Goal: Task Accomplishment & Management: Manage account settings

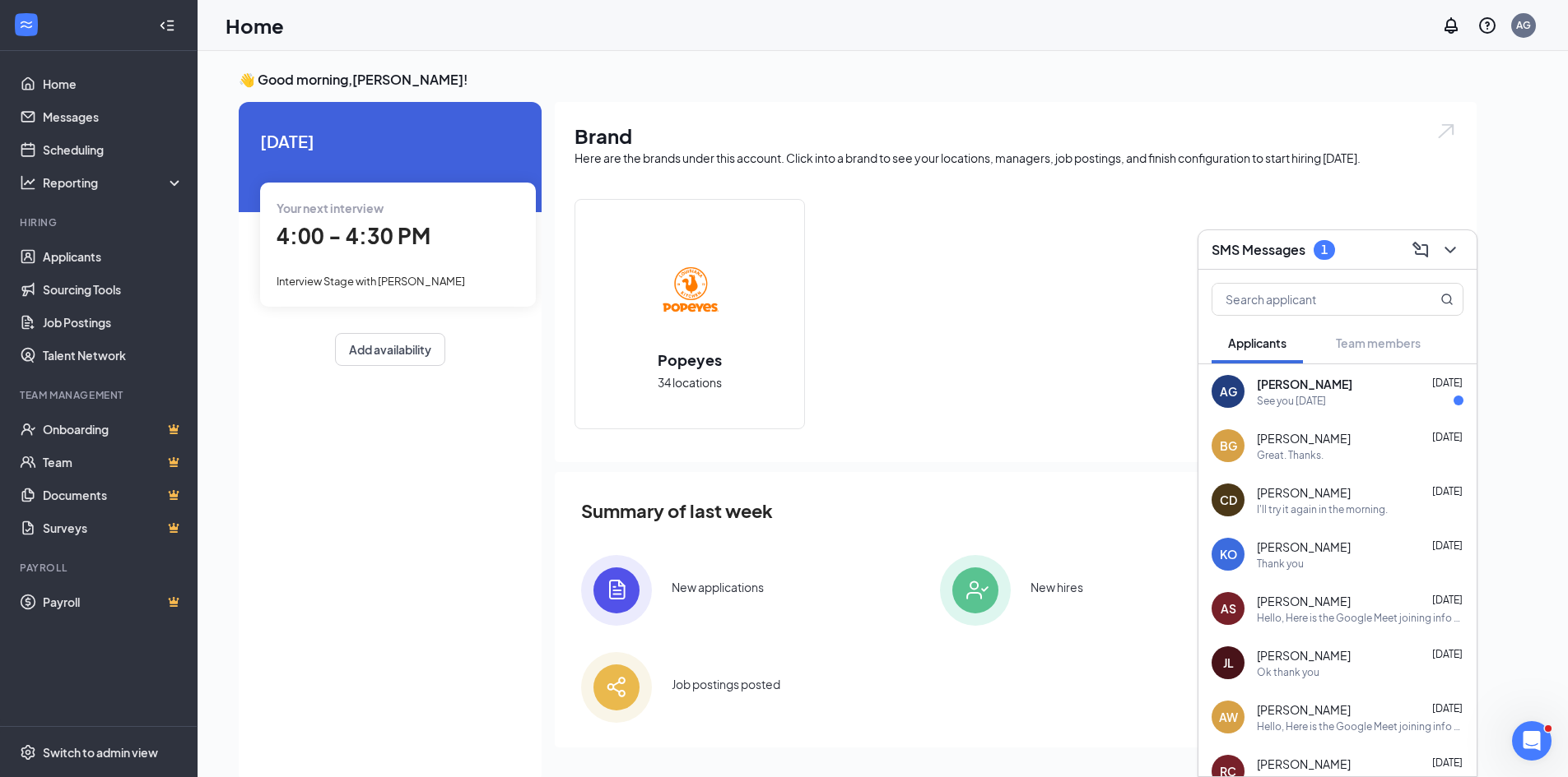
click at [1277, 397] on div "See you [DATE]" at bounding box center [1291, 401] width 69 height 14
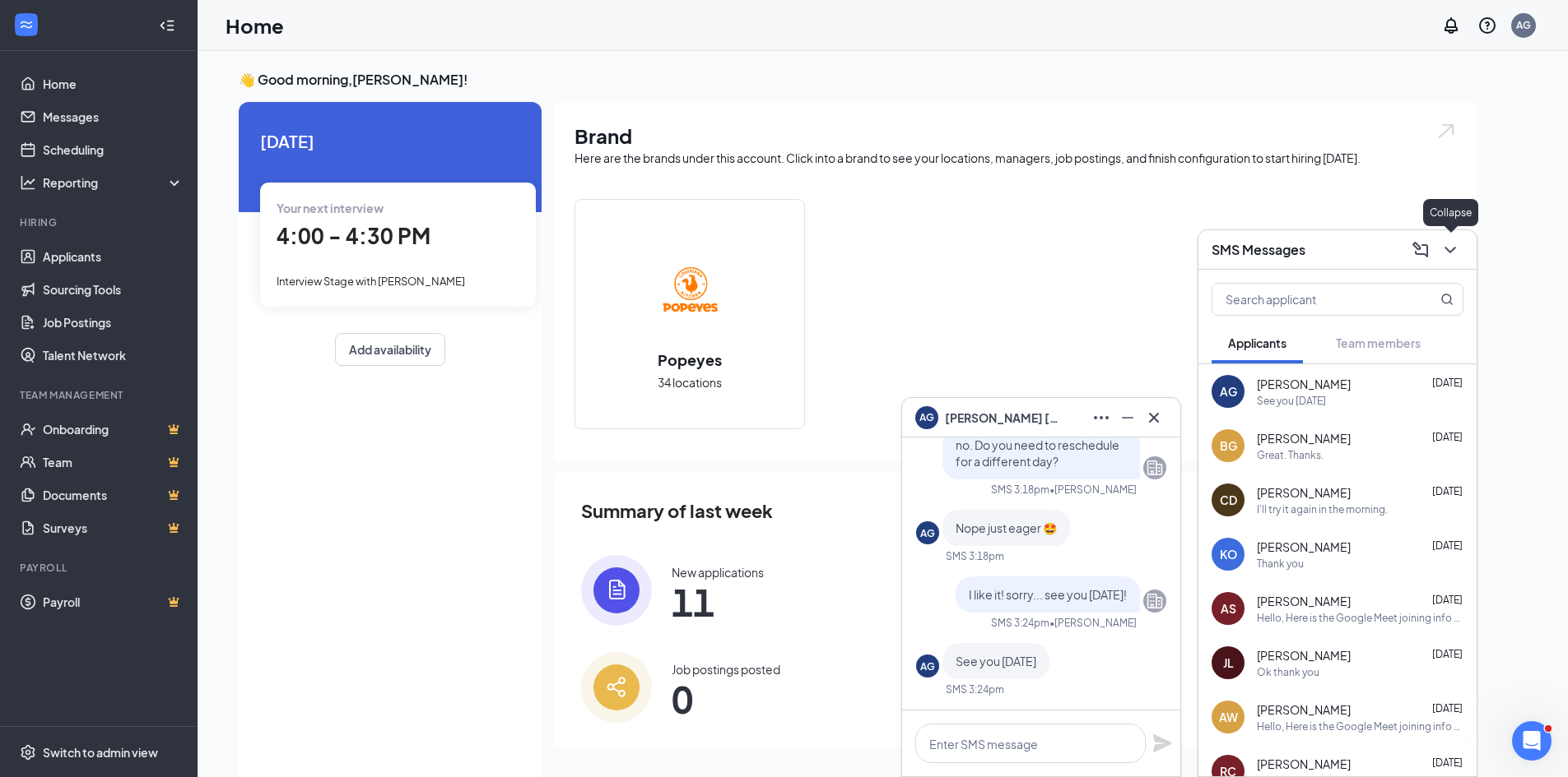
click at [1451, 257] on icon "ChevronDown" at bounding box center [1450, 250] width 19 height 19
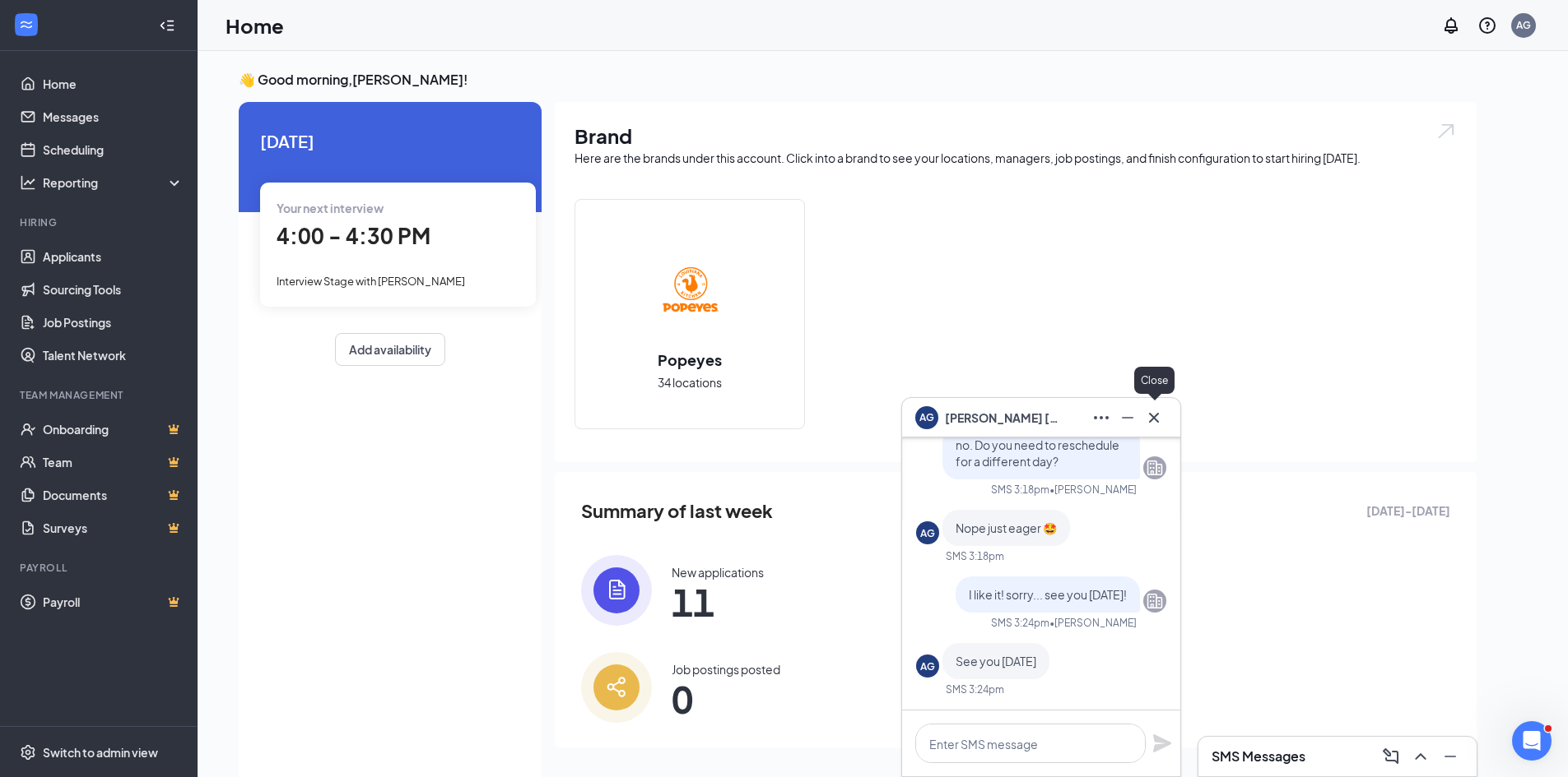
click at [1155, 411] on icon "Cross" at bounding box center [1153, 418] width 19 height 19
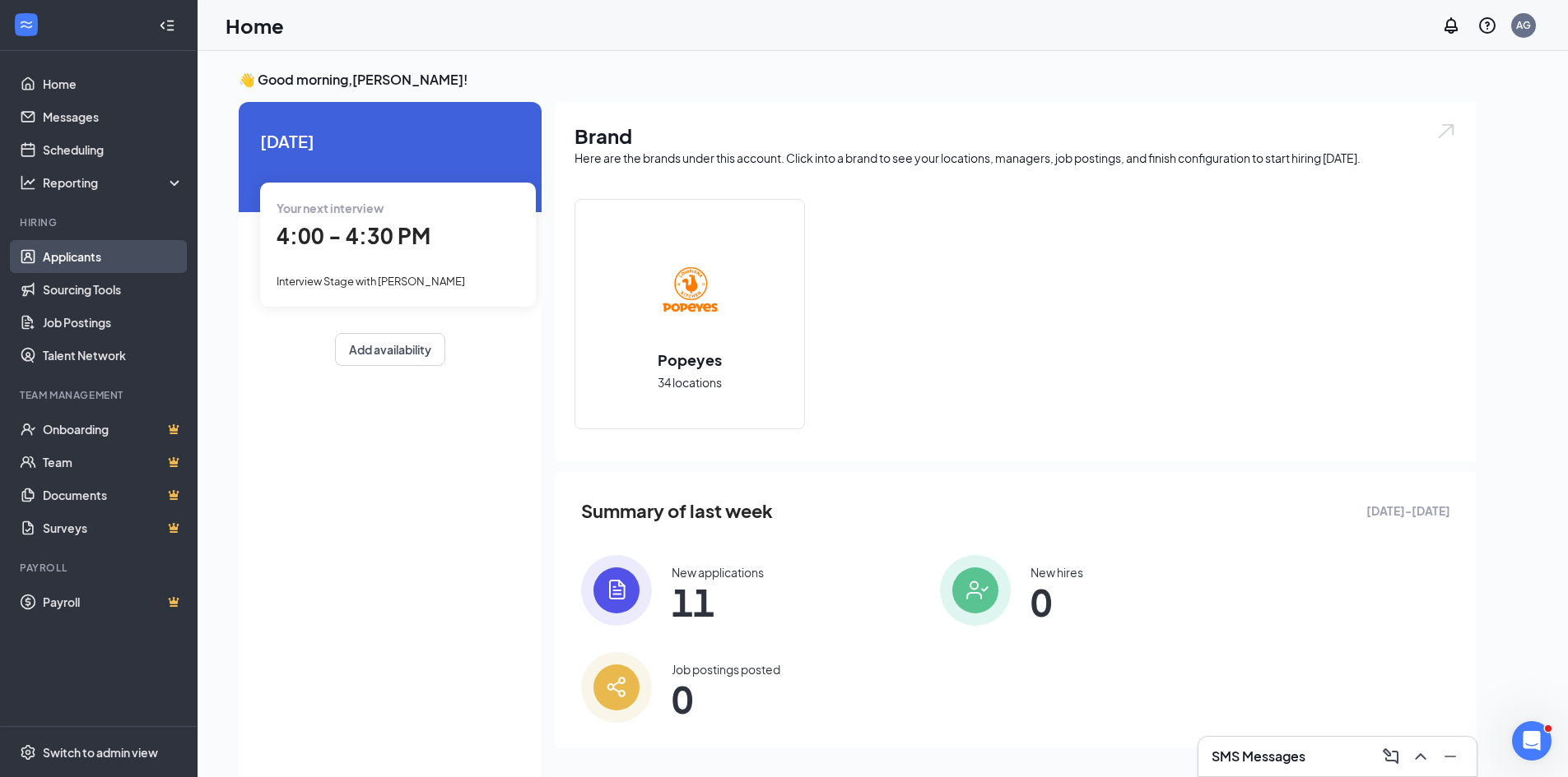
click at [73, 258] on link "Applicants" at bounding box center [112, 256] width 140 height 33
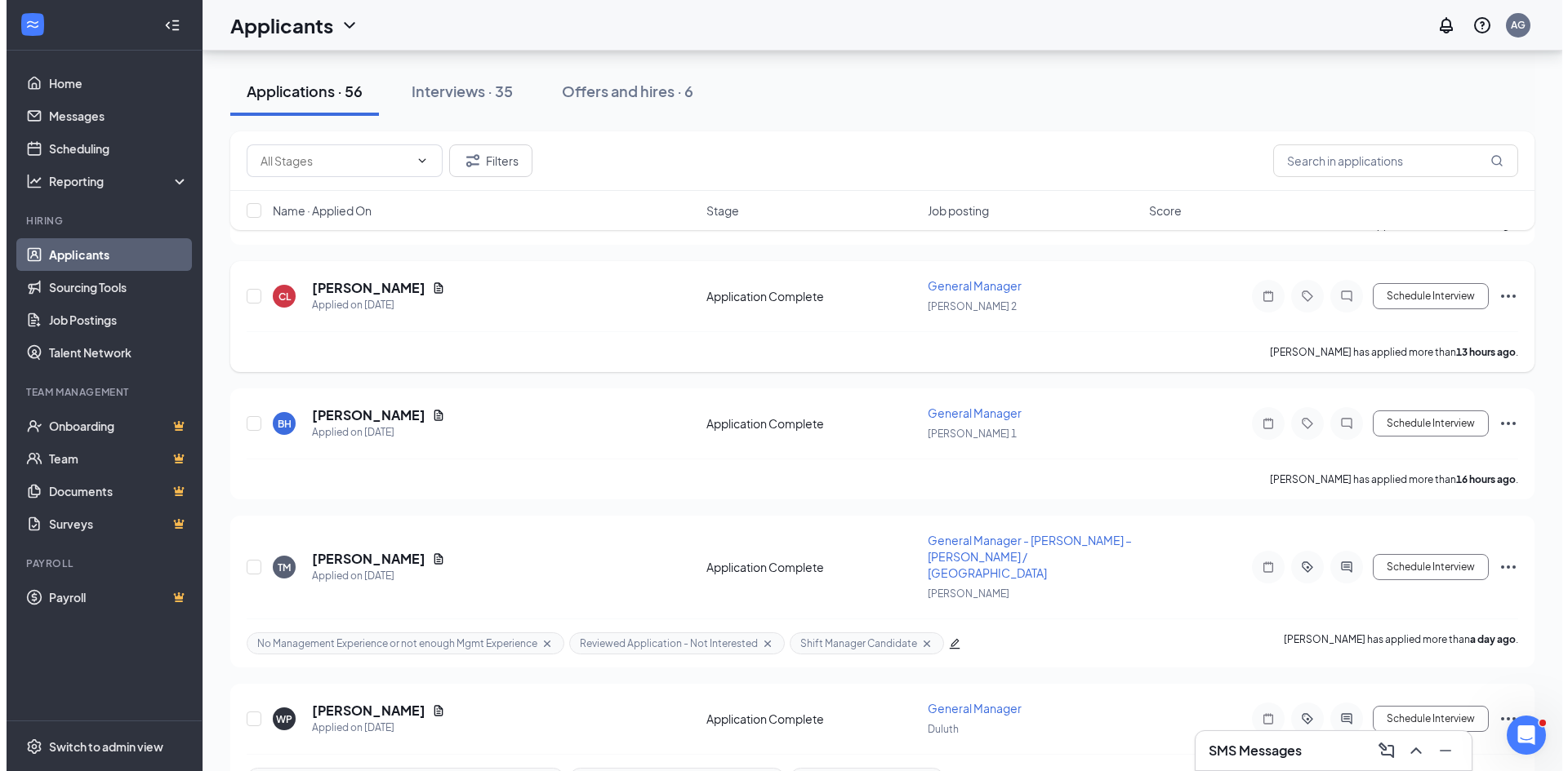
scroll to position [326, 0]
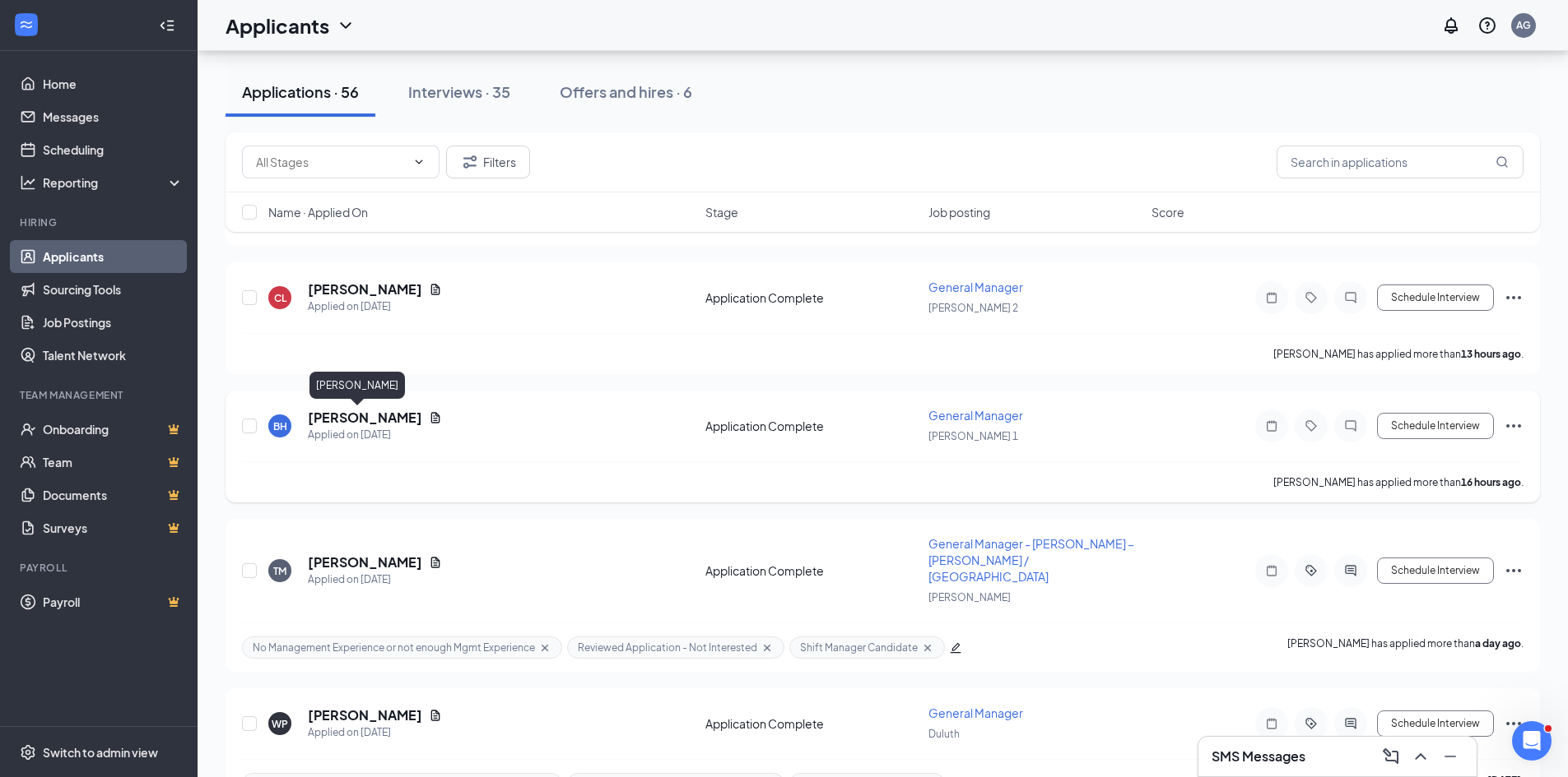
click at [332, 416] on h5 "Brian Hill" at bounding box center [365, 418] width 115 height 19
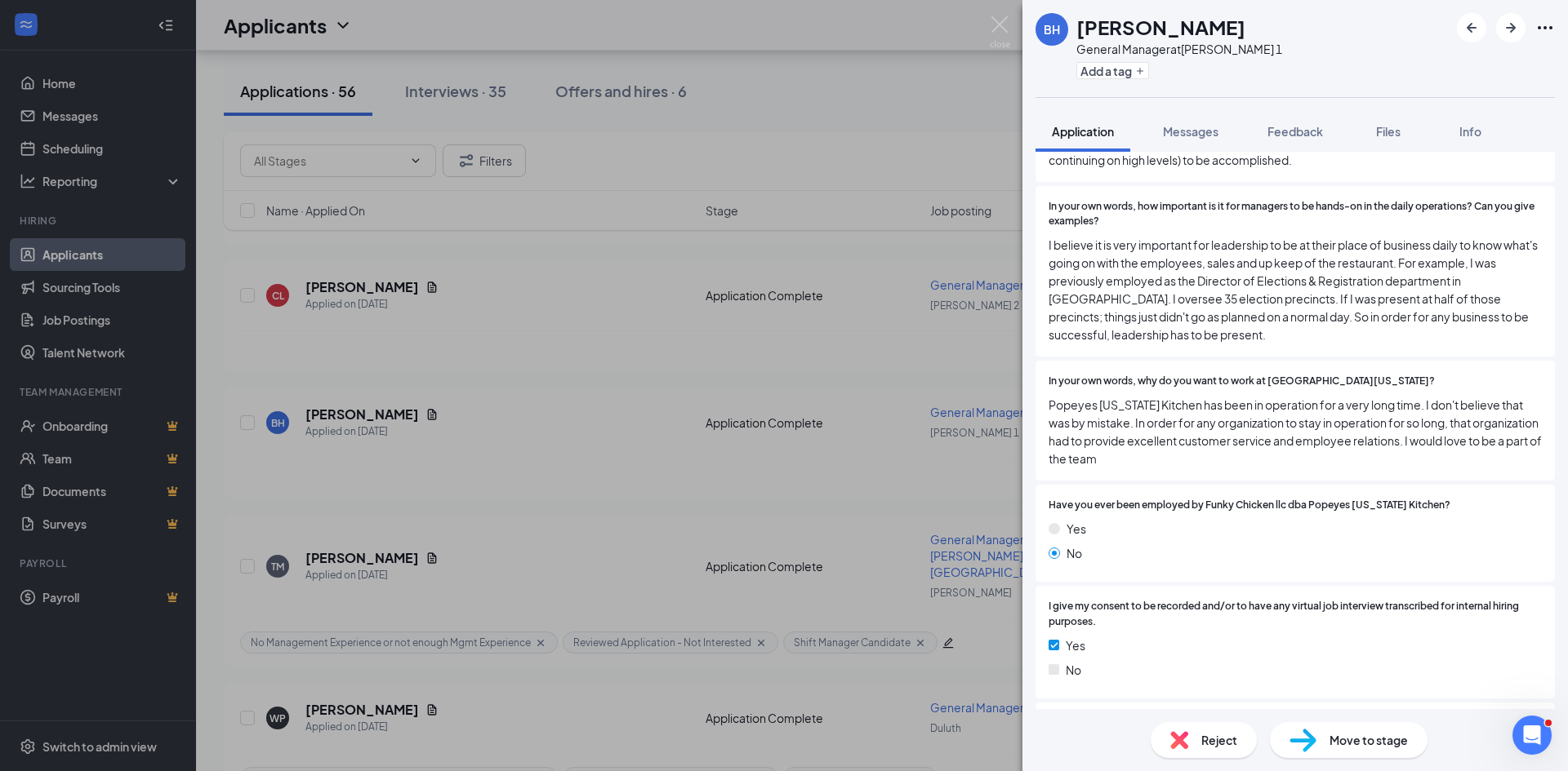
scroll to position [1959, 0]
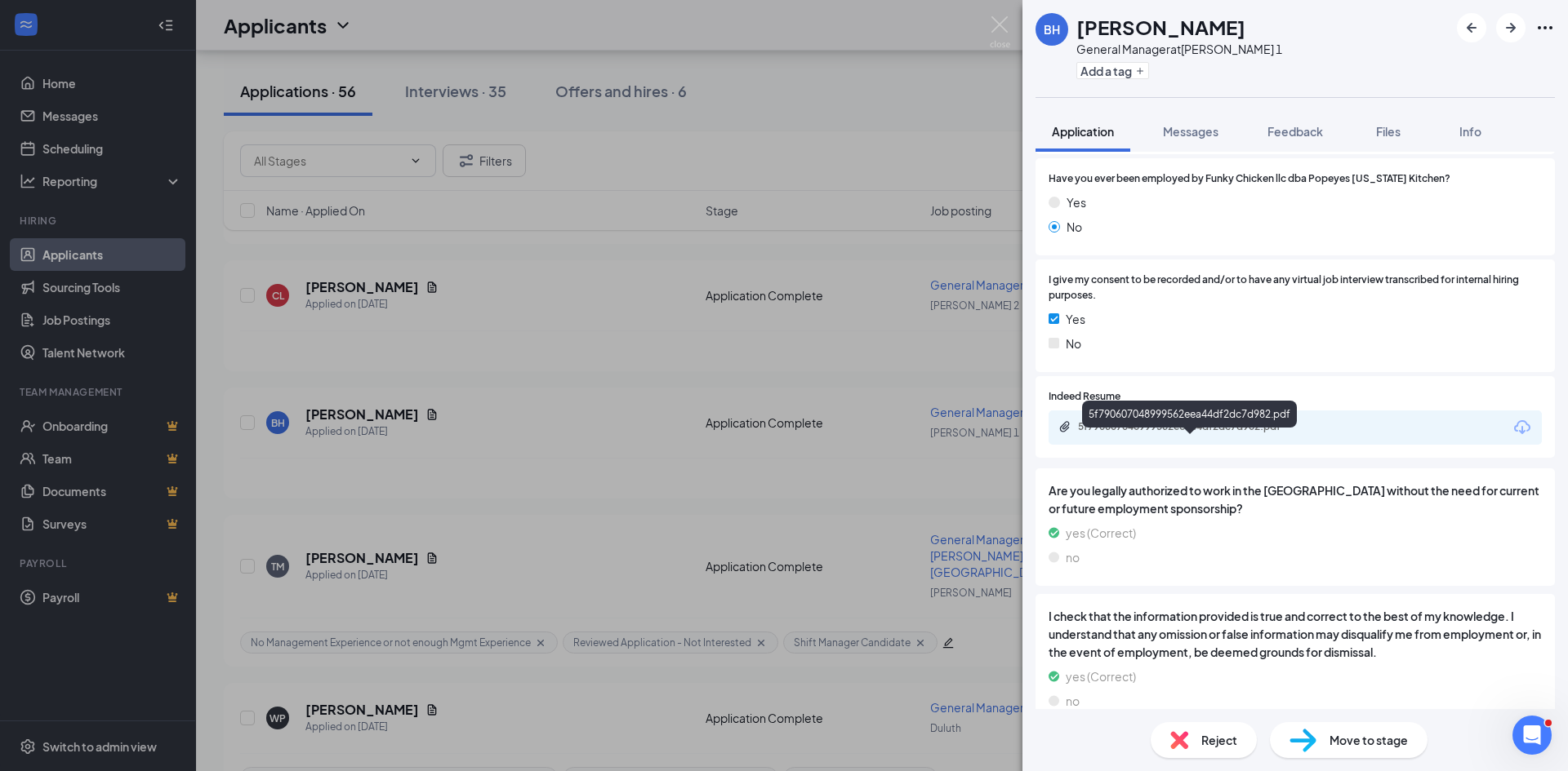
click at [1103, 433] on div "5f790607048999562eea44df2dc7d982.pdf" at bounding box center [1192, 426] width 229 height 13
click at [1216, 328] on div "Yes" at bounding box center [1295, 319] width 493 height 18
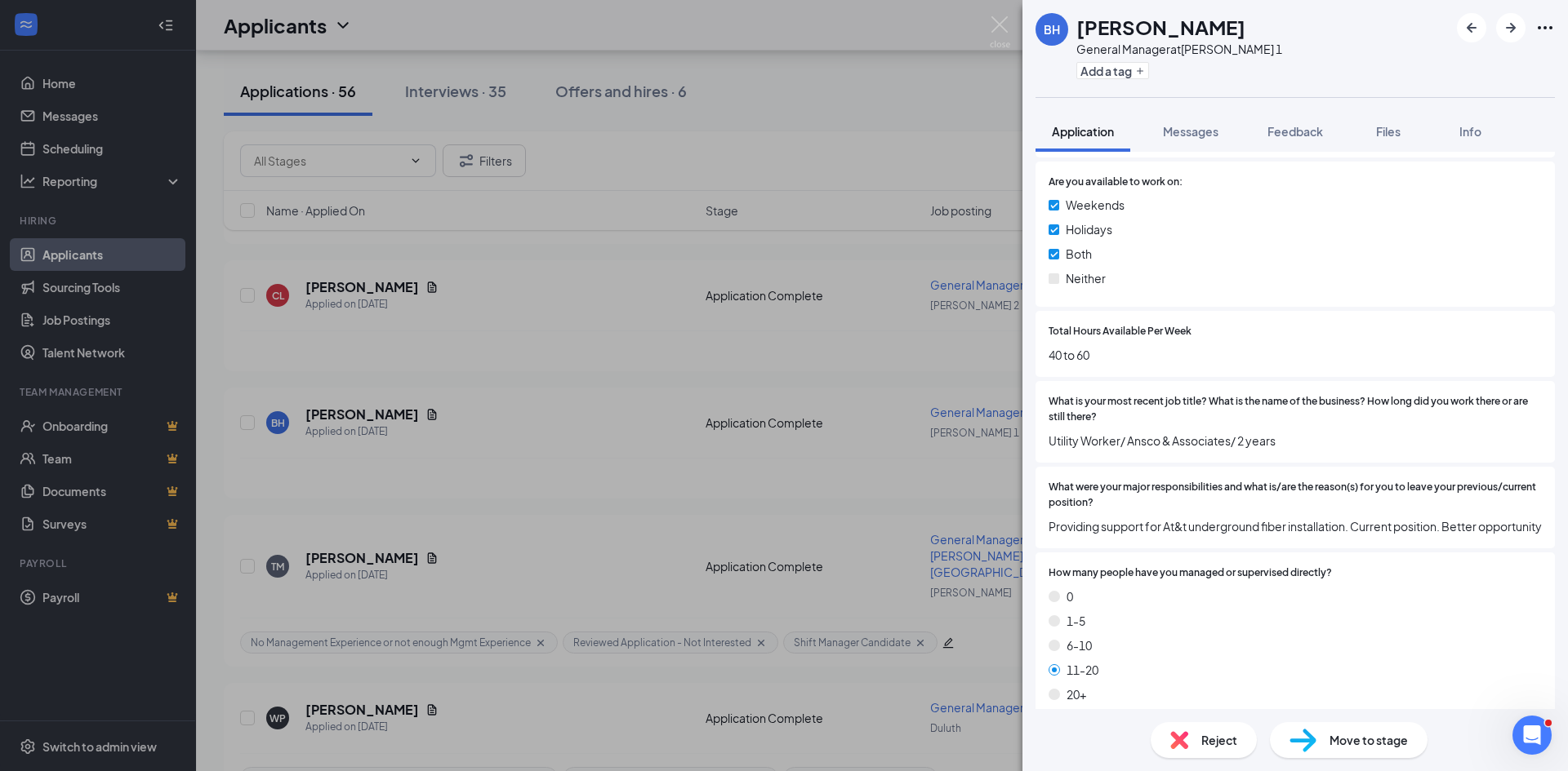
scroll to position [653, 0]
click at [1139, 79] on button "Add a tag" at bounding box center [1112, 71] width 73 height 18
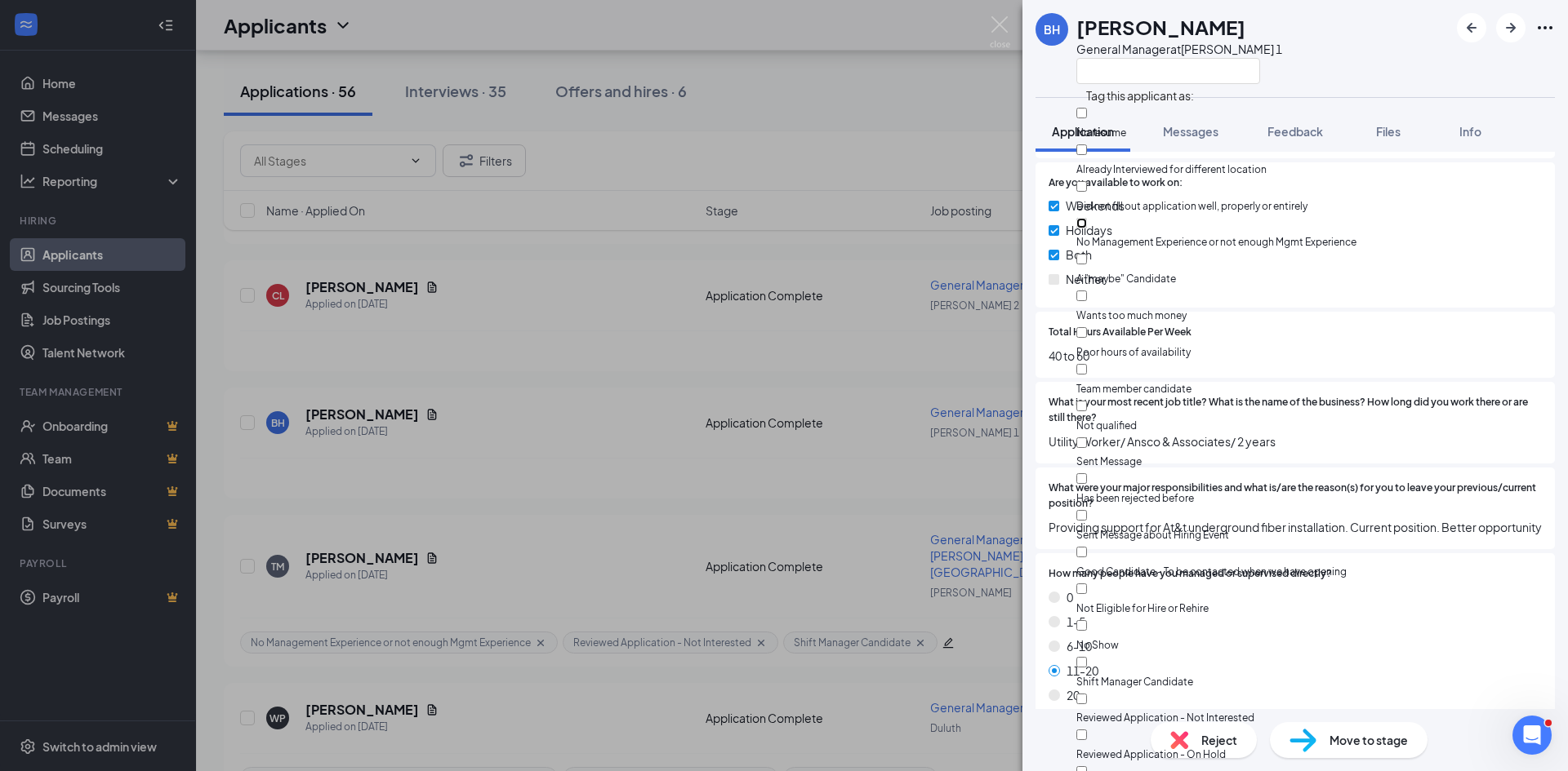
click at [1086, 218] on input "No Management Experience or not enough Mgmt Experience" at bounding box center [1081, 223] width 11 height 11
checkbox input "true"
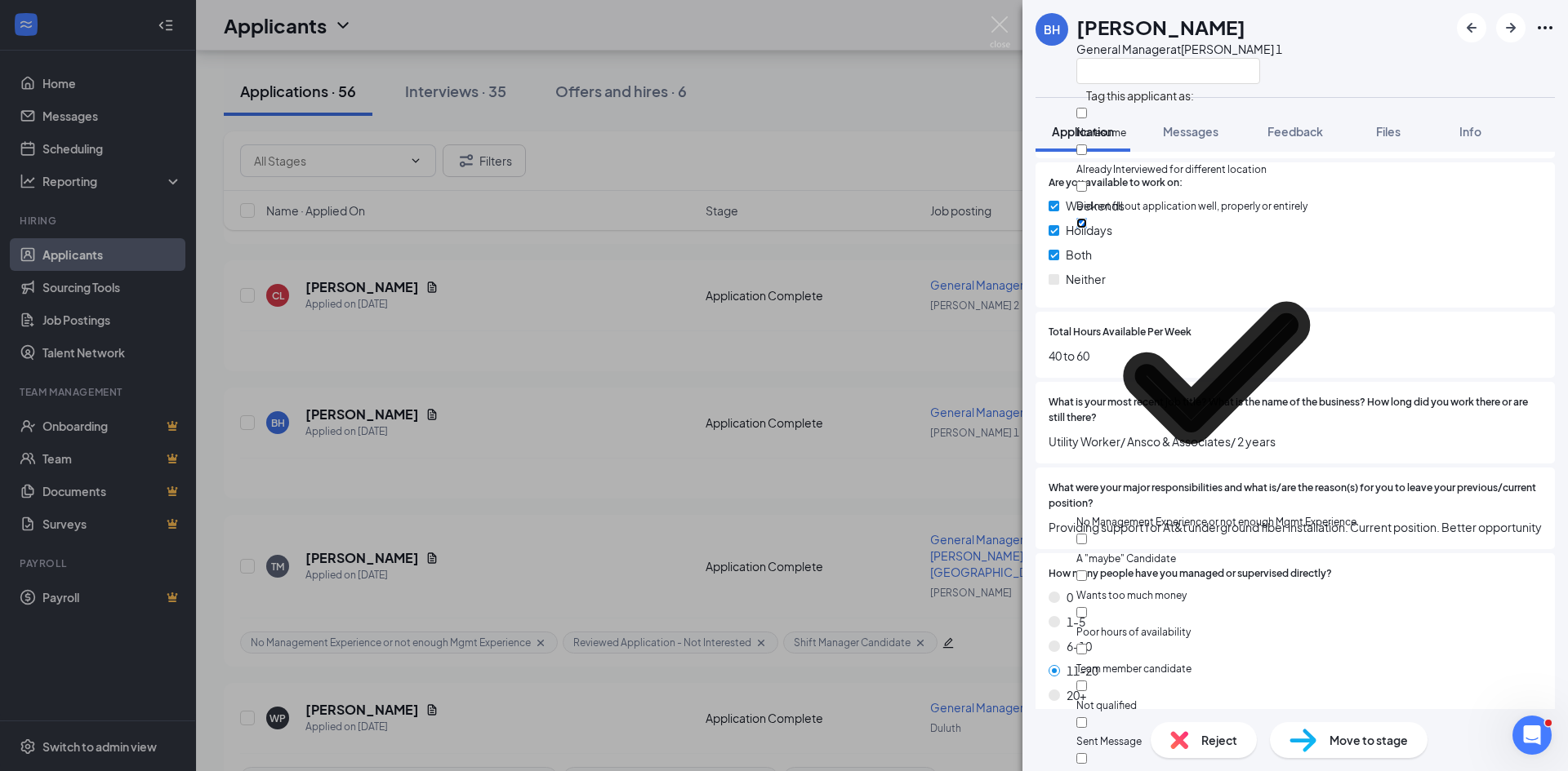
scroll to position [326, 0]
checkbox input "true"
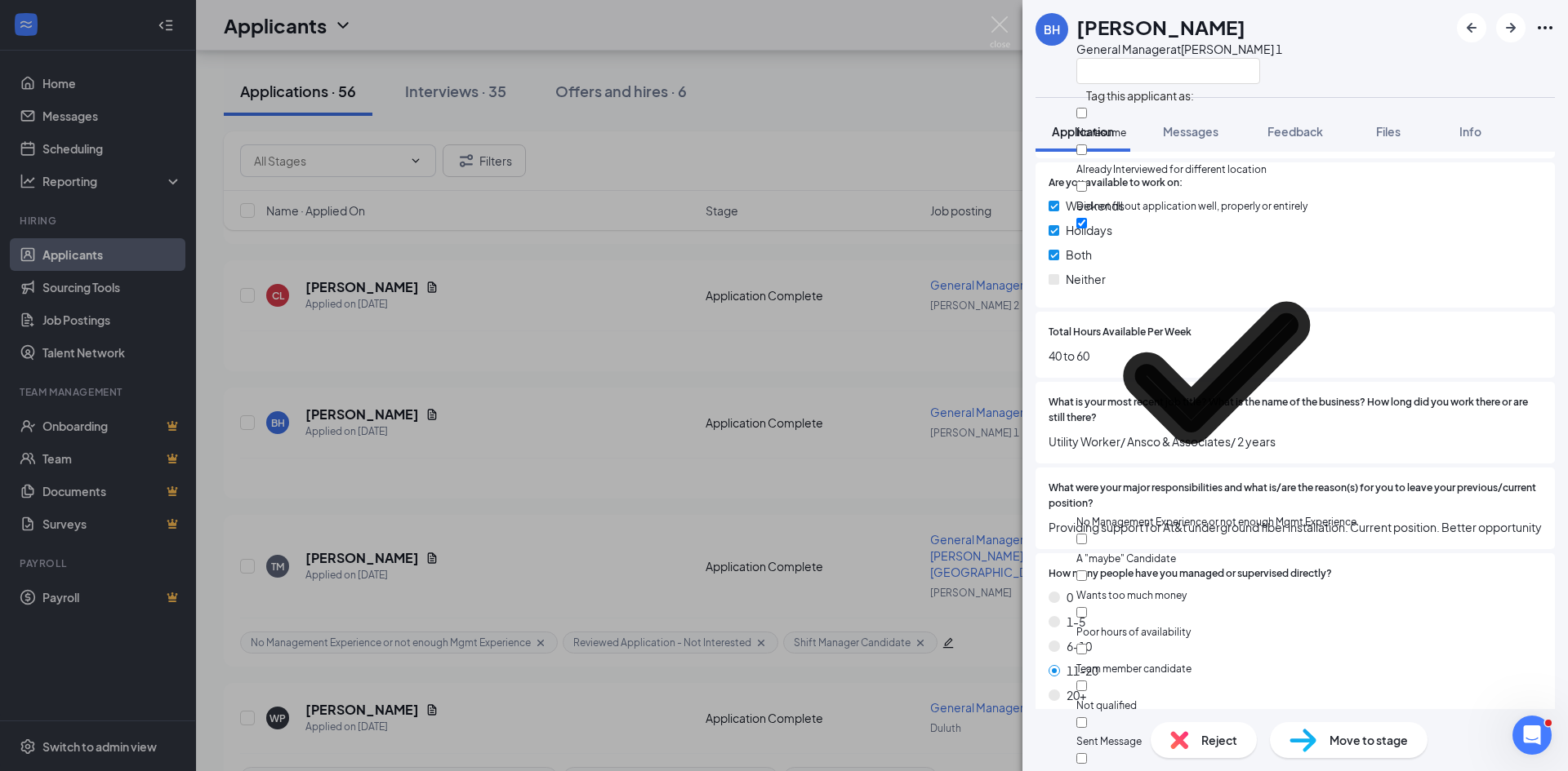
click at [1473, 274] on div "Neither" at bounding box center [1295, 279] width 493 height 18
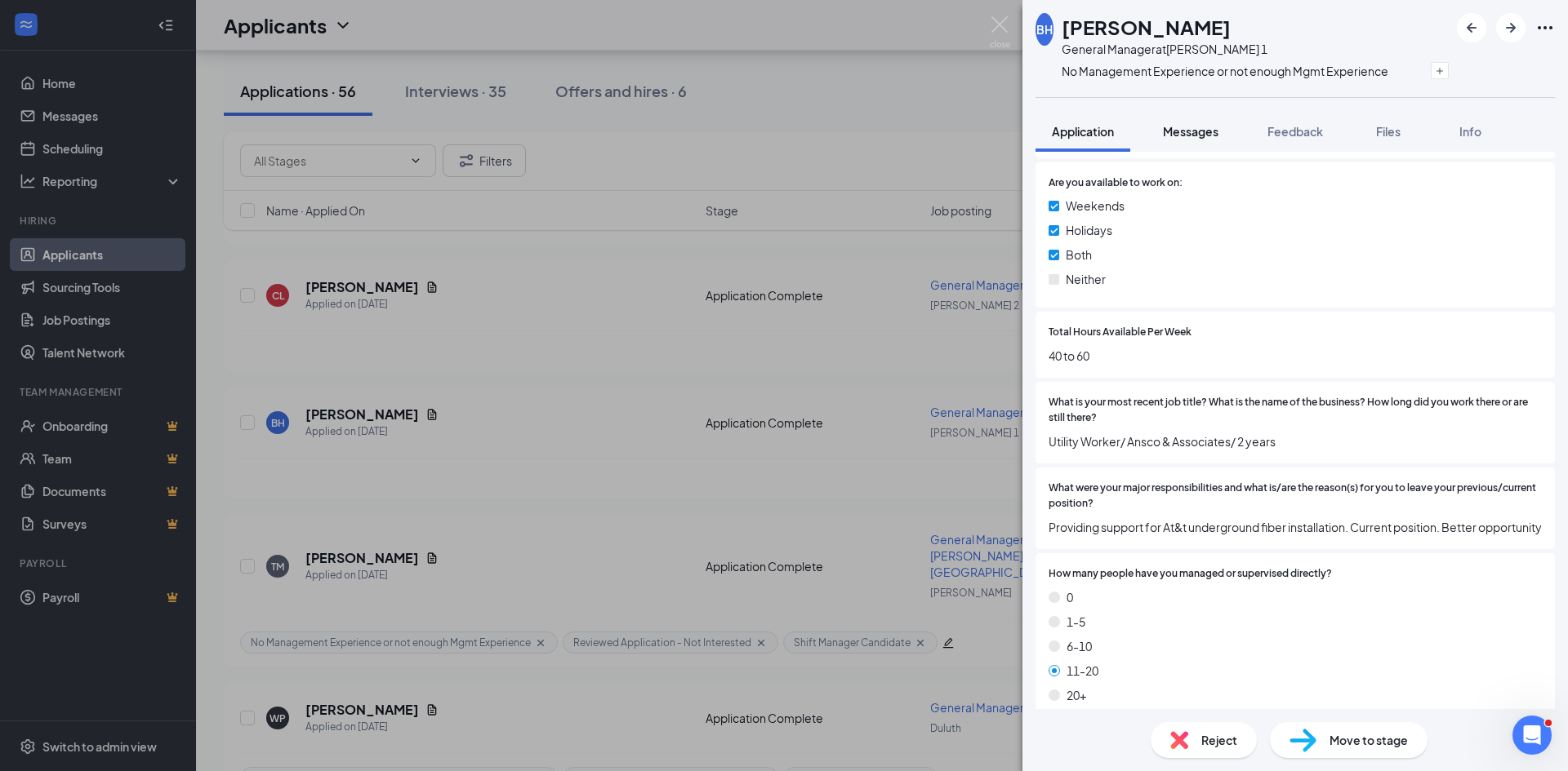
click at [1194, 136] on span "Messages" at bounding box center [1190, 131] width 55 height 15
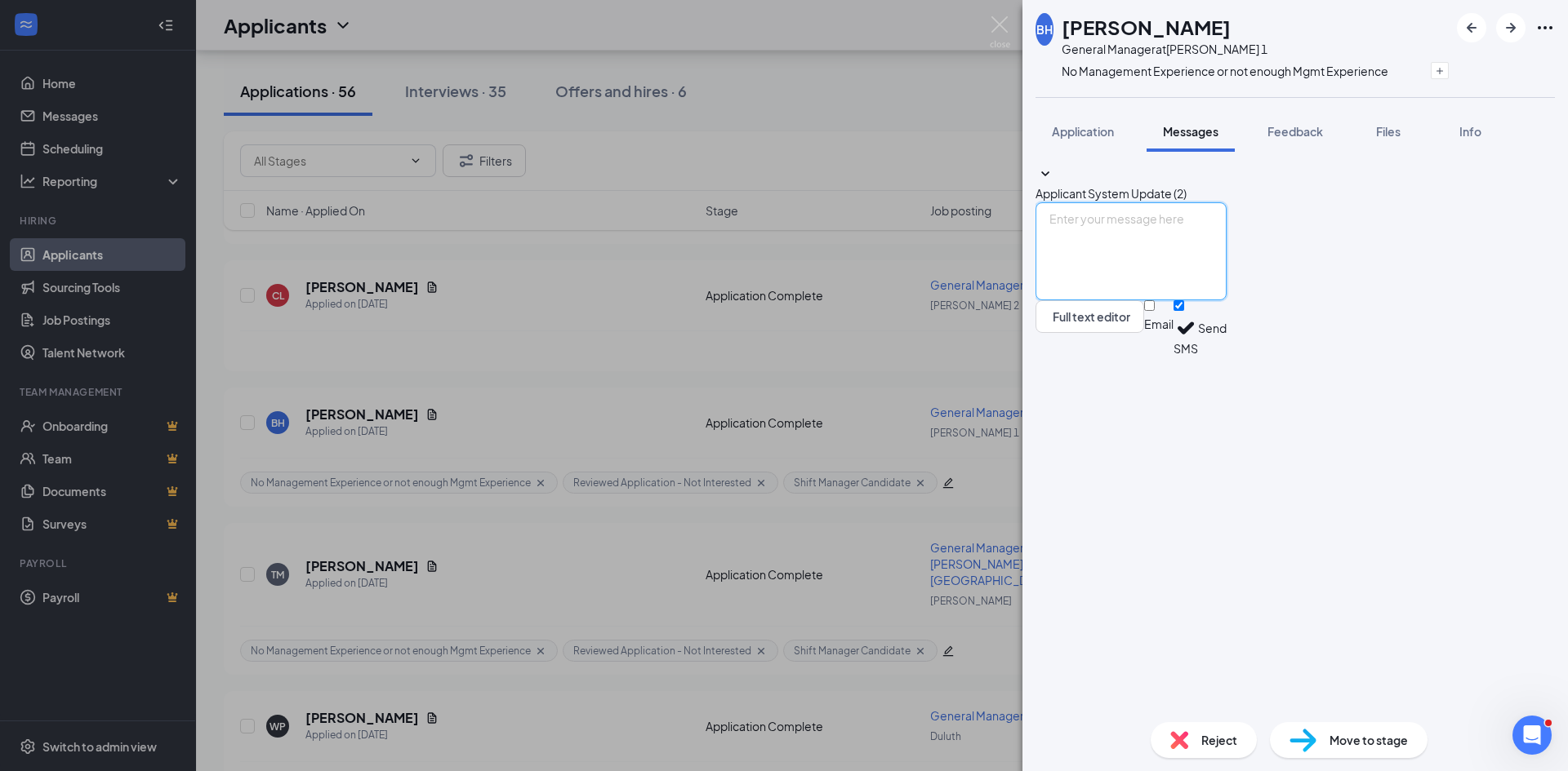
click at [1171, 300] on textarea at bounding box center [1131, 251] width 191 height 98
paste textarea "Hello, Thank you for taking the time to apply for the position at Popeyes. We t…"
type textarea "Hello, Thank you for taking the time to apply for the position at Popeyes. We t…"
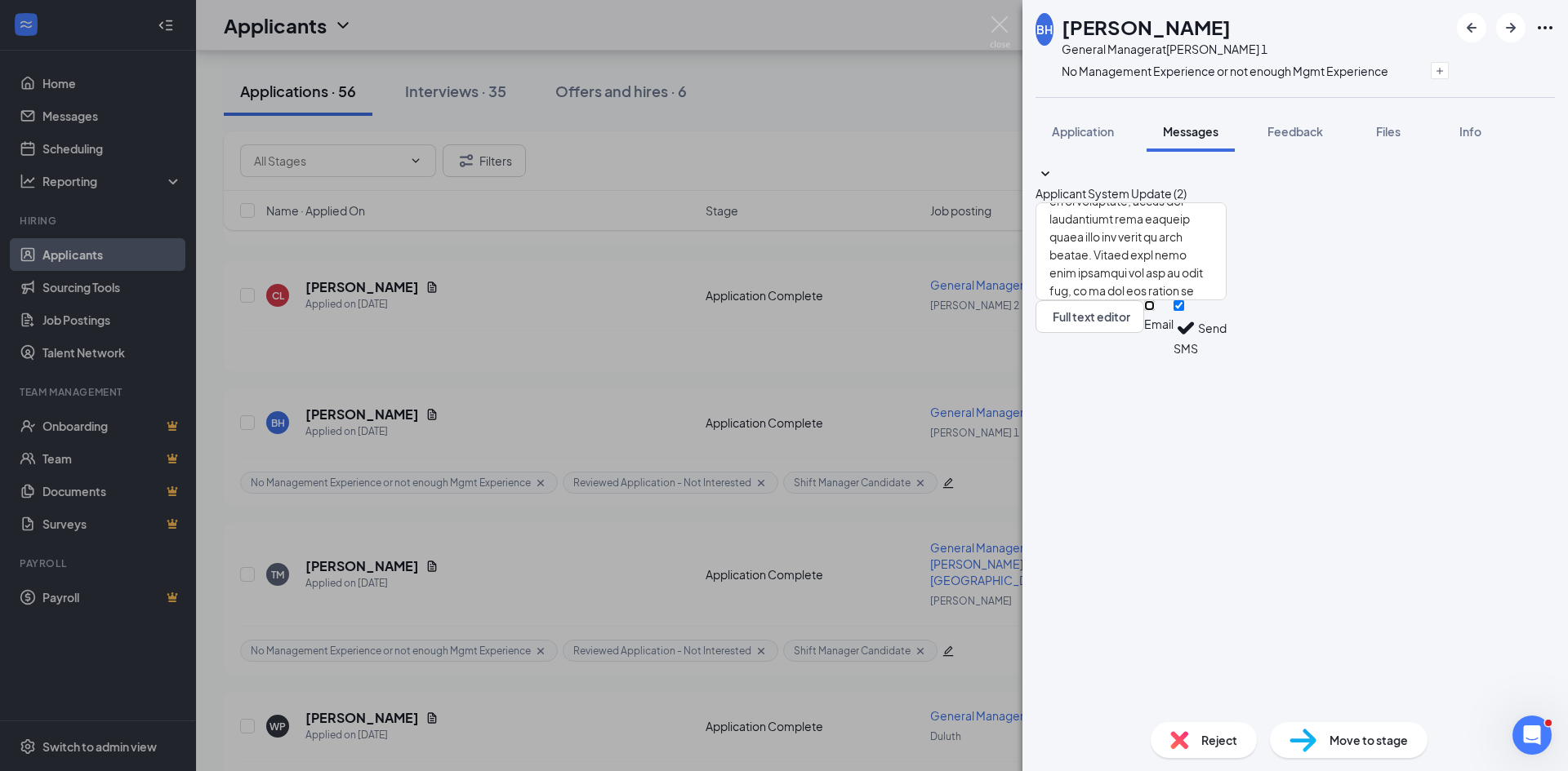
click at [1155, 311] on input "Email" at bounding box center [1150, 305] width 11 height 11
checkbox input "true"
click at [1227, 361] on div "Email SMS Send" at bounding box center [1185, 331] width 82 height 61
click at [1184, 311] on input "SMS" at bounding box center [1178, 305] width 11 height 11
checkbox input "false"
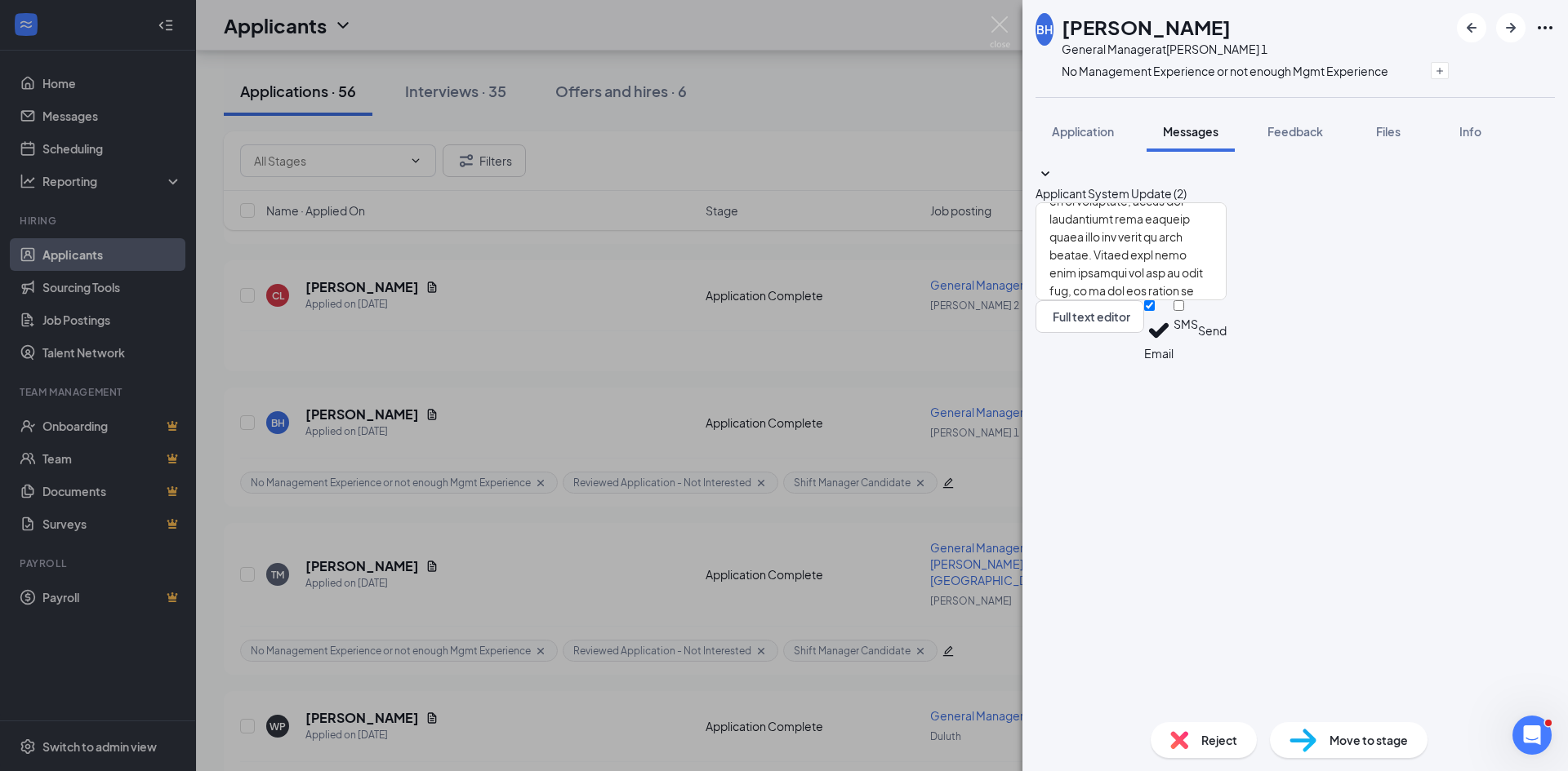
click at [1227, 361] on button "Send" at bounding box center [1212, 331] width 29 height 61
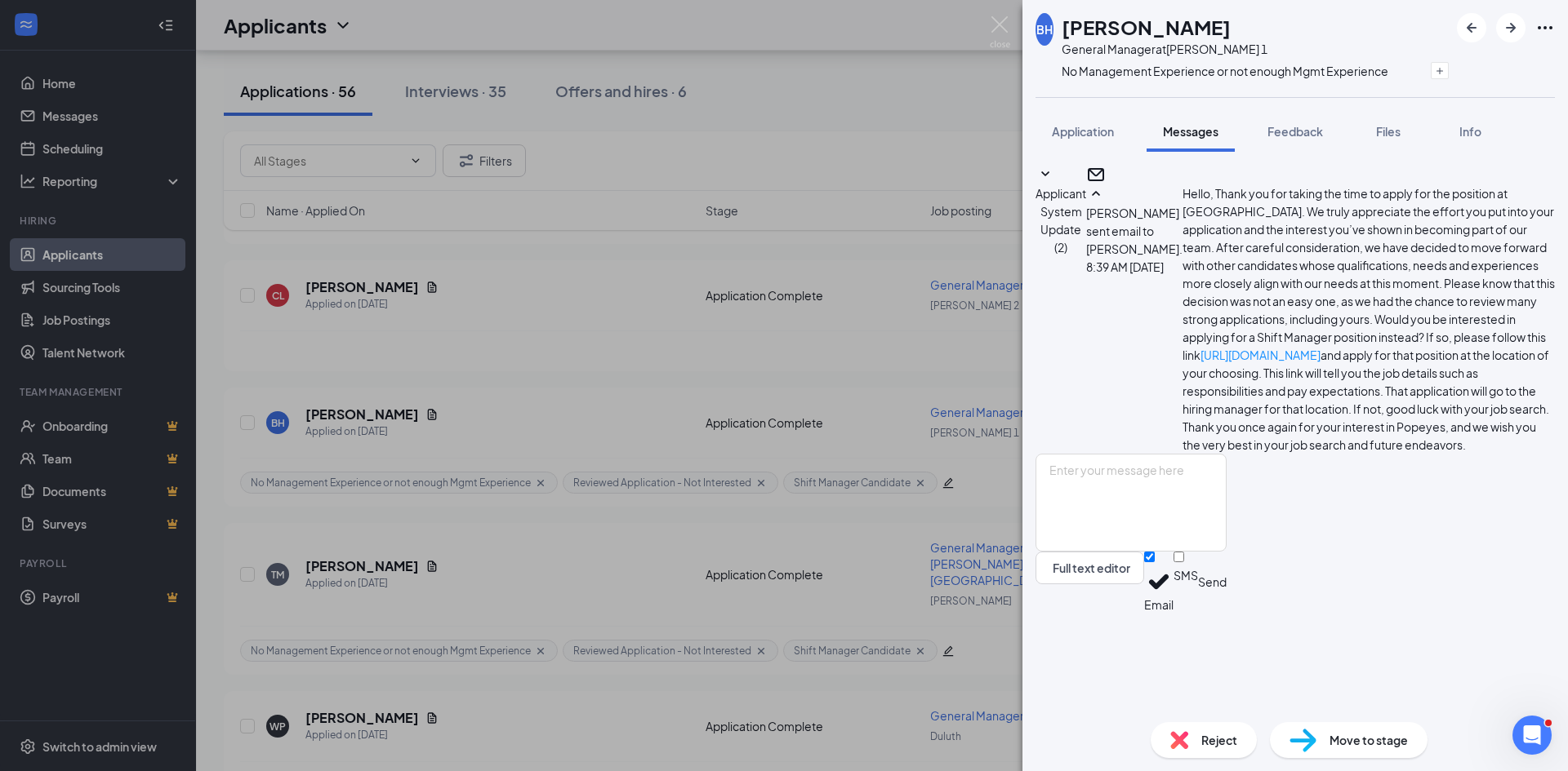
scroll to position [153, 0]
click at [333, 284] on div "BH Brian Hill General Manager at Covington 1 No Management Experience or not en…" at bounding box center [784, 385] width 1568 height 771
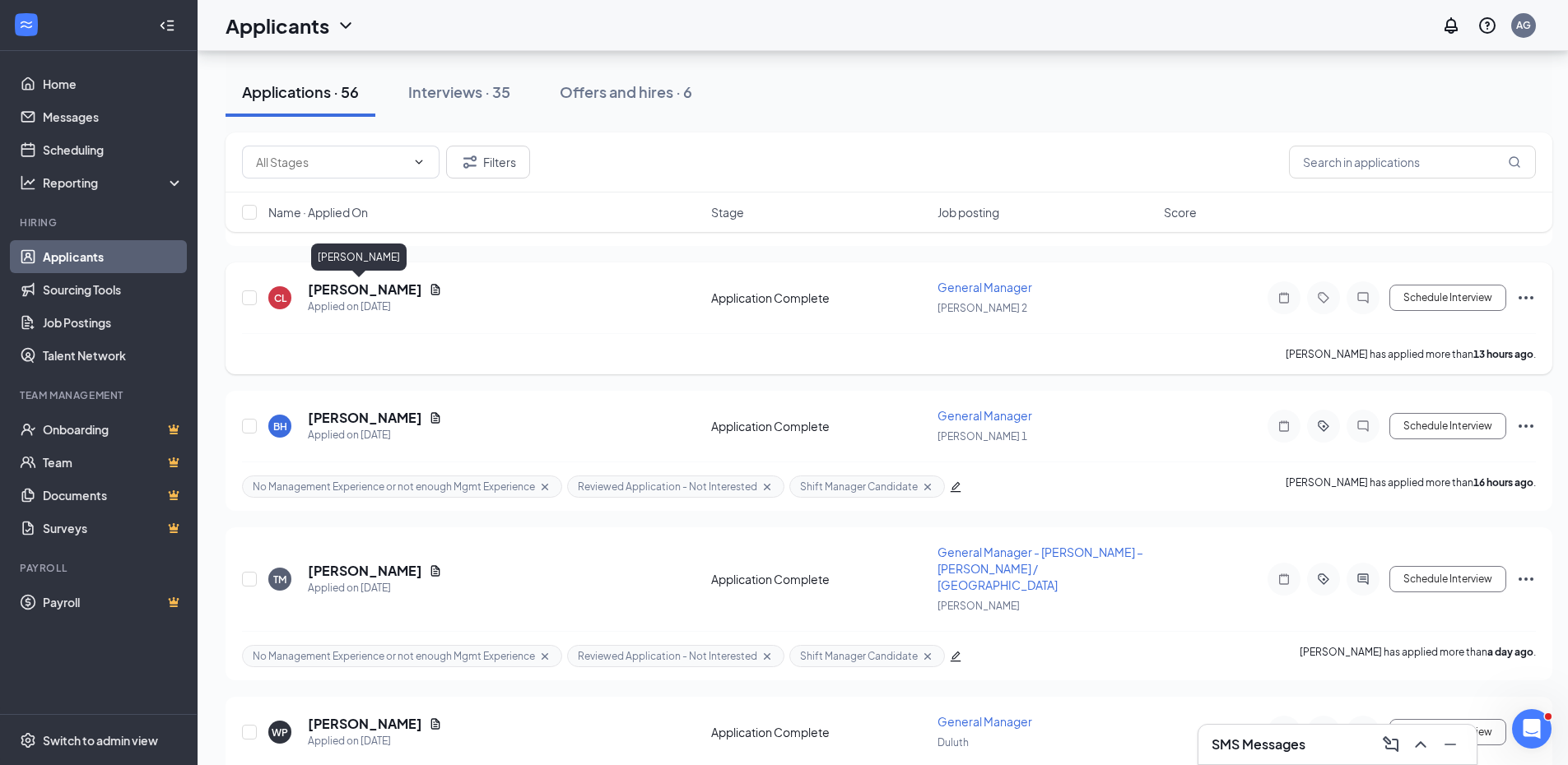
click at [340, 289] on h5 "Carjuan Lee" at bounding box center [365, 289] width 115 height 19
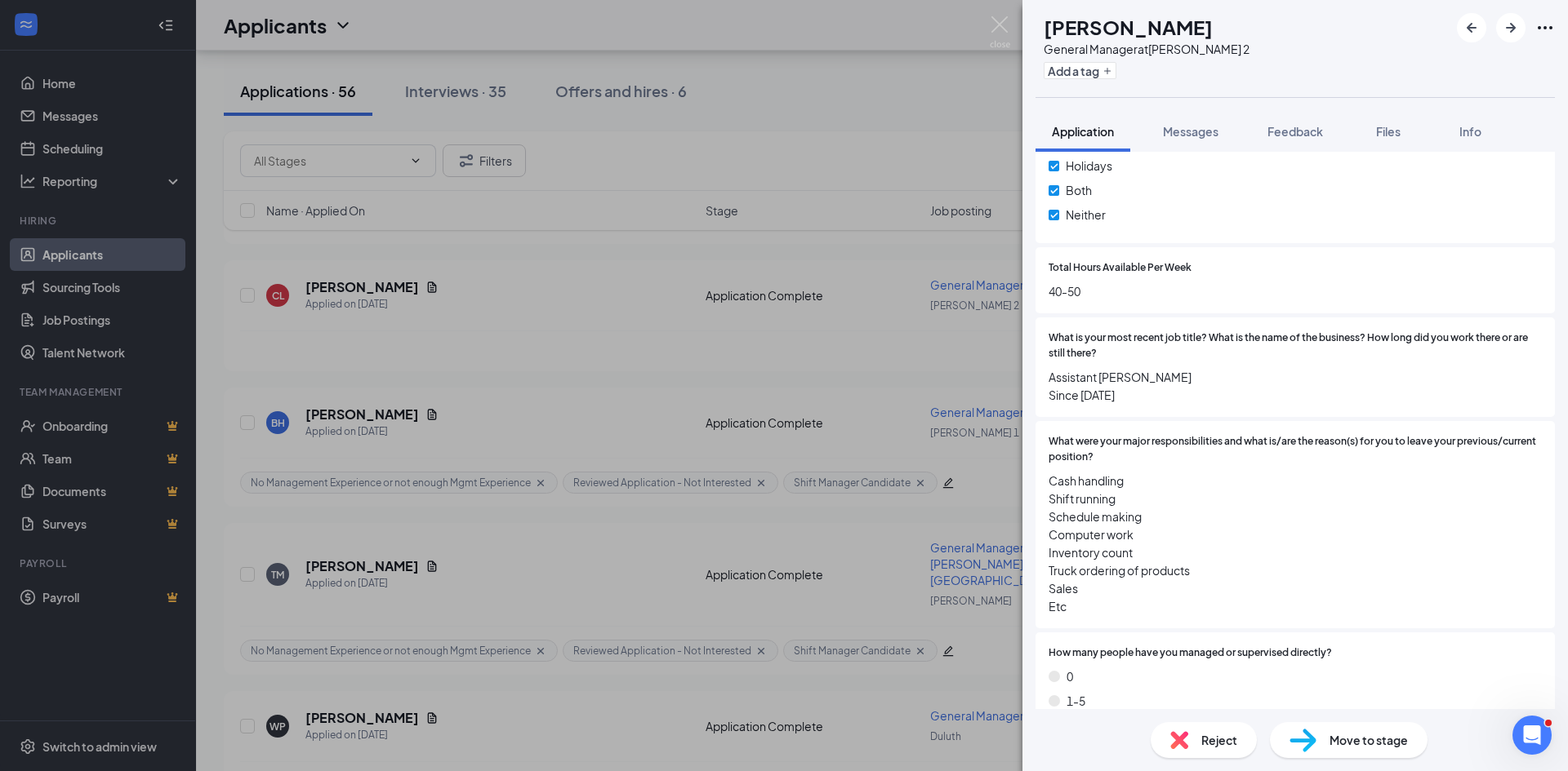
scroll to position [653, 0]
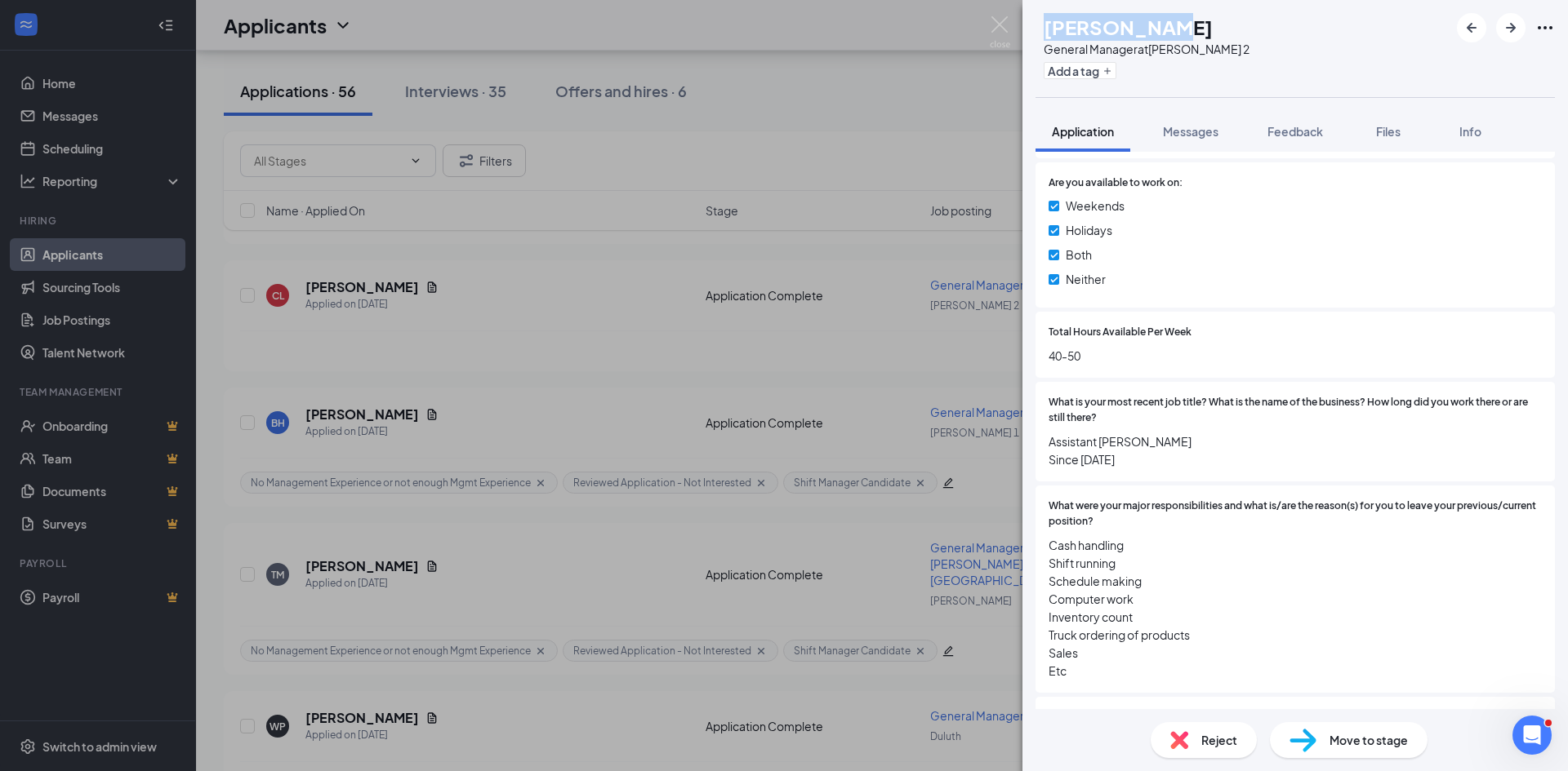
drag, startPoint x: 1192, startPoint y: 25, endPoint x: 1071, endPoint y: 25, distance: 121.0
click at [1071, 25] on div "CL Carjuan Lee General Manager at Covington 2 Add a tag" at bounding box center [1143, 48] width 214 height 71
copy div "Carjuan Lee"
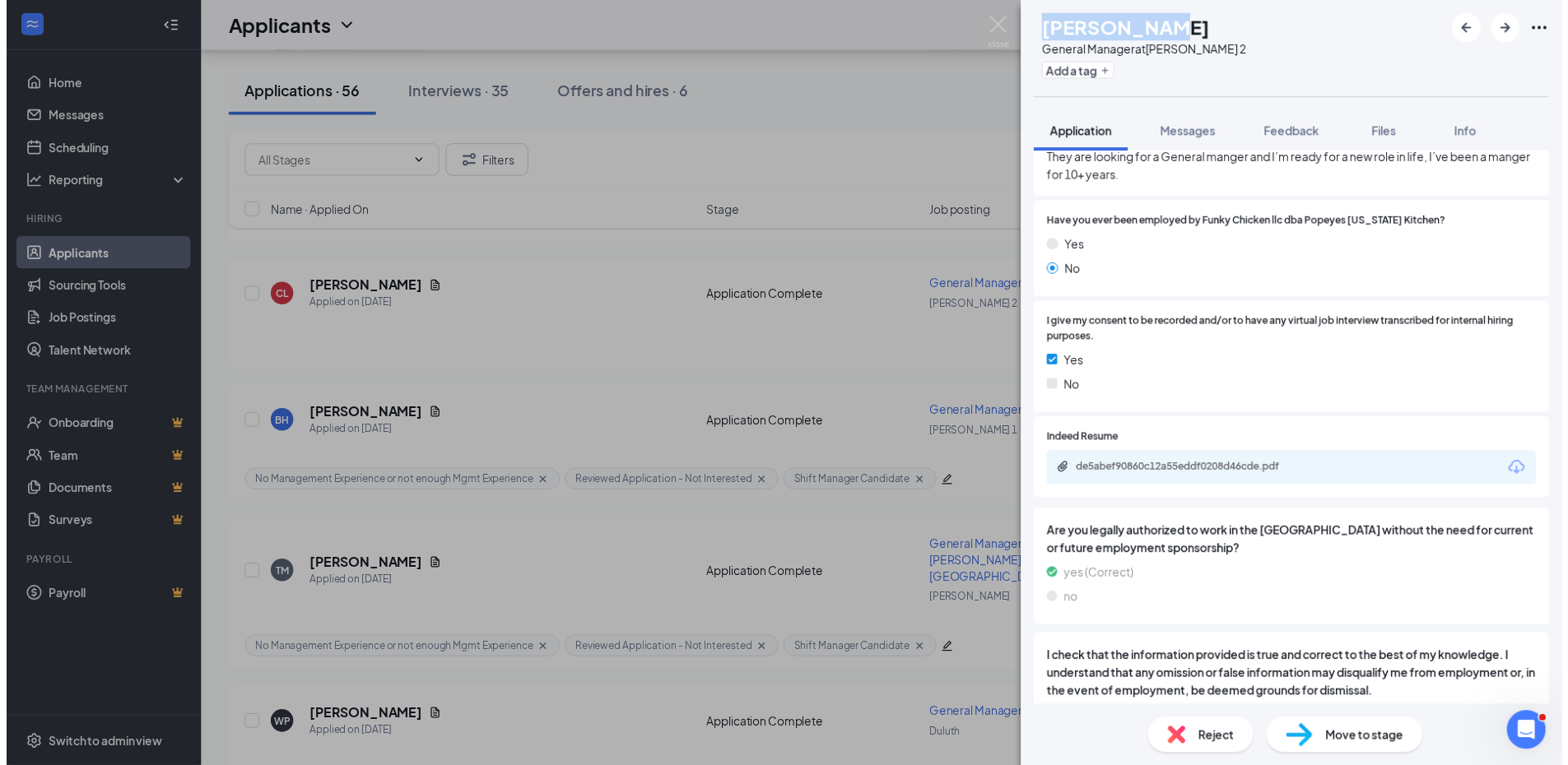
scroll to position [1975, 0]
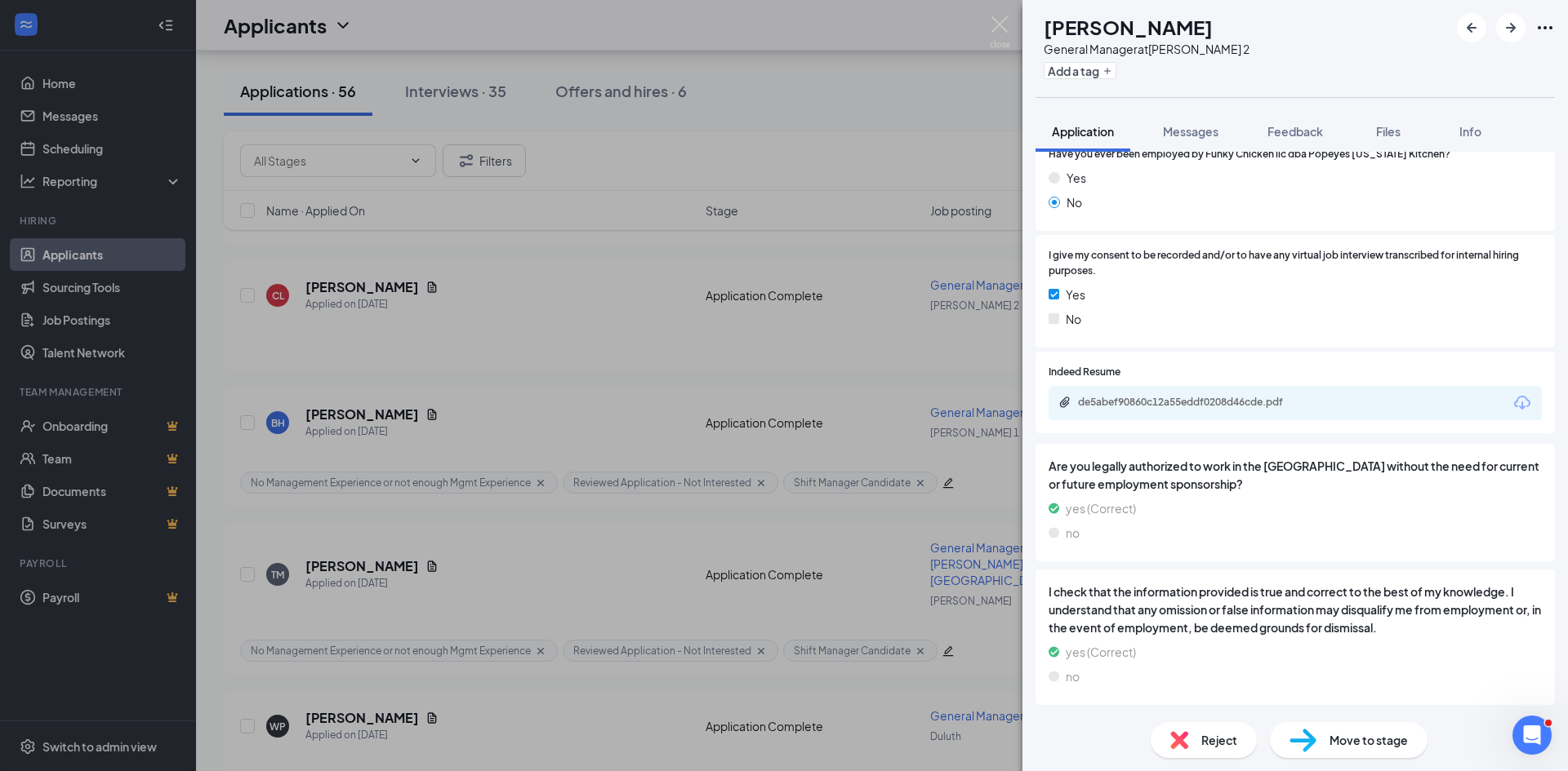
click at [1133, 398] on div "de5abef90860c12a55eddf0208d46cde.pdf" at bounding box center [1295, 403] width 493 height 34
click at [1131, 408] on div "de5abef90860c12a55eddf0208d46cde.pdf" at bounding box center [1192, 402] width 229 height 13
click at [1343, 741] on span "Move to stage" at bounding box center [1368, 740] width 79 height 18
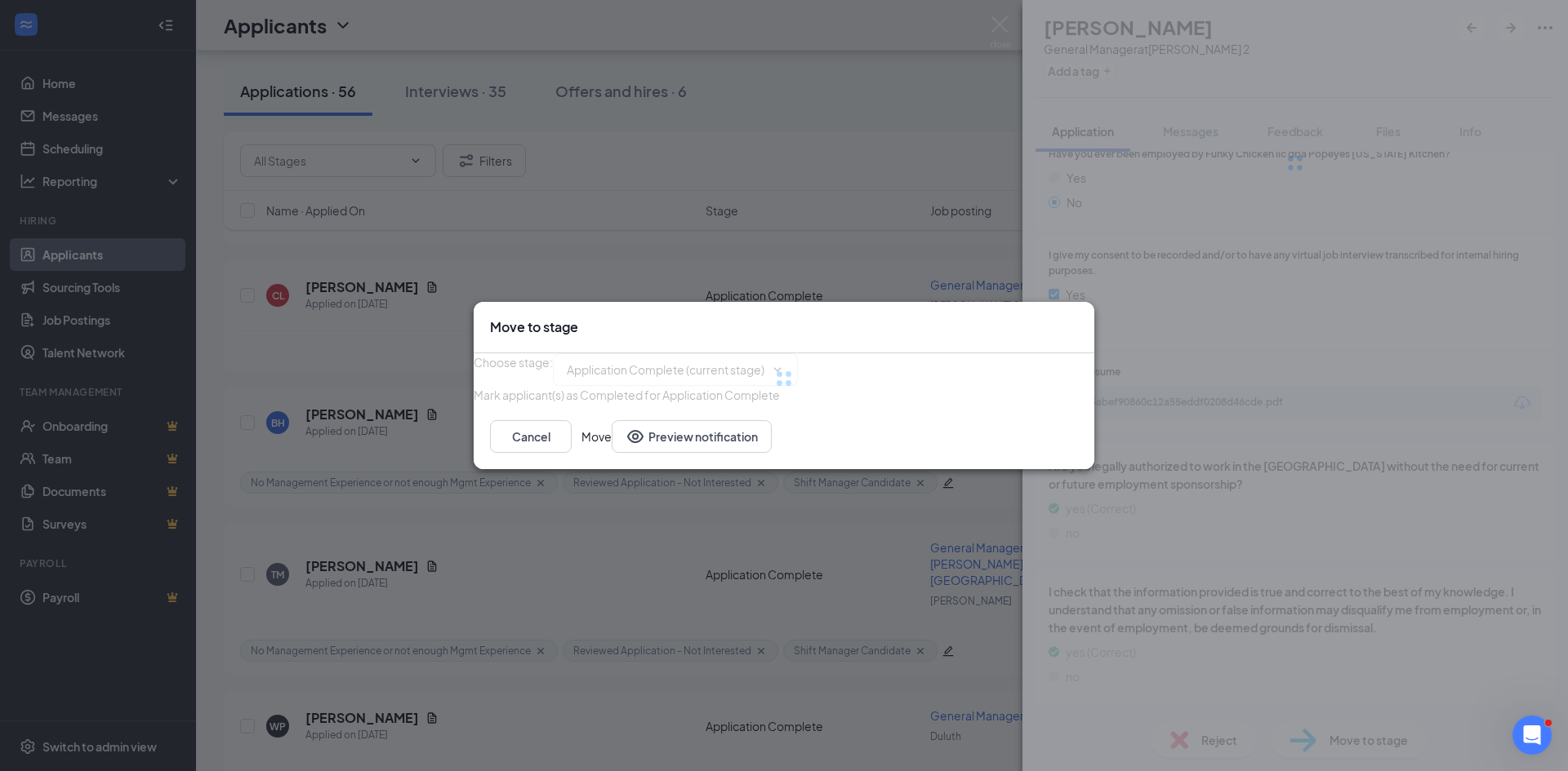
type input "Interview Stage (next stage)"
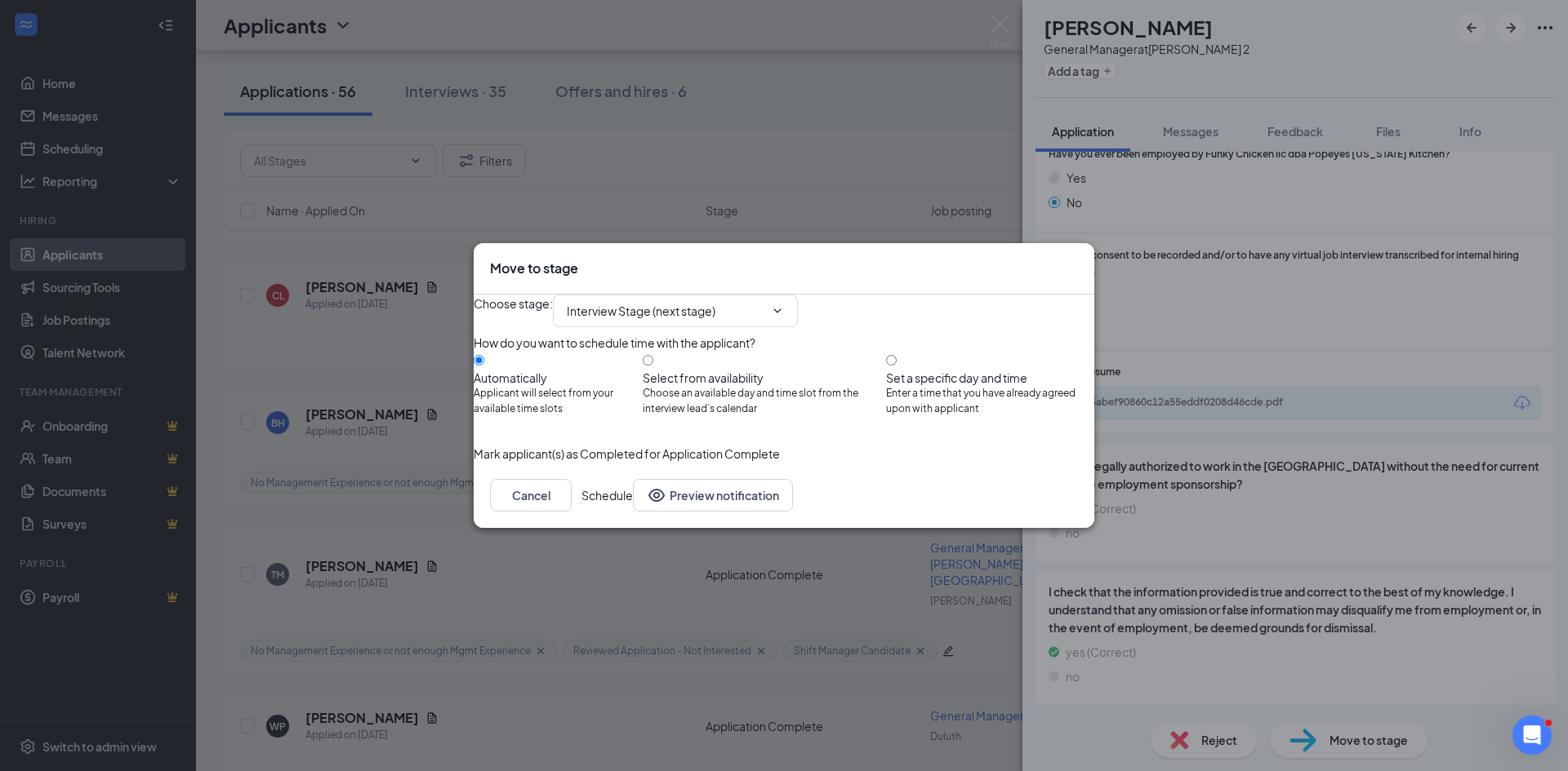
click at [633, 512] on button "Schedule" at bounding box center [607, 494] width 52 height 32
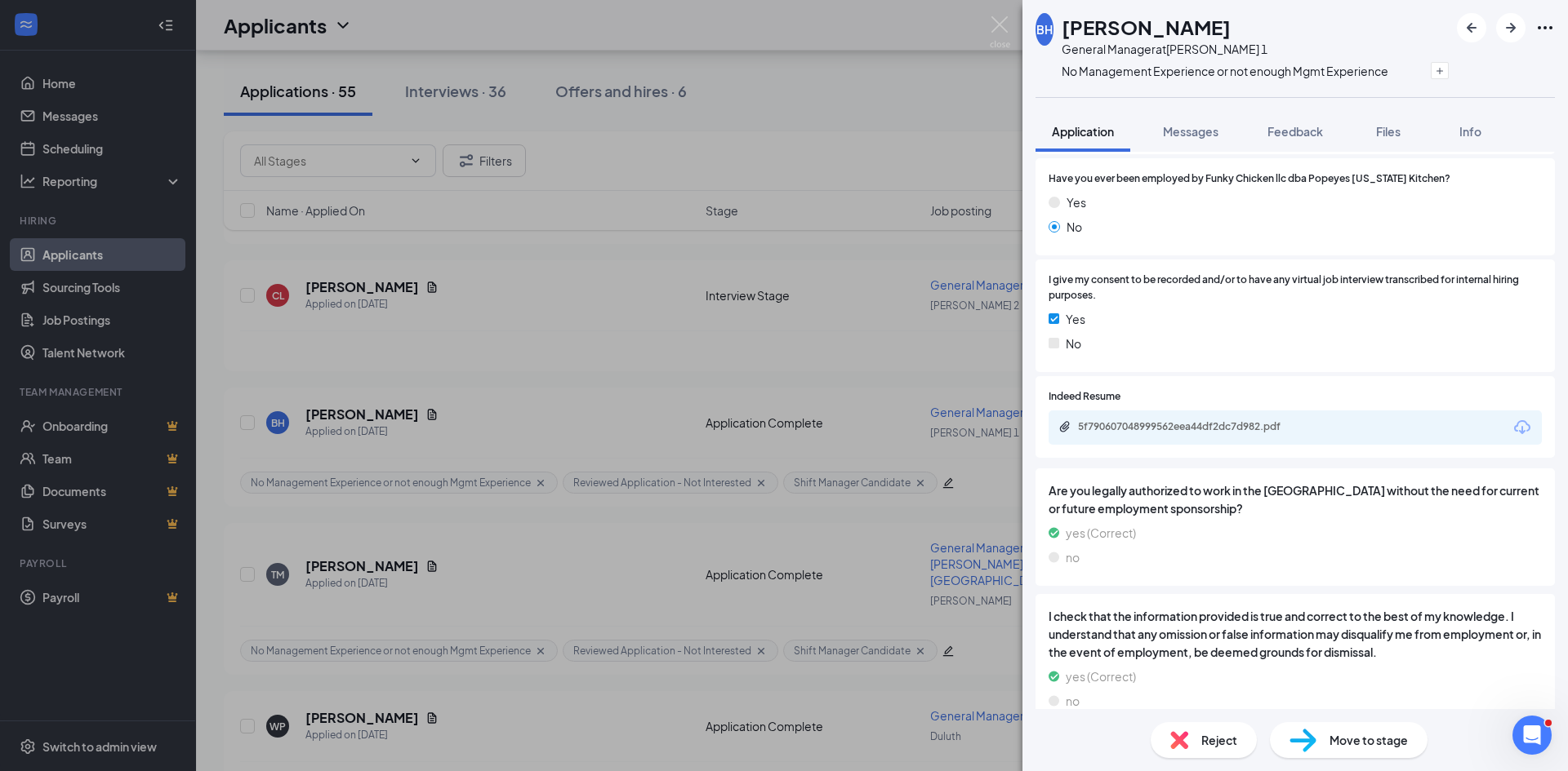
click at [1216, 298] on span "I give my consent to be recorded and/or to have any virtual job interview trans…" at bounding box center [1295, 288] width 493 height 31
click at [212, 257] on div "BH Brian Hill General Manager at Covington 1 No Management Experience or not en…" at bounding box center [784, 385] width 1568 height 771
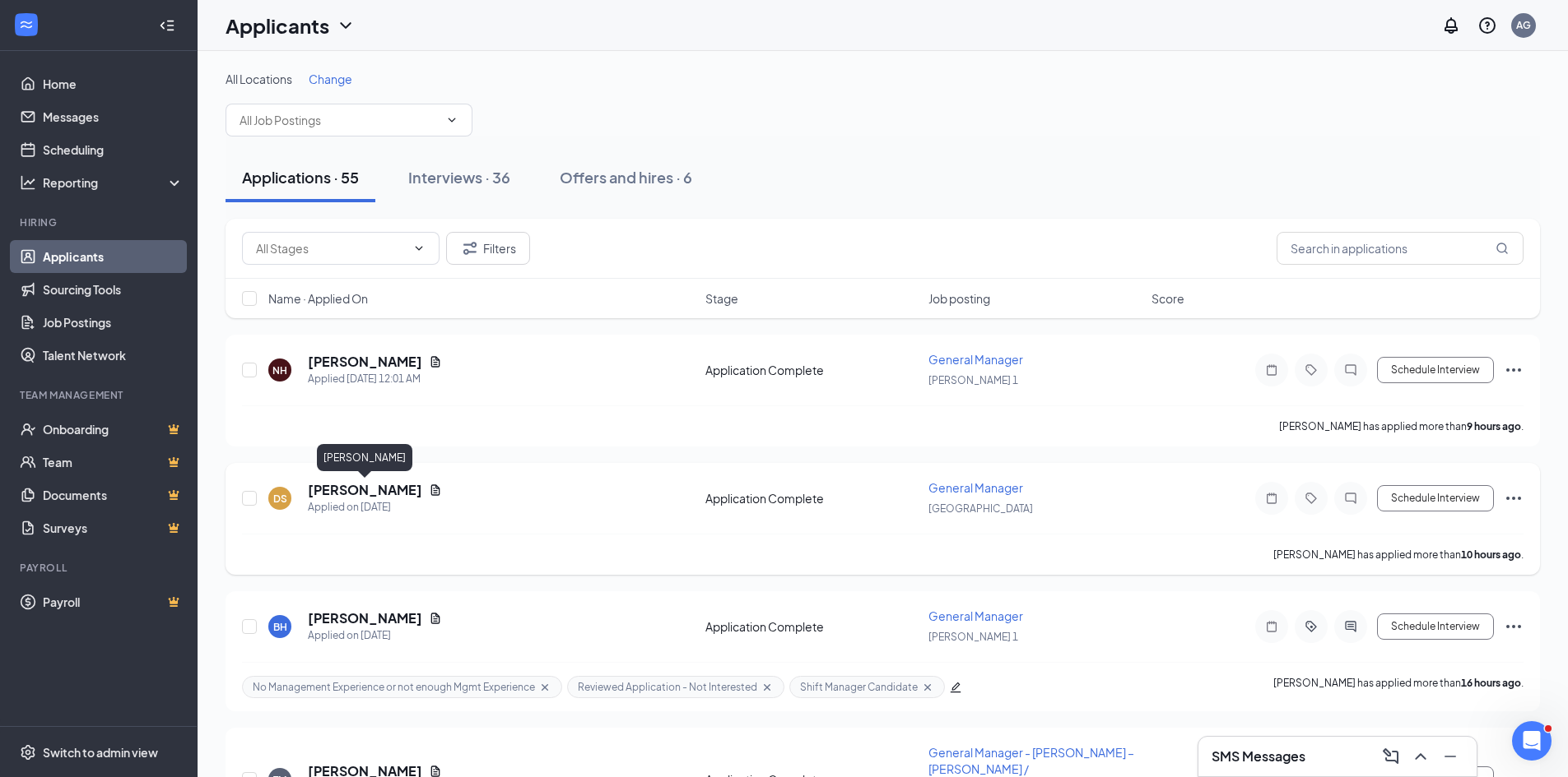
click at [336, 486] on h5 "Deanna Scandreth" at bounding box center [365, 490] width 115 height 19
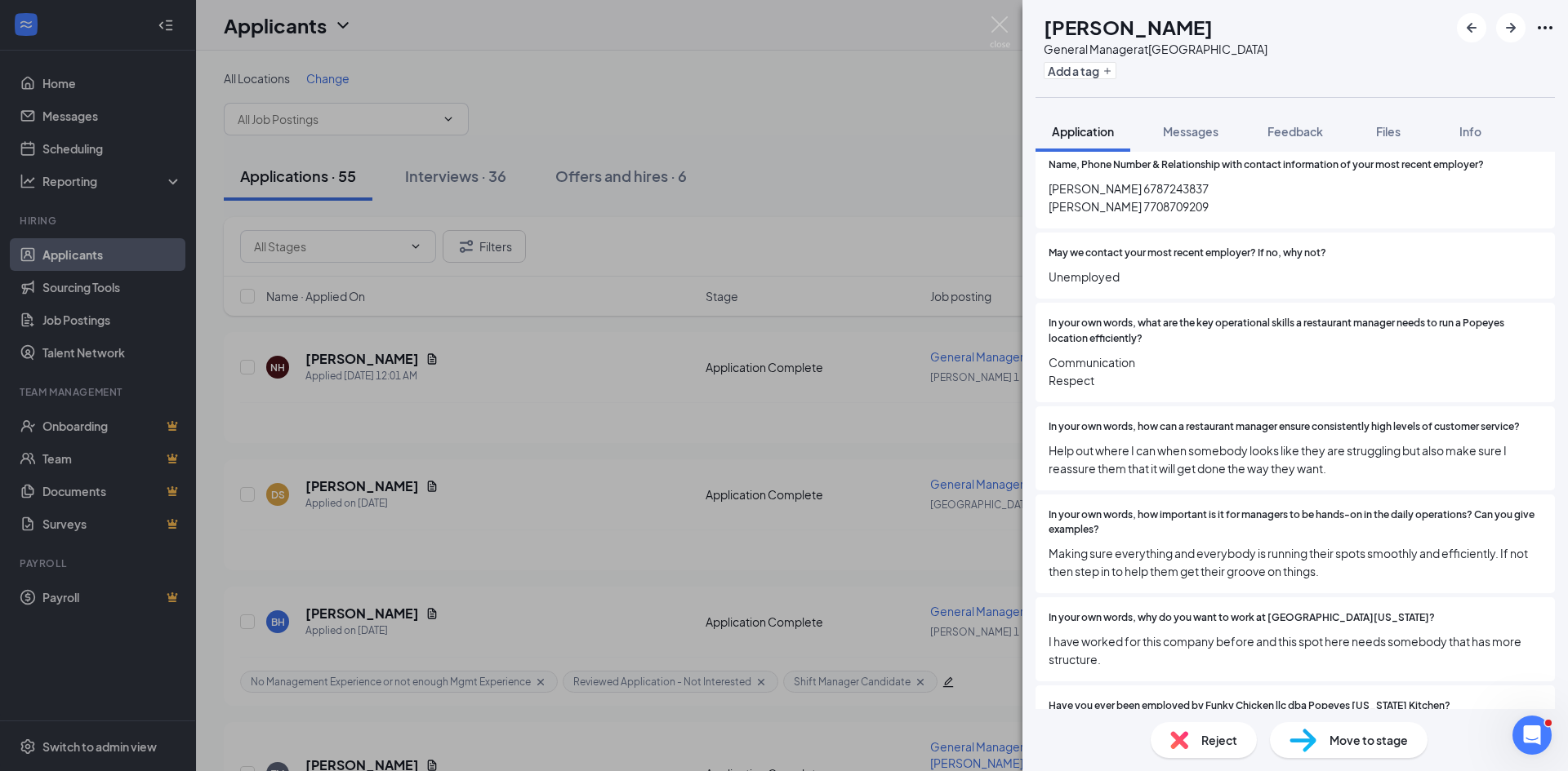
scroll to position [1632, 0]
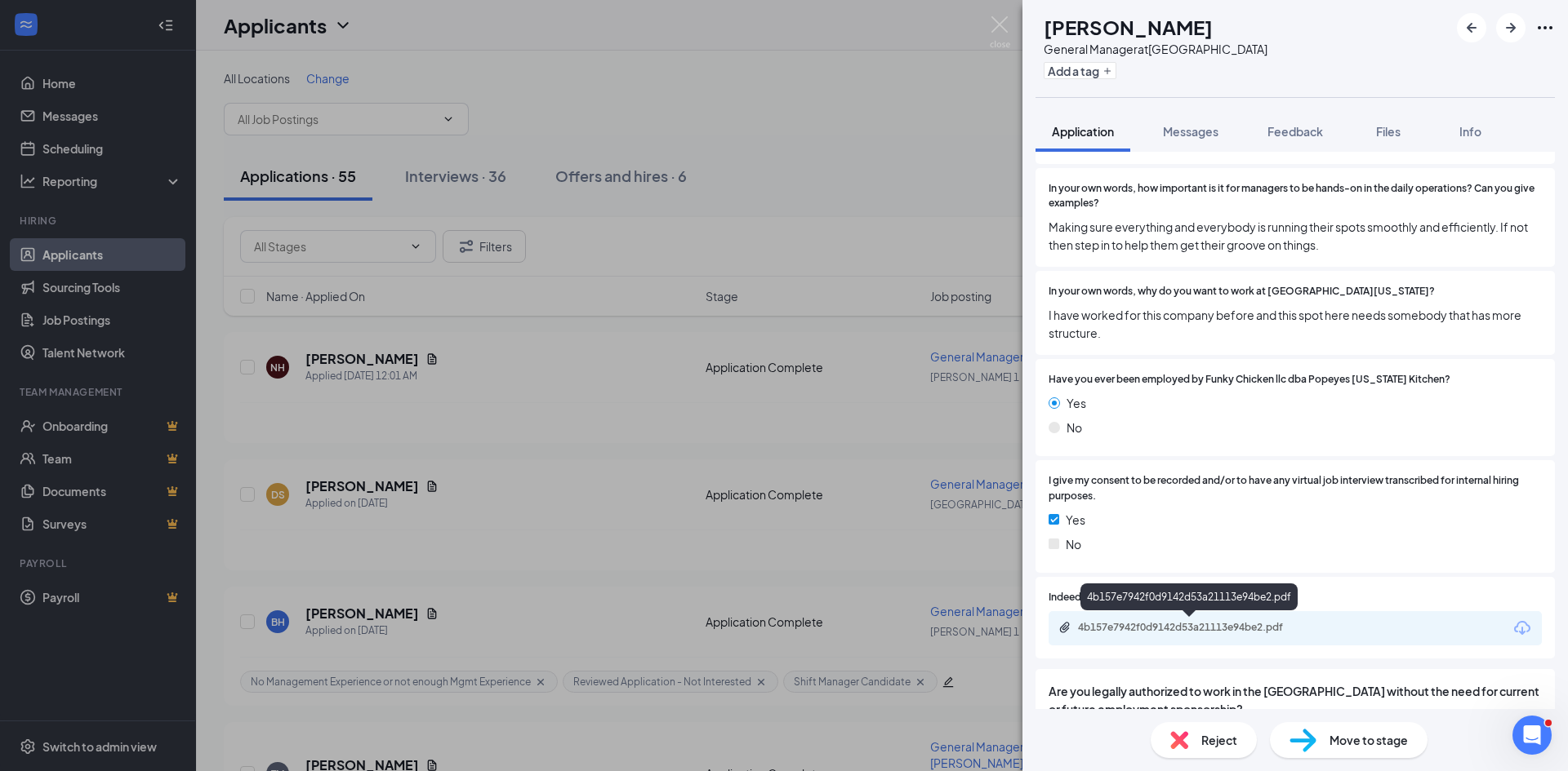
click at [1144, 614] on div "4b157e7942f0d9142d53a21113e94be2.pdf" at bounding box center [1189, 600] width 217 height 33
click at [1177, 633] on div "4b157e7942f0d9142d53a21113e94be2.pdf" at bounding box center [1192, 627] width 229 height 13
click at [1112, 74] on icon "Plus" at bounding box center [1107, 71] width 10 height 10
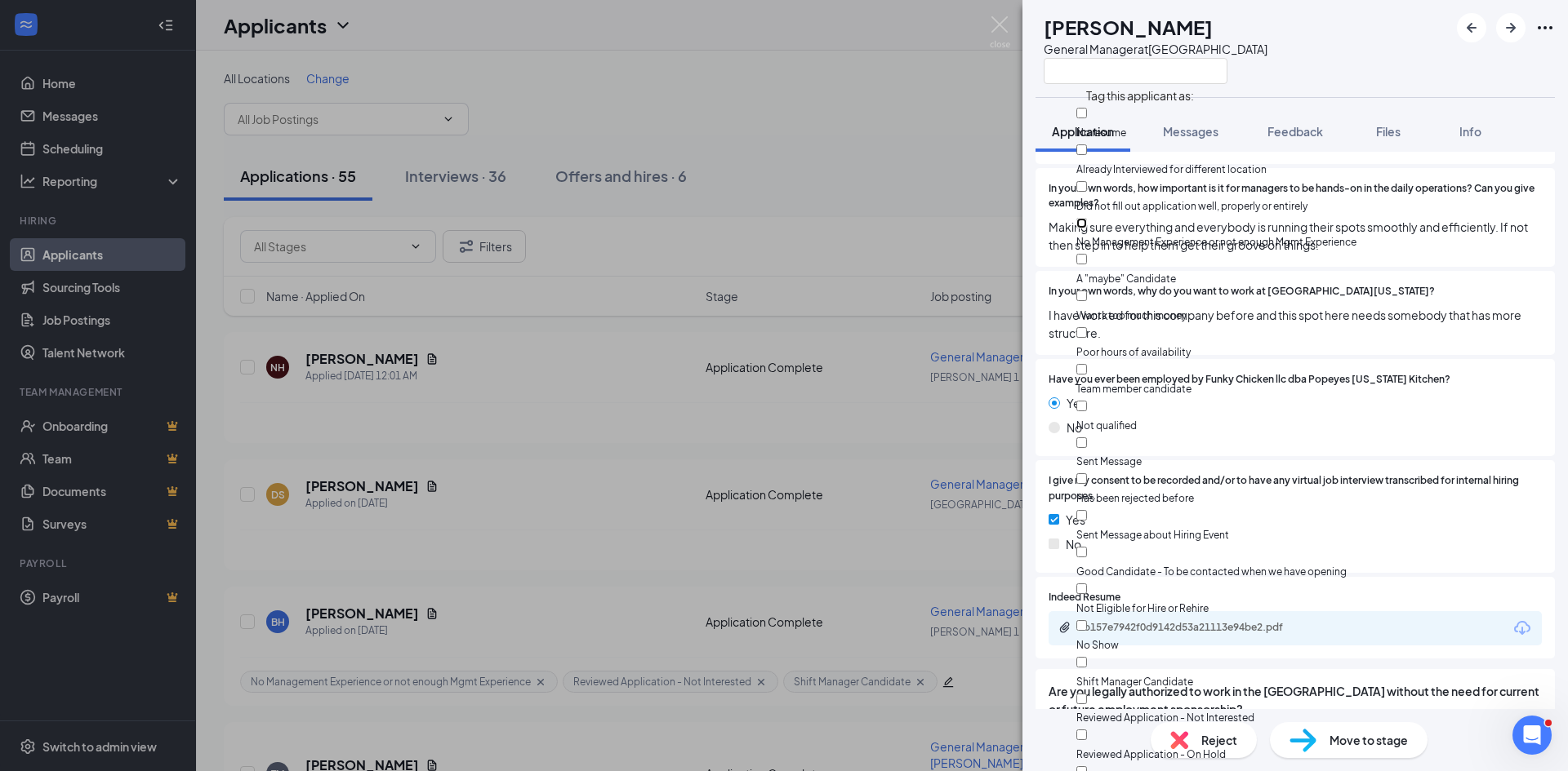
click at [1086, 218] on input "No Management Experience or not enough Mgmt Experience" at bounding box center [1081, 223] width 11 height 11
checkbox input "true"
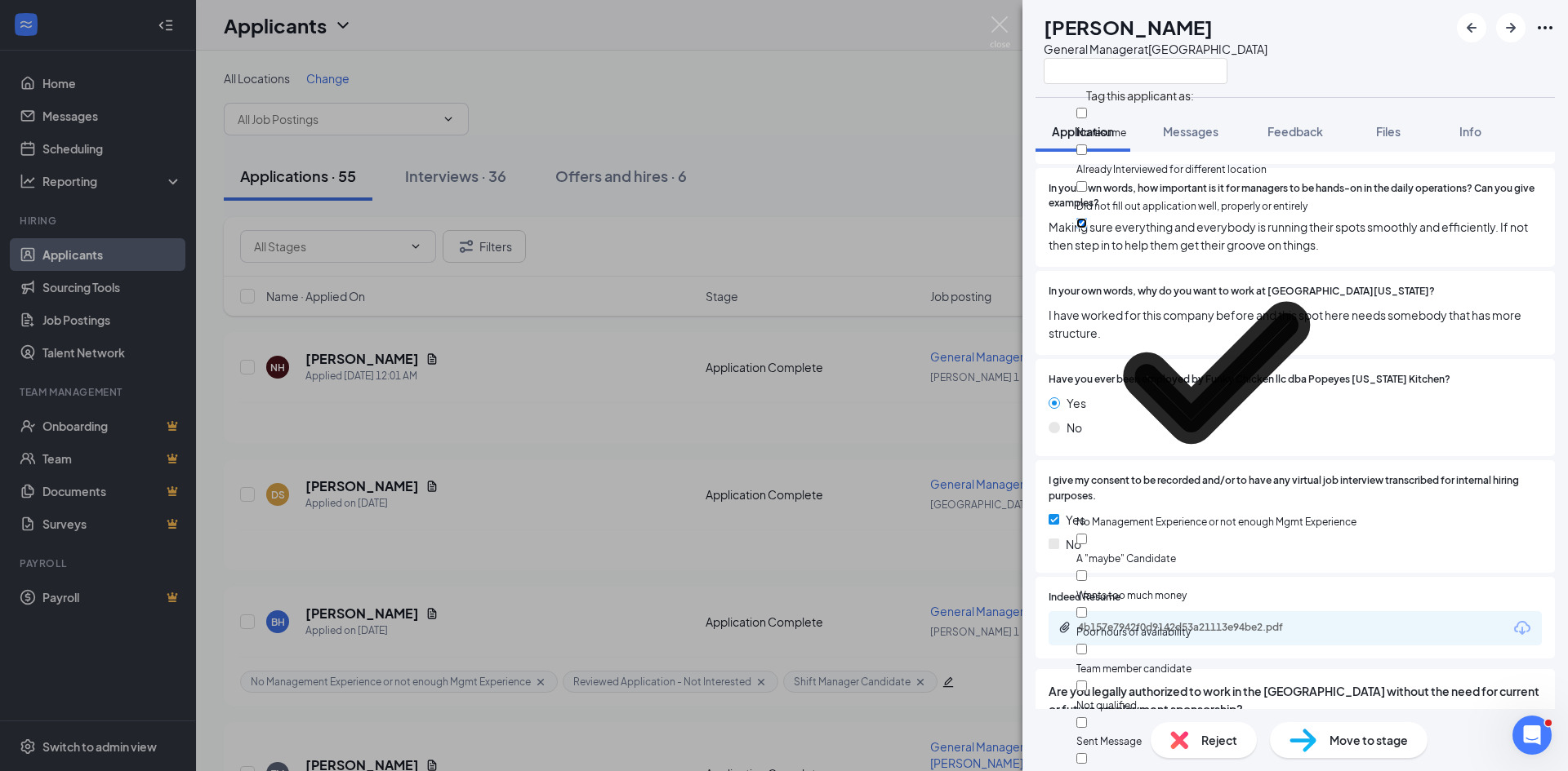
scroll to position [326, 0]
checkbox input "true"
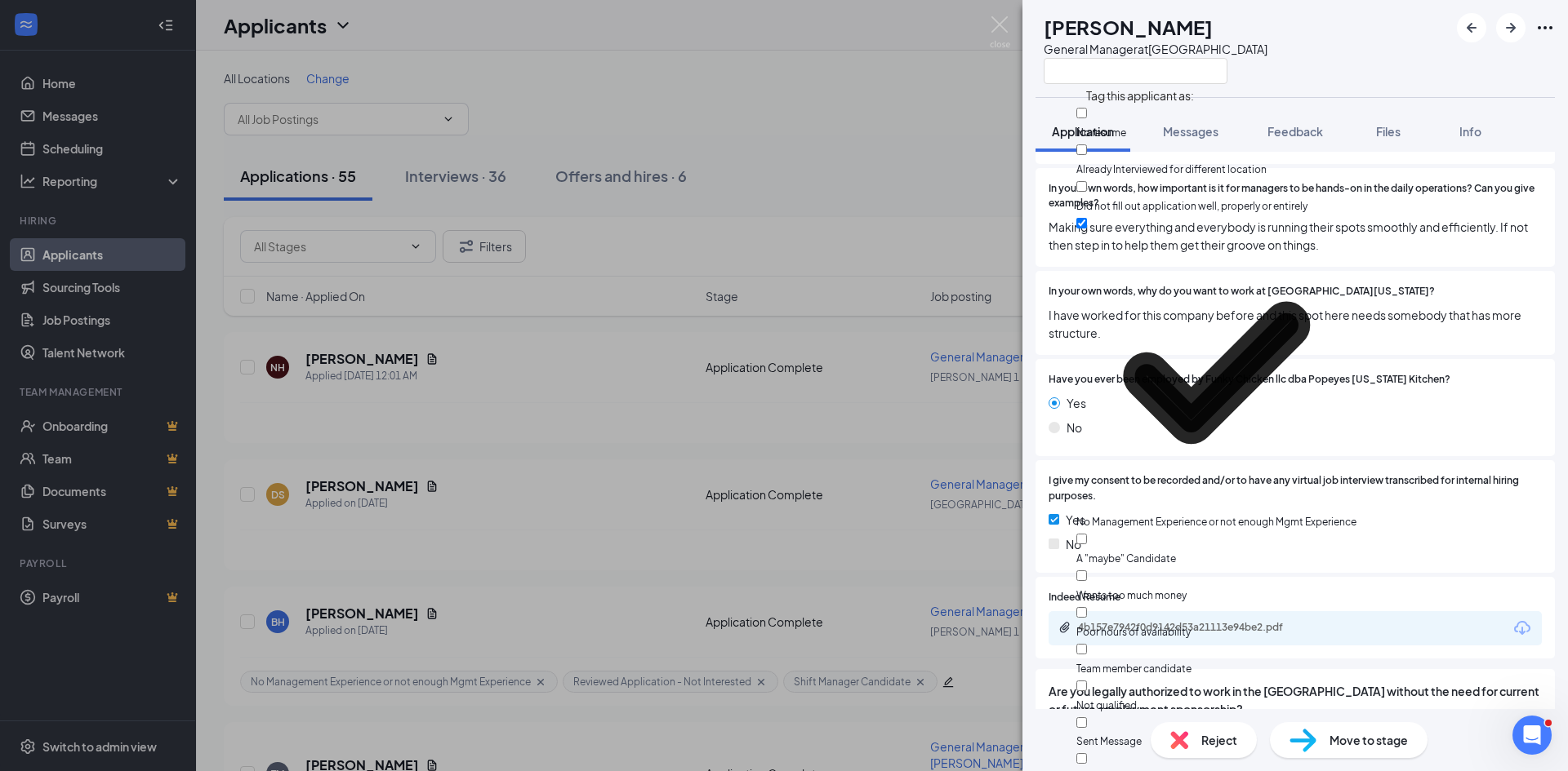
click at [1337, 221] on span "Making sure everything and everybody is running their spots smoothly and effici…" at bounding box center [1295, 235] width 493 height 36
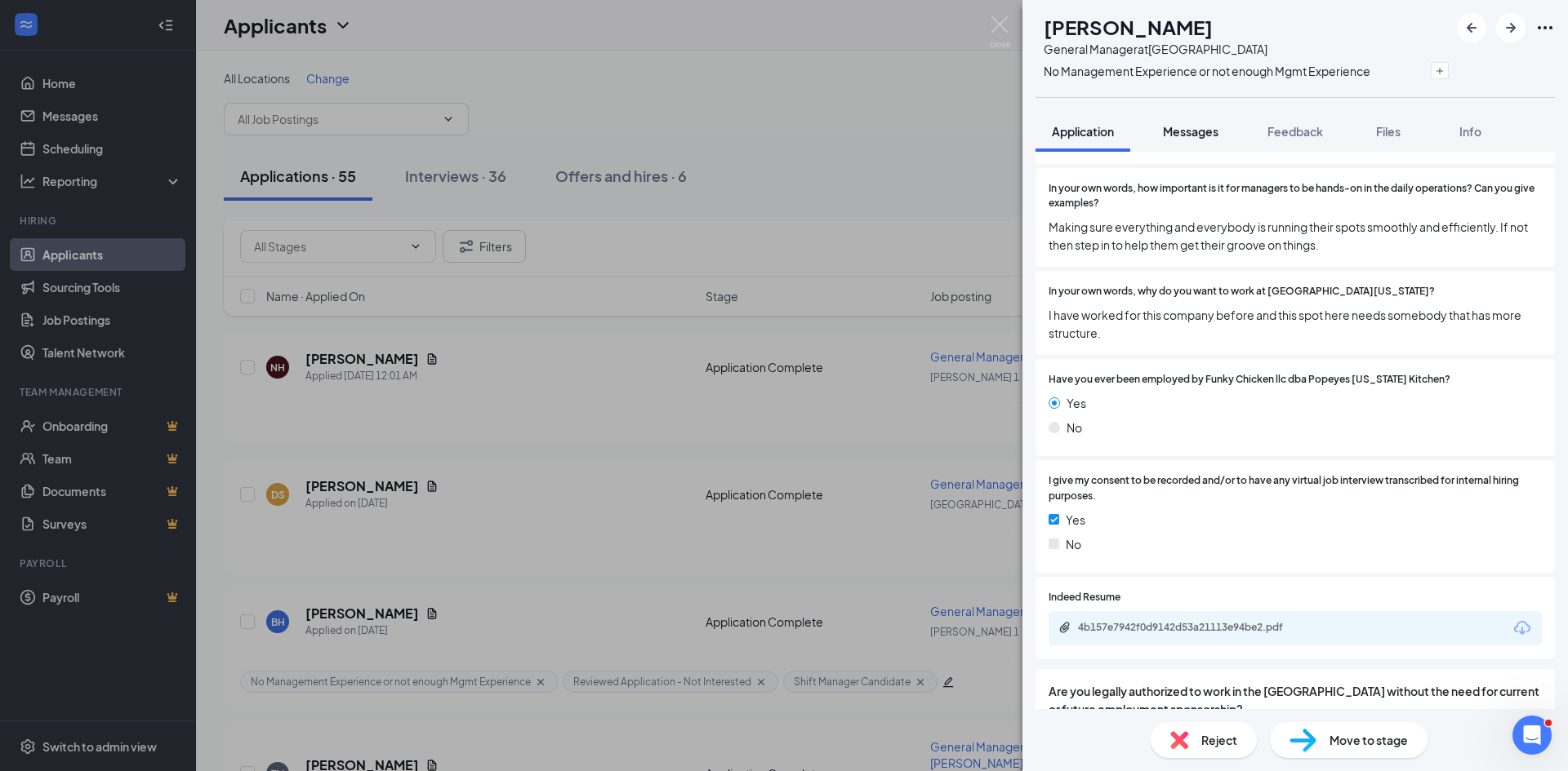
click at [1201, 133] on span "Messages" at bounding box center [1190, 131] width 55 height 15
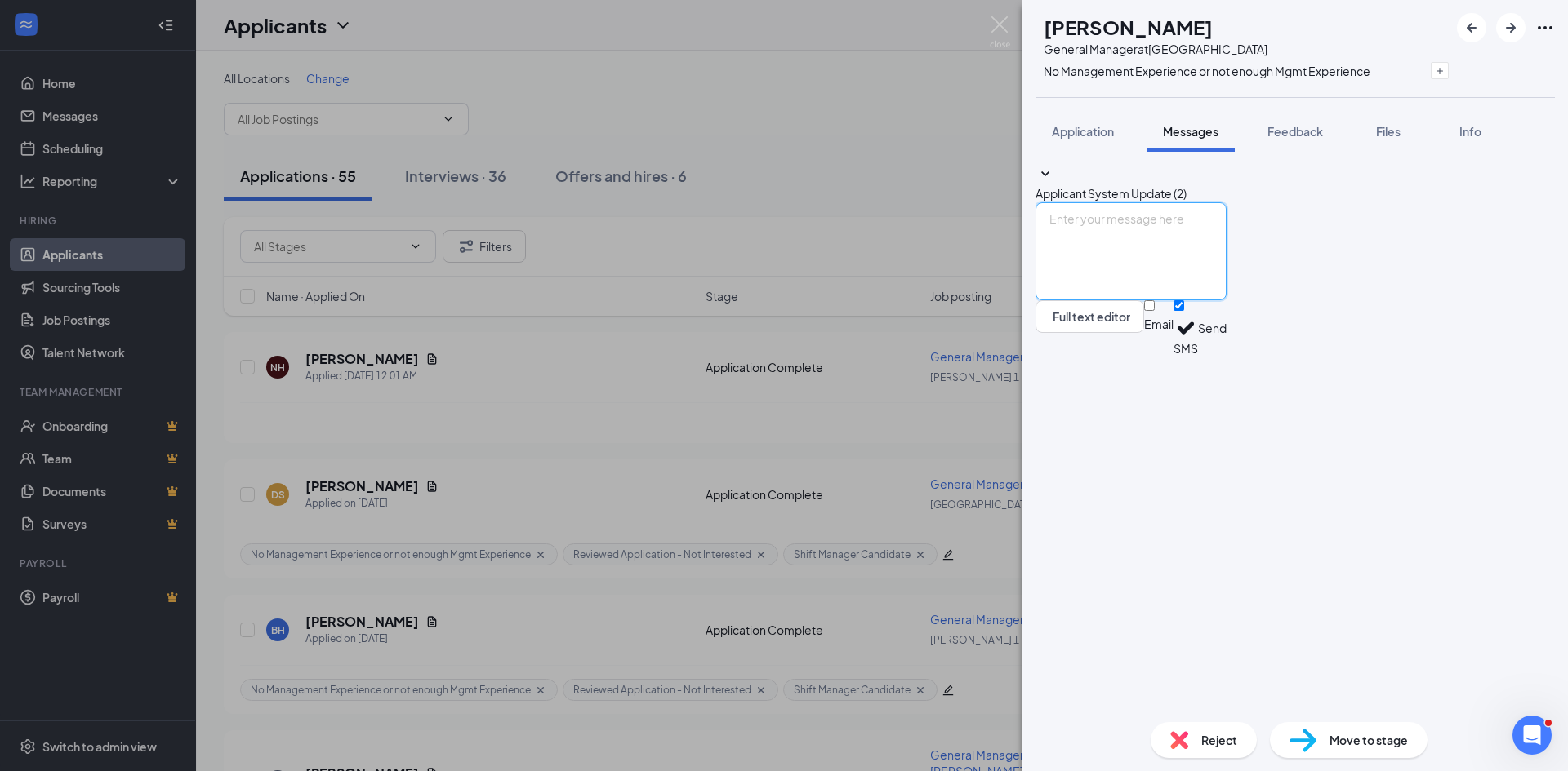
click at [1156, 300] on textarea at bounding box center [1131, 251] width 191 height 98
paste textarea "Hello, Thank you for taking the time to apply for the position at Popeyes. We t…"
type textarea "Hello, Thank you for taking the time to apply for the position at Popeyes. We t…"
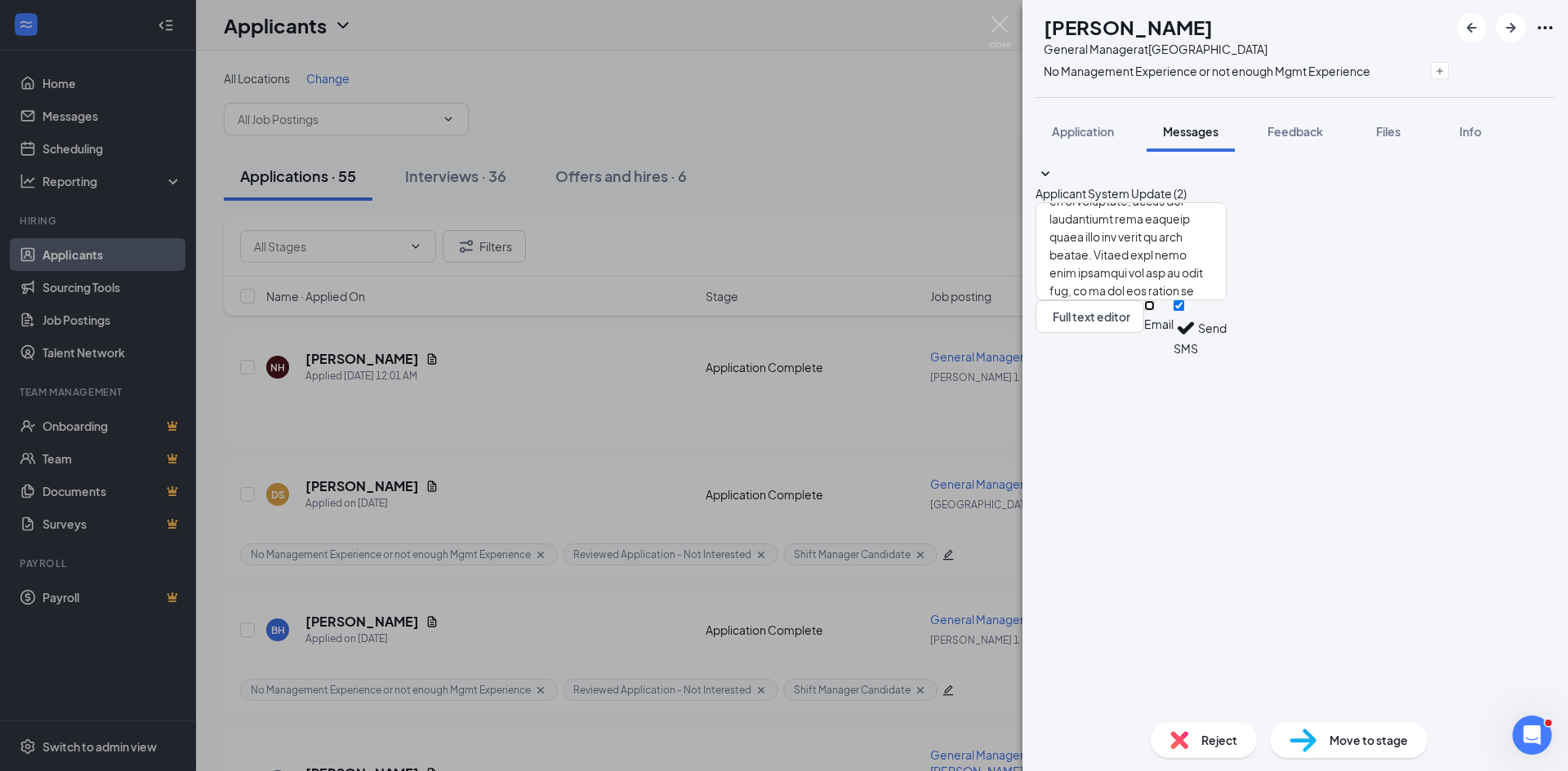
click at [1155, 311] on input "Email" at bounding box center [1150, 305] width 11 height 11
checkbox input "true"
click at [1184, 311] on input "SMS" at bounding box center [1178, 305] width 11 height 11
checkbox input "false"
click at [1227, 361] on button "Send" at bounding box center [1212, 331] width 29 height 61
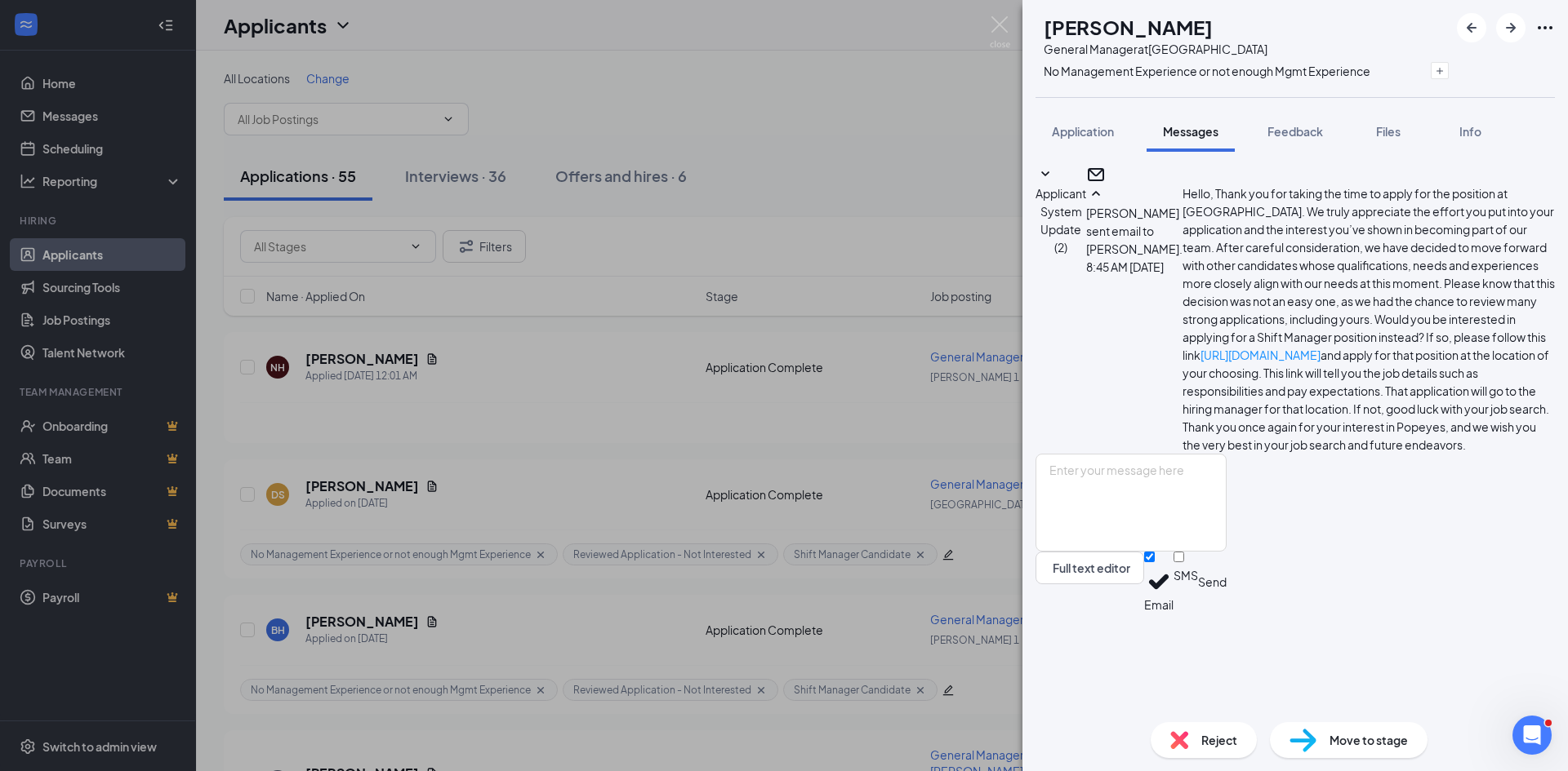
scroll to position [170, 0]
click at [221, 399] on div "DS Deanna Scandreth General Manager at Villa Rica No Management Experience or n…" at bounding box center [784, 385] width 1568 height 771
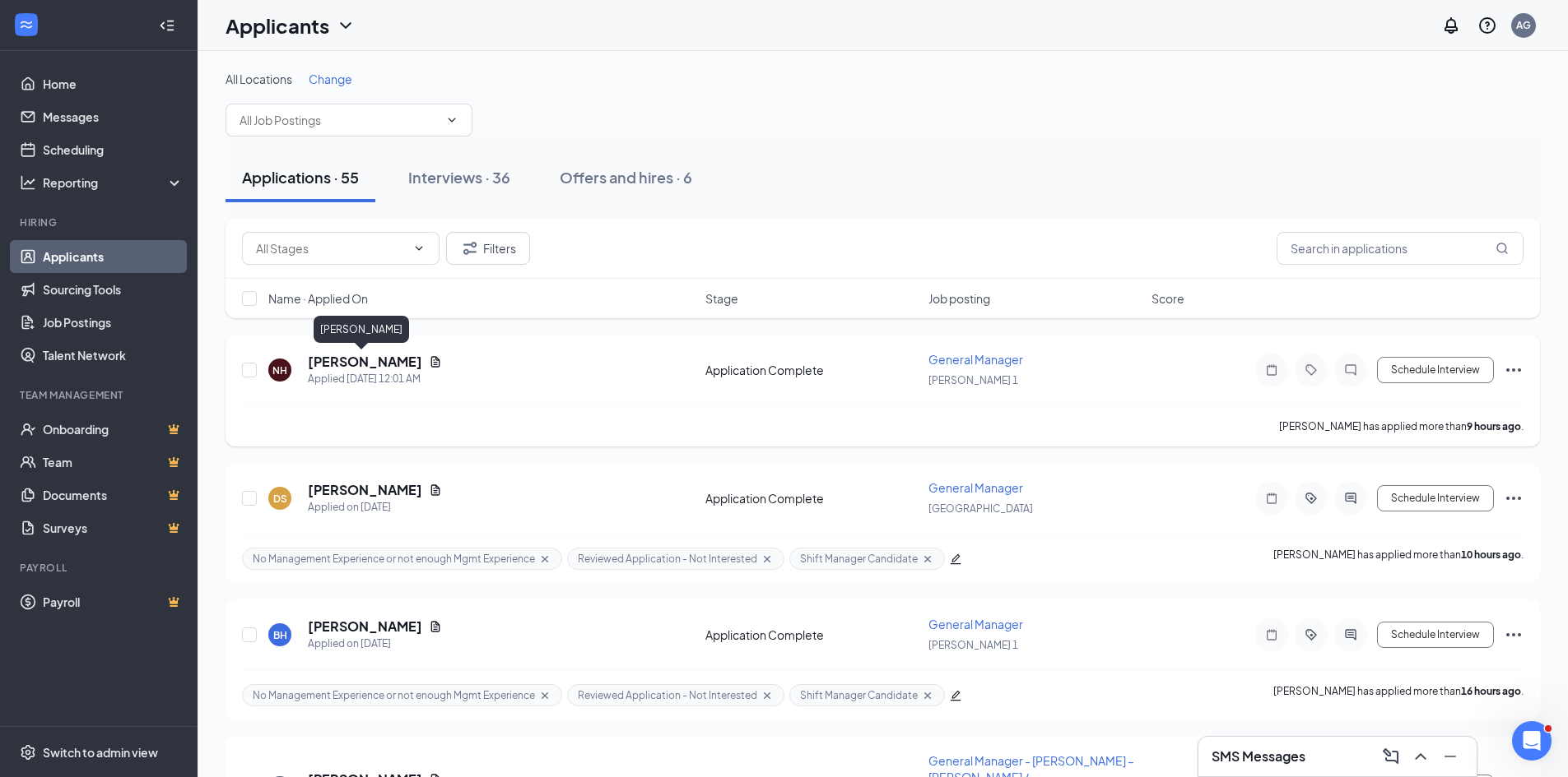
click at [358, 364] on h5 "Nathaniel Hall" at bounding box center [365, 362] width 115 height 19
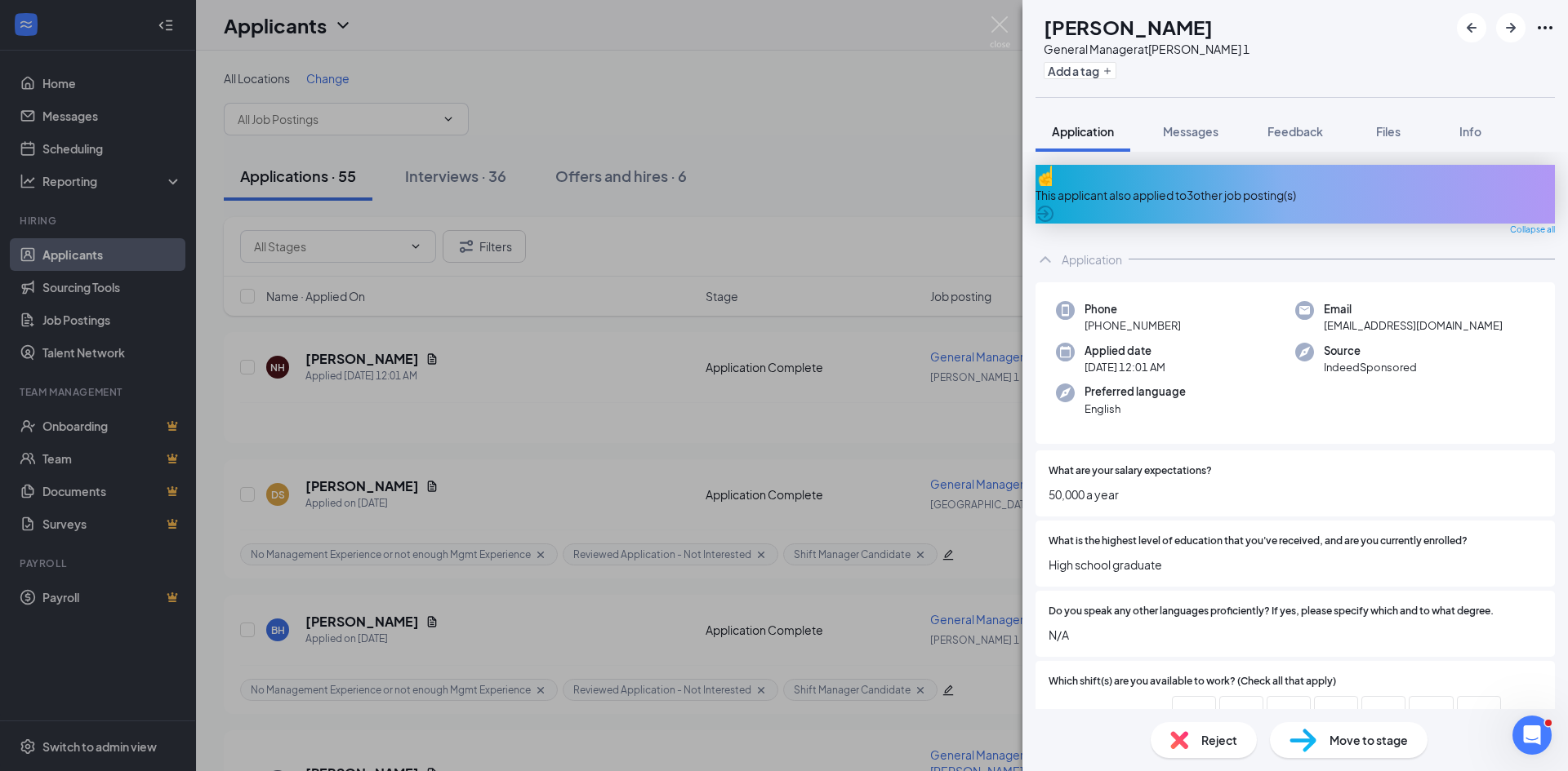
click at [1055, 204] on icon "ArrowCircle" at bounding box center [1045, 214] width 19 height 19
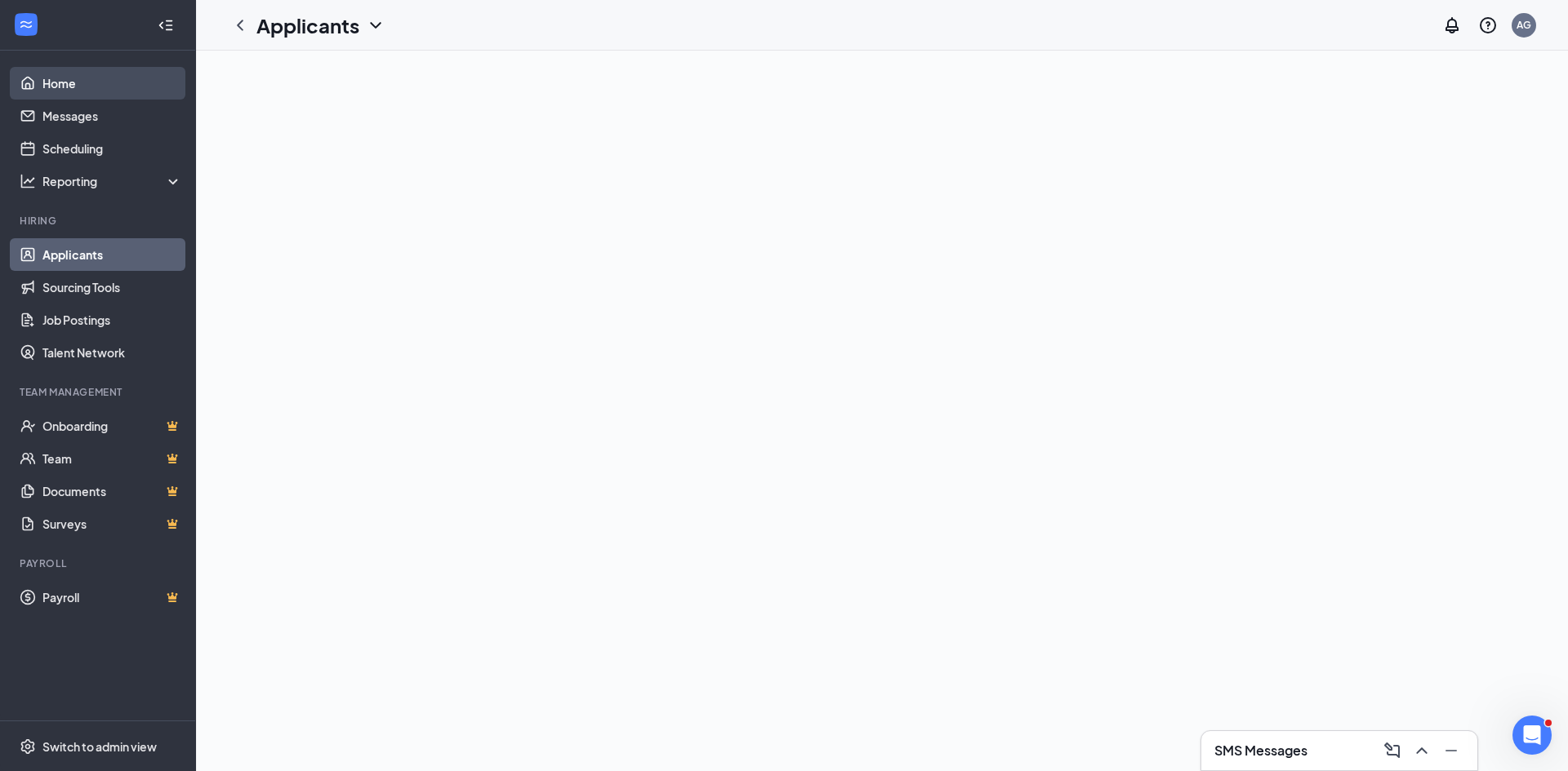
click at [59, 69] on link "Home" at bounding box center [111, 82] width 139 height 32
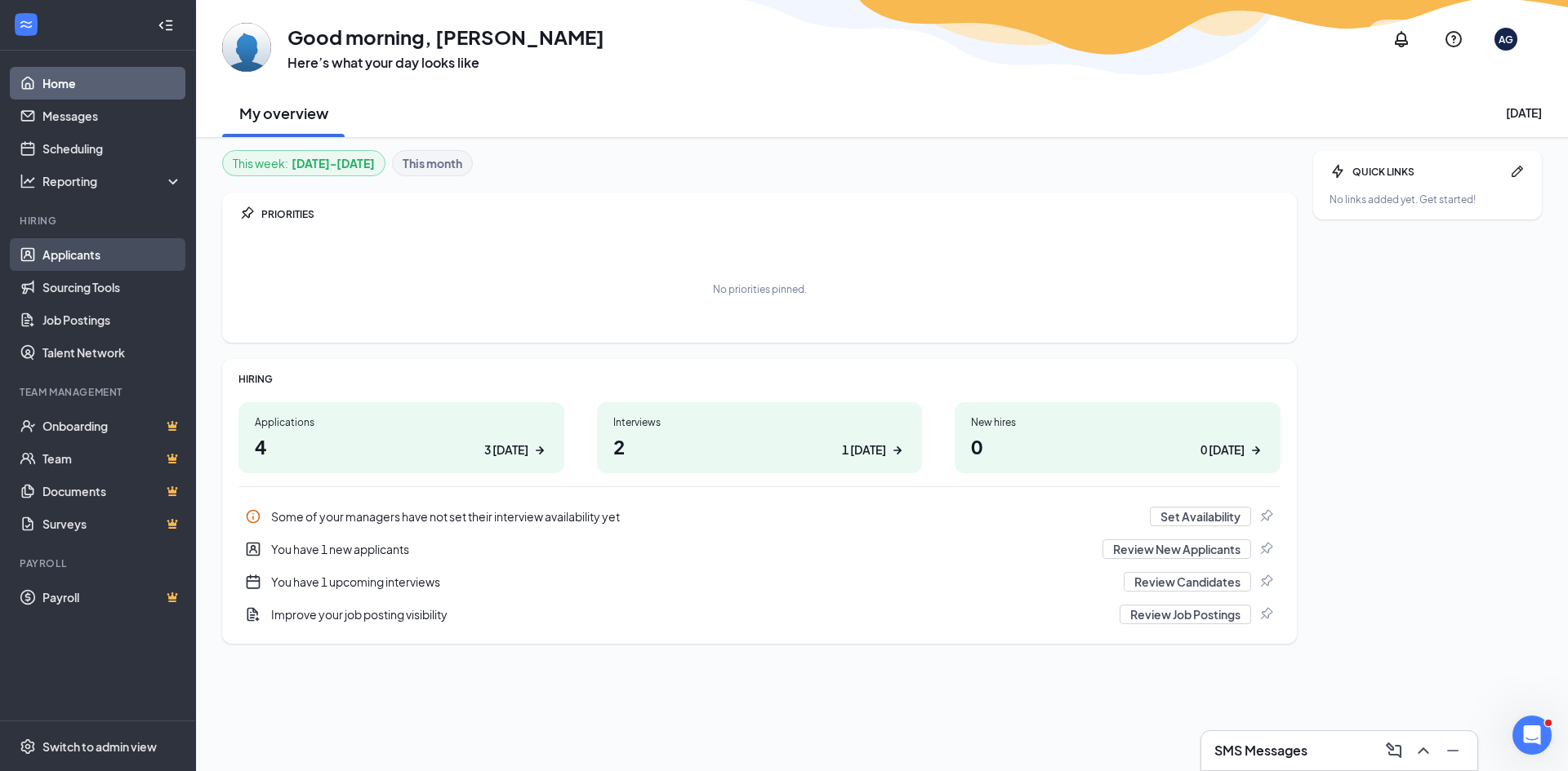
click at [62, 249] on link "Applicants" at bounding box center [111, 254] width 139 height 32
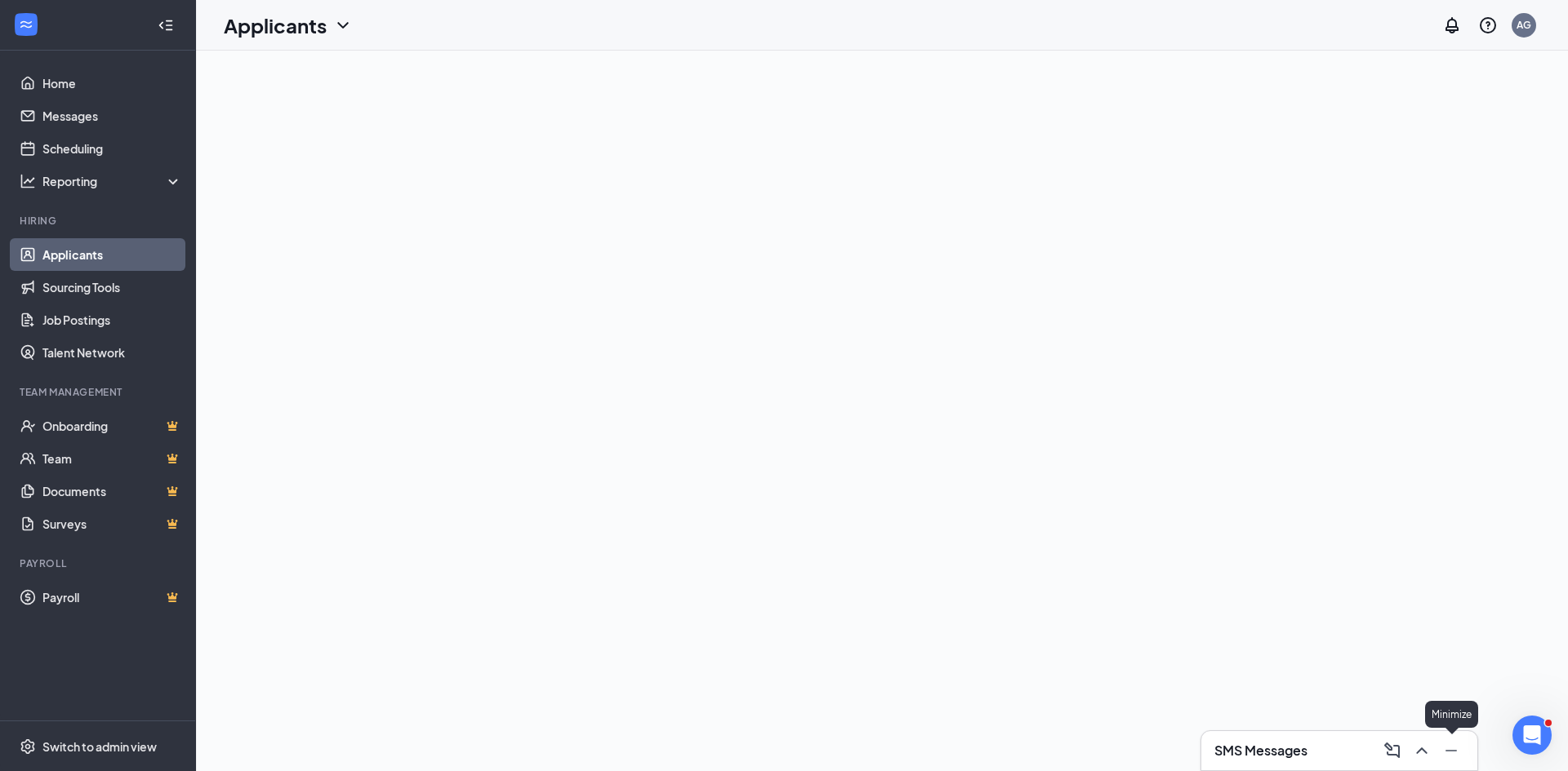
click at [1447, 753] on icon "Minimize" at bounding box center [1451, 751] width 19 height 19
click at [98, 293] on link "Sourcing Tools" at bounding box center [111, 287] width 139 height 32
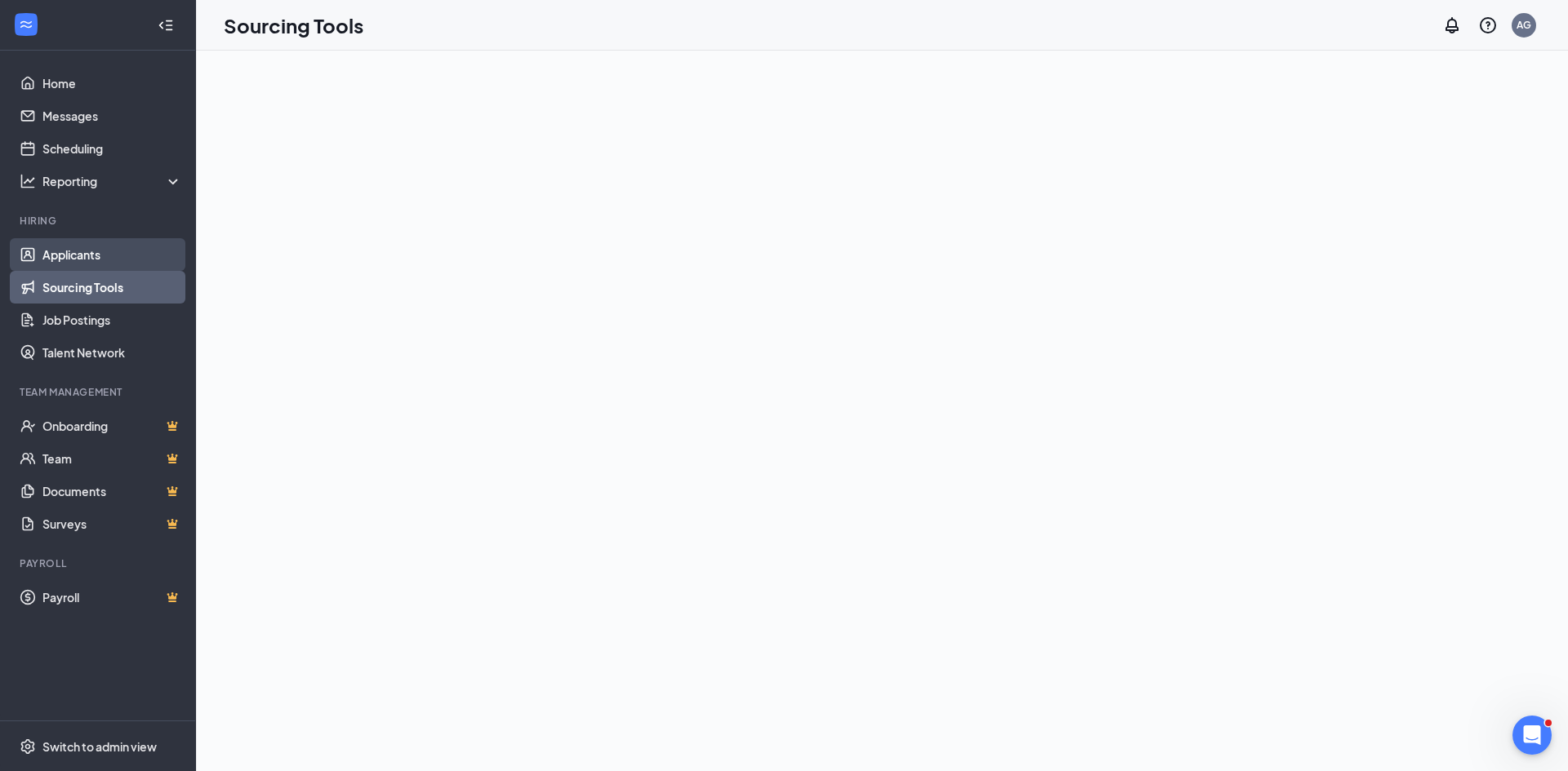
click at [72, 244] on link "Applicants" at bounding box center [111, 254] width 139 height 32
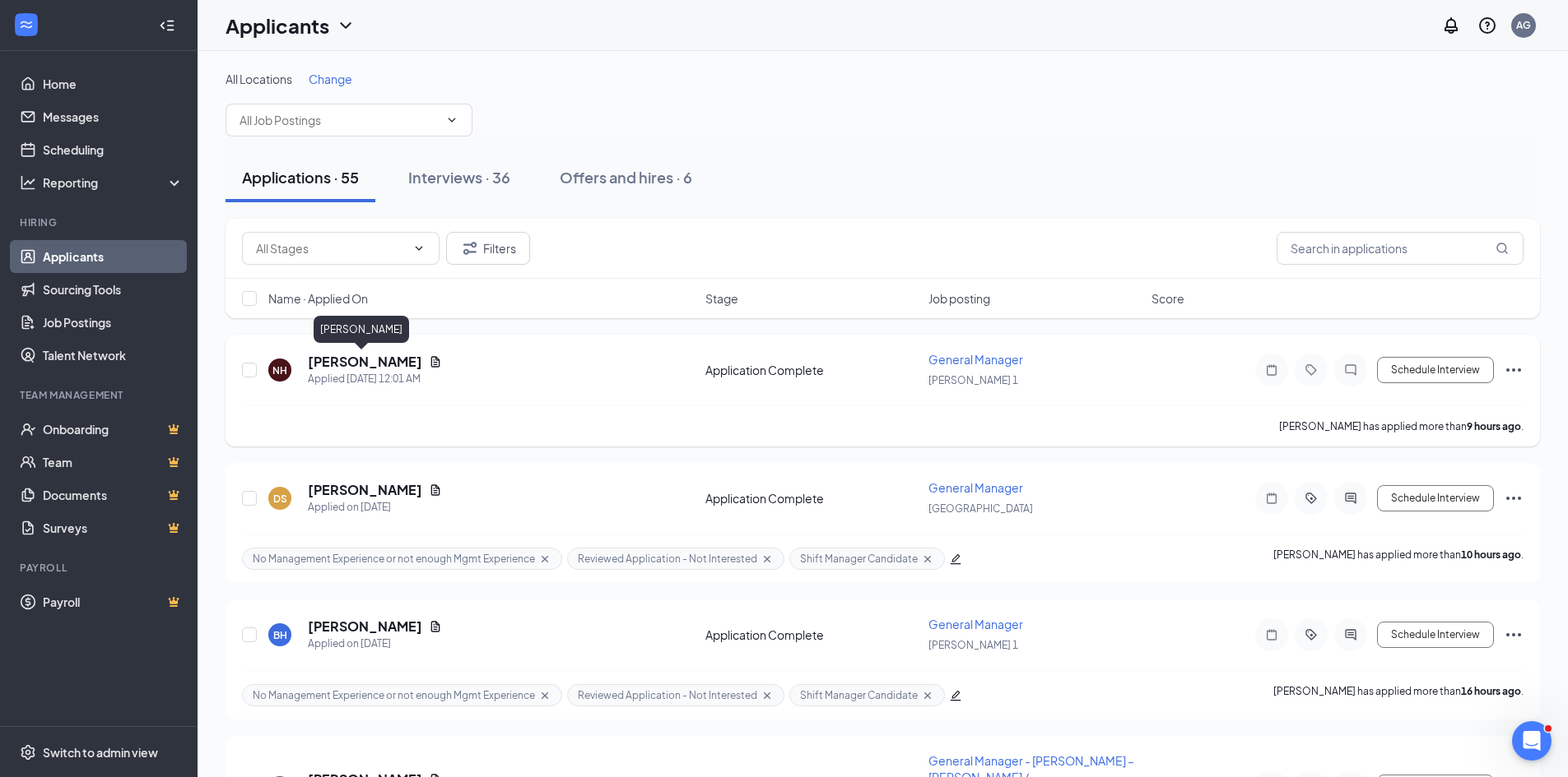
click at [350, 364] on h5 "Nathaniel Hall" at bounding box center [365, 362] width 115 height 19
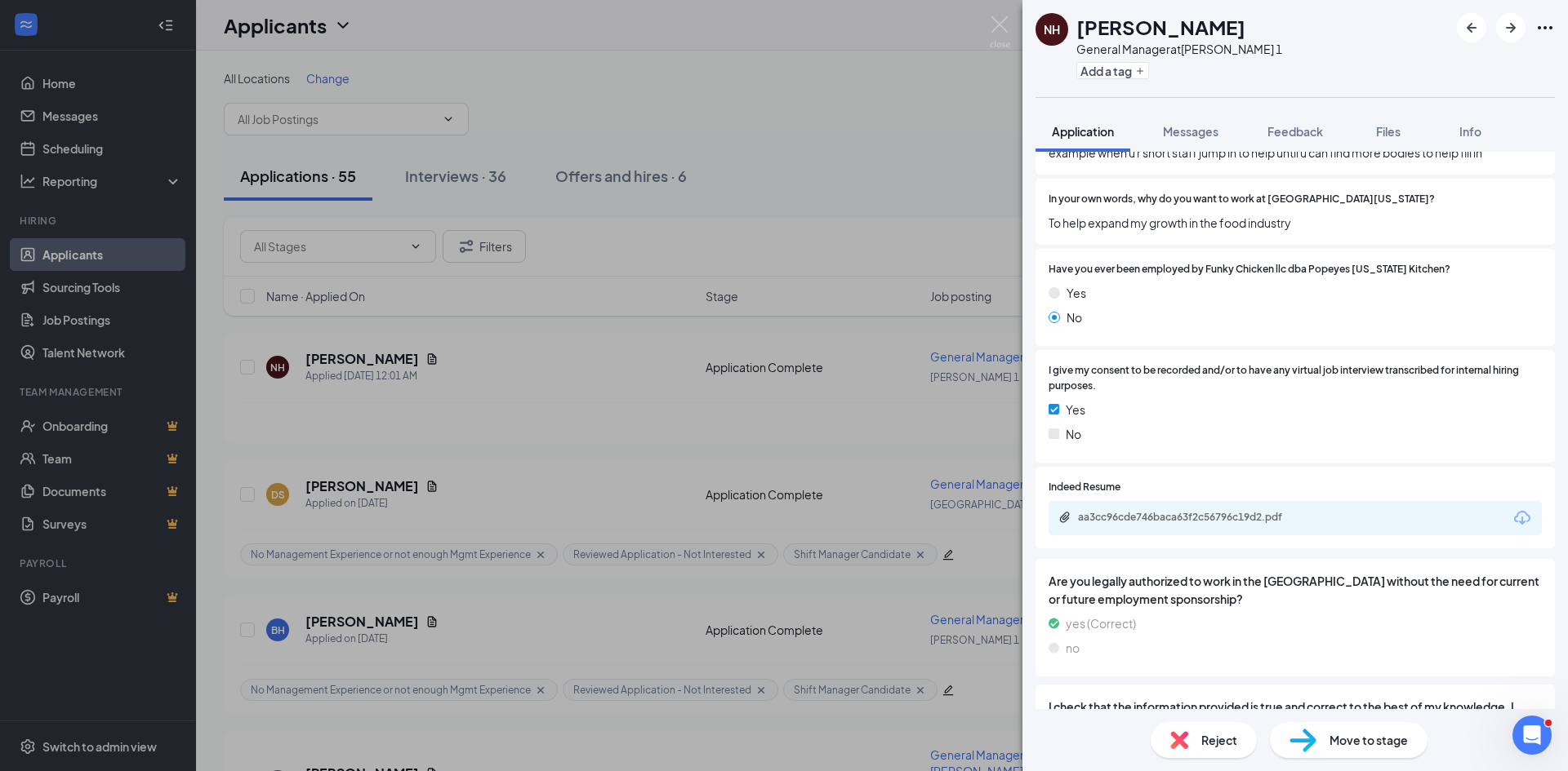
scroll to position [1959, 0]
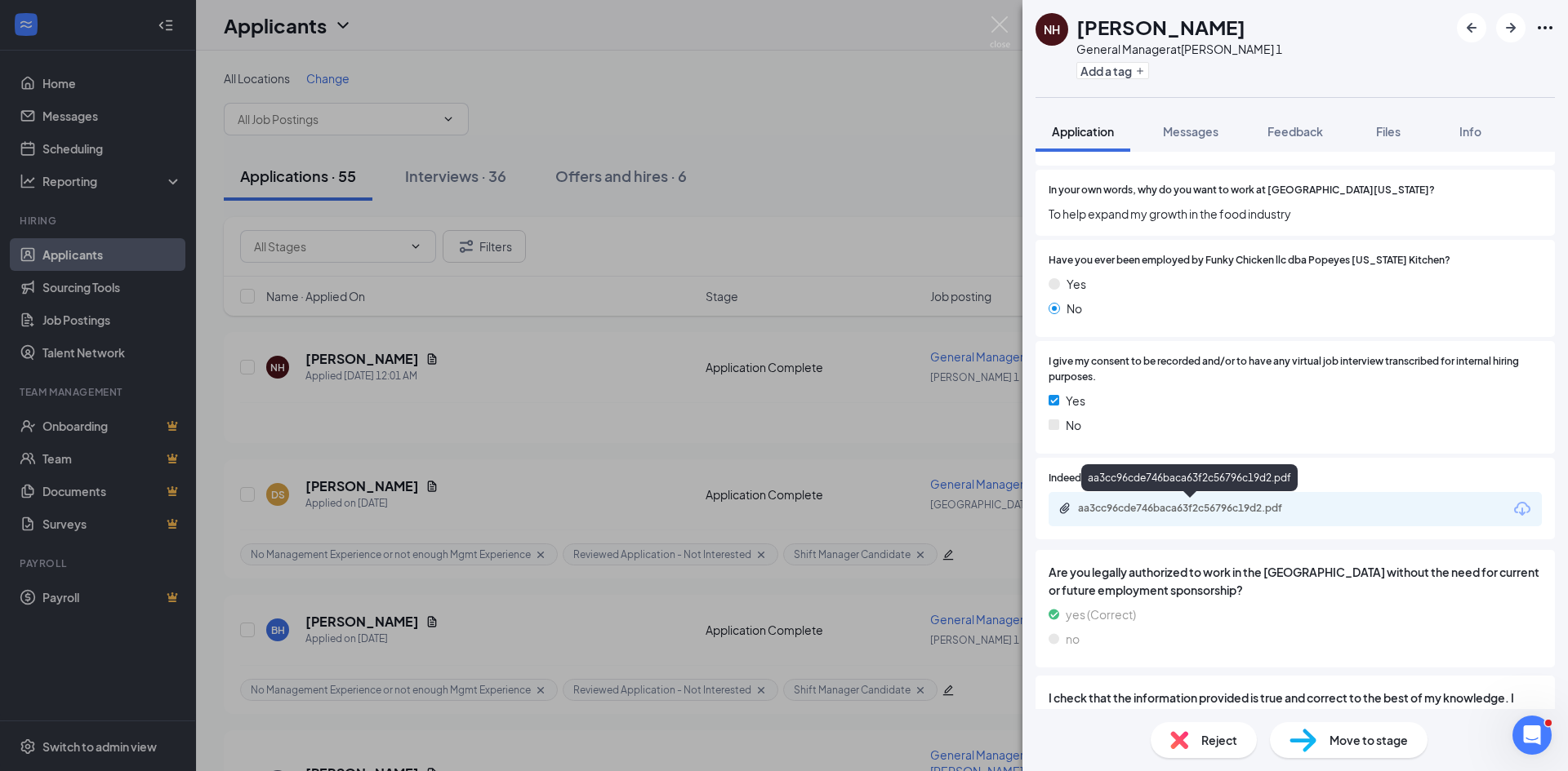
click at [1125, 507] on div "aa3cc96cde746baca63f2c56796c19d2.pdf" at bounding box center [1192, 508] width 229 height 13
click at [1165, 244] on div "Have you ever been employed by Funky Chicken llc dba Popeyes Louisiana Kitchen?…" at bounding box center [1295, 288] width 519 height 97
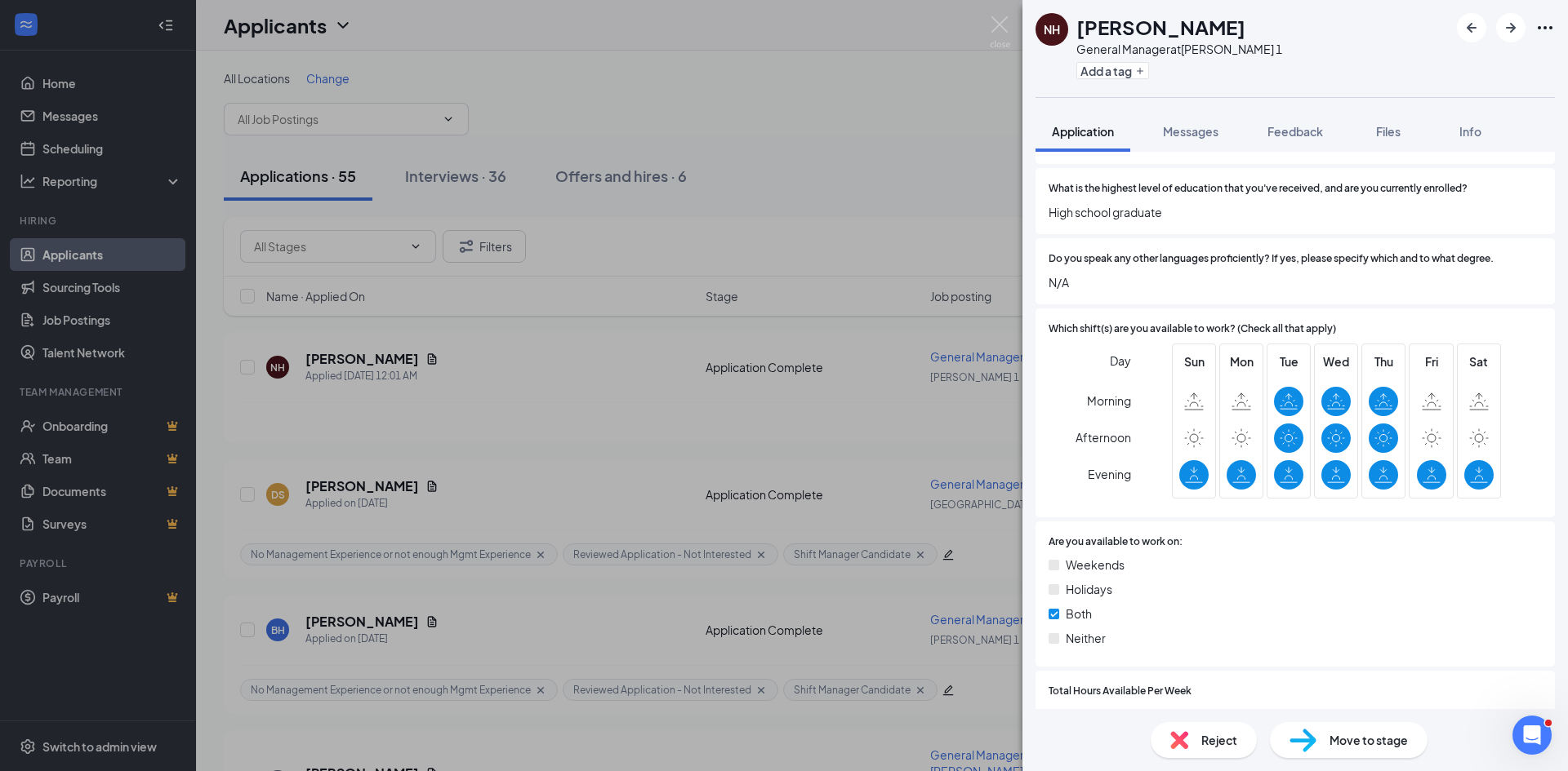
scroll to position [326, 0]
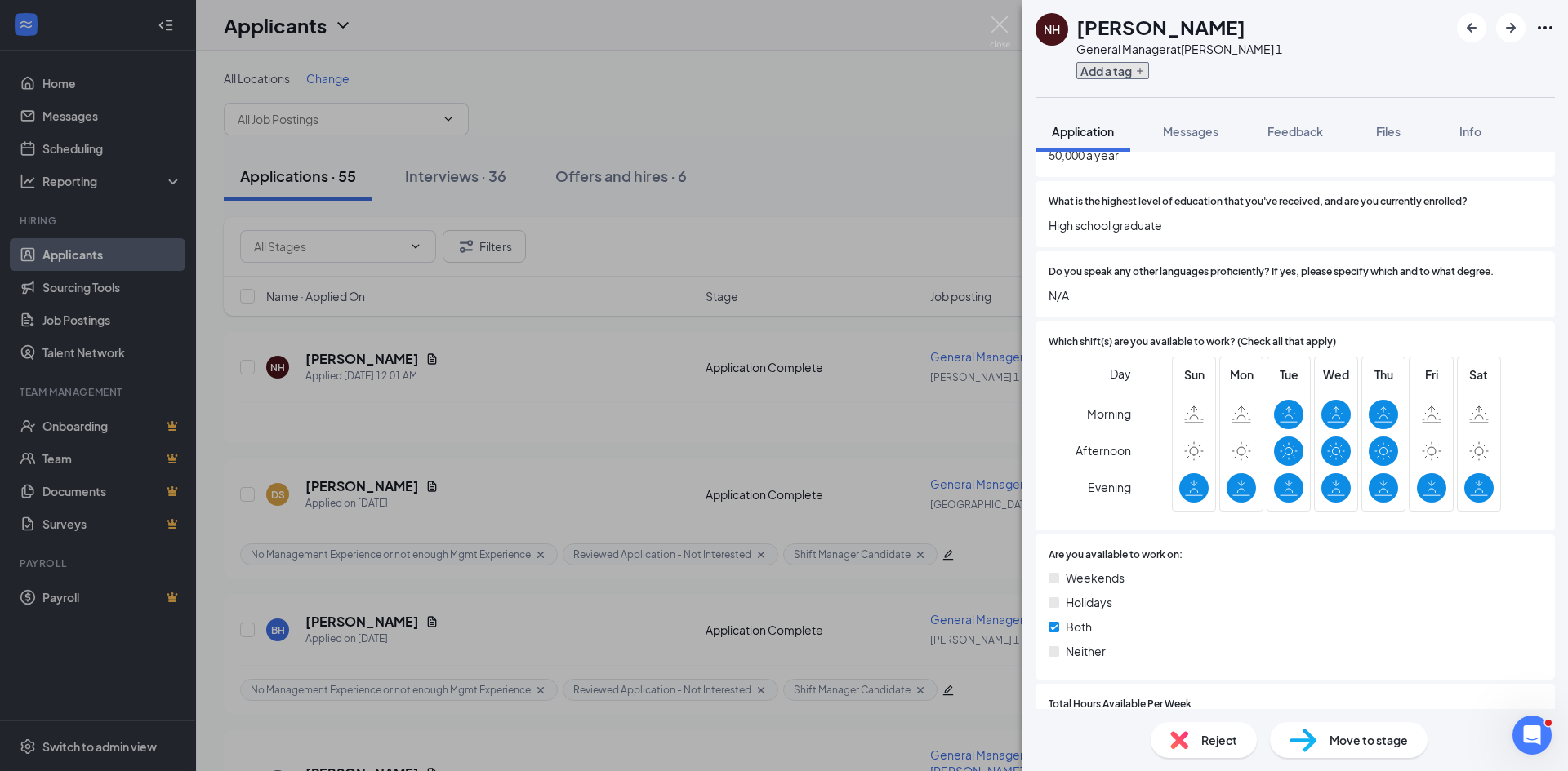
click at [1144, 65] on button "Add a tag" at bounding box center [1112, 71] width 73 height 18
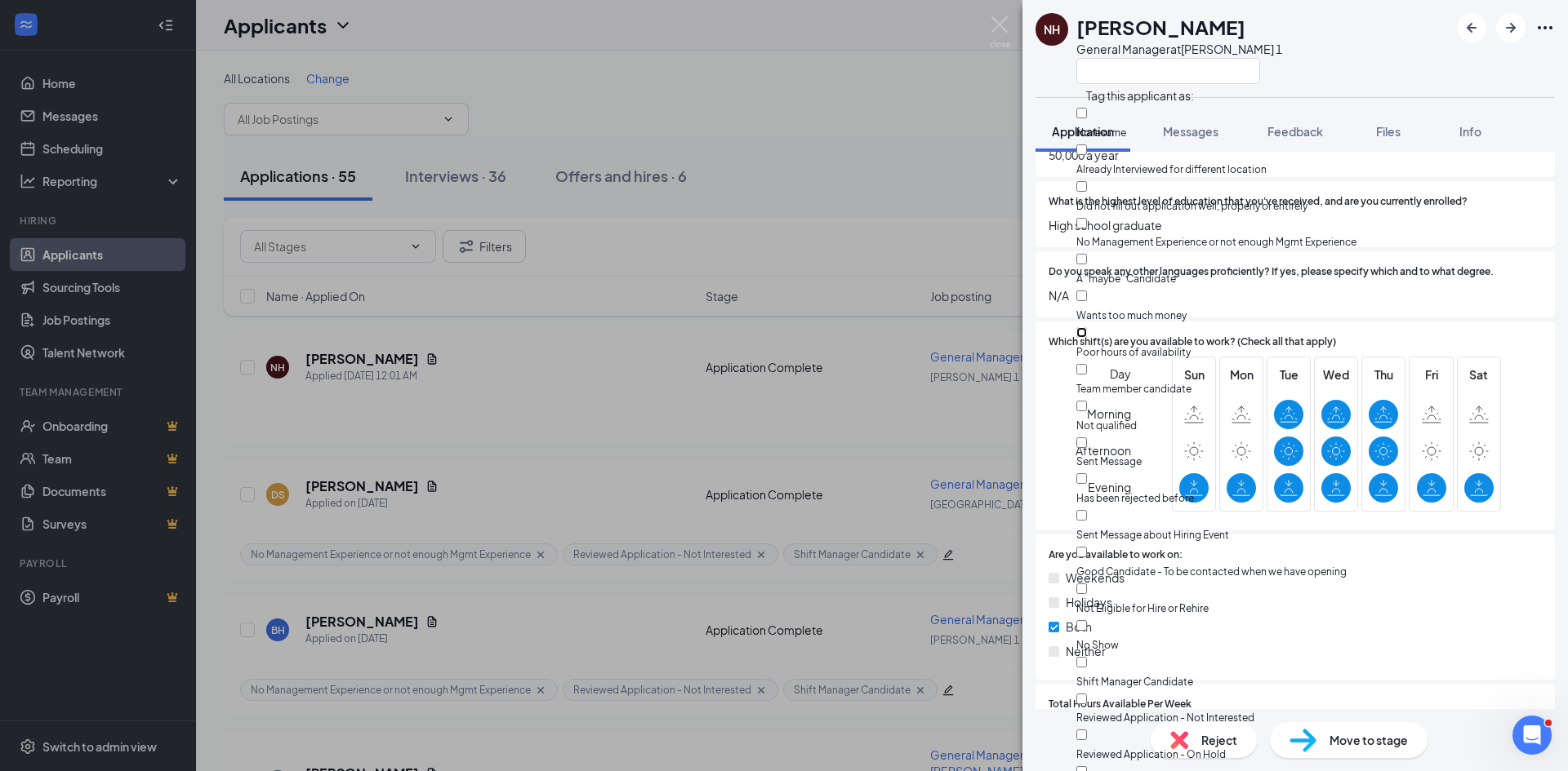
click at [1086, 327] on input "Poor hours of availability" at bounding box center [1081, 333] width 11 height 11
checkbox input "true"
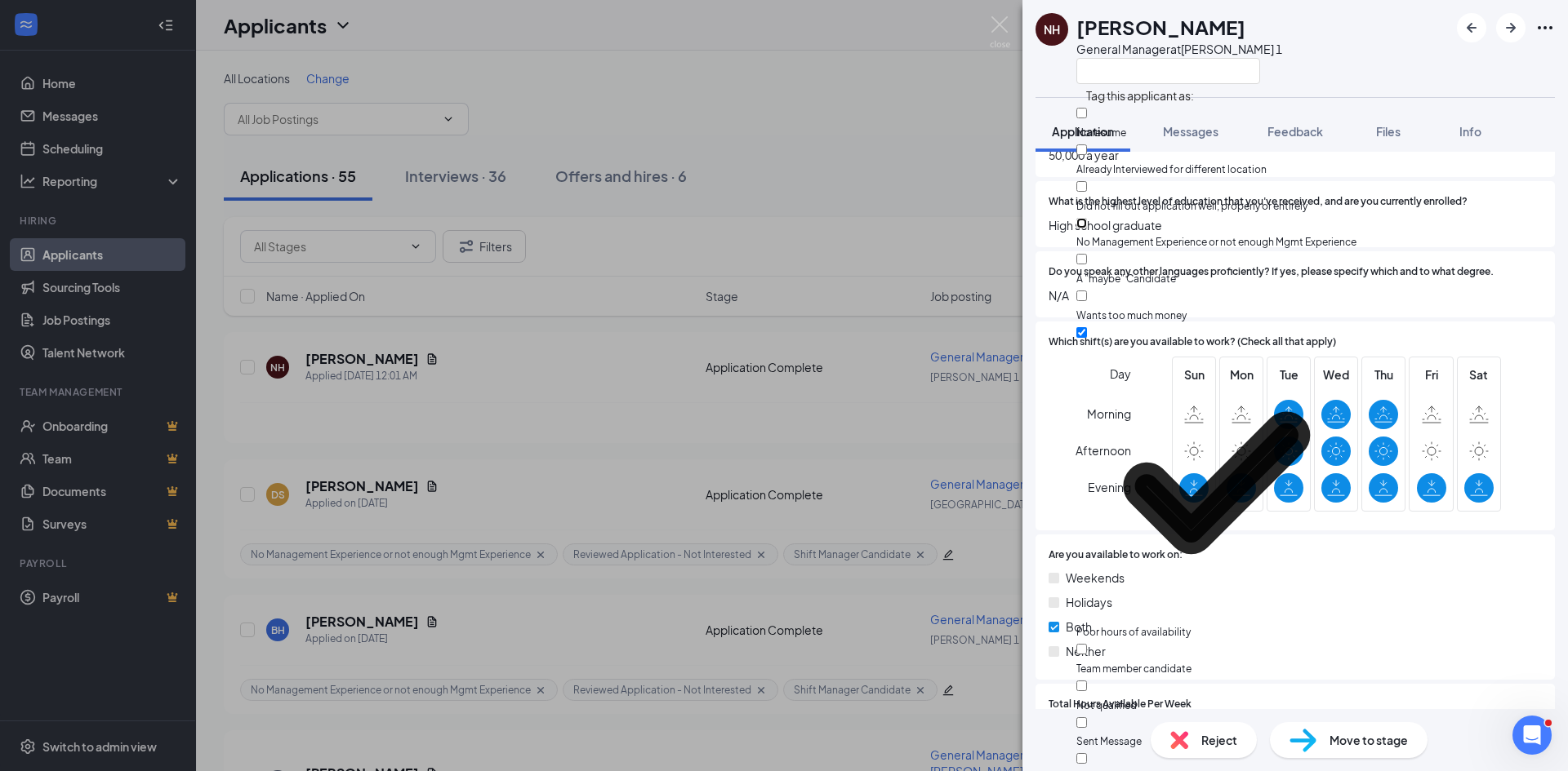
click at [1086, 218] on input "No Management Experience or not enough Mgmt Experience" at bounding box center [1081, 223] width 11 height 11
checkbox input "true"
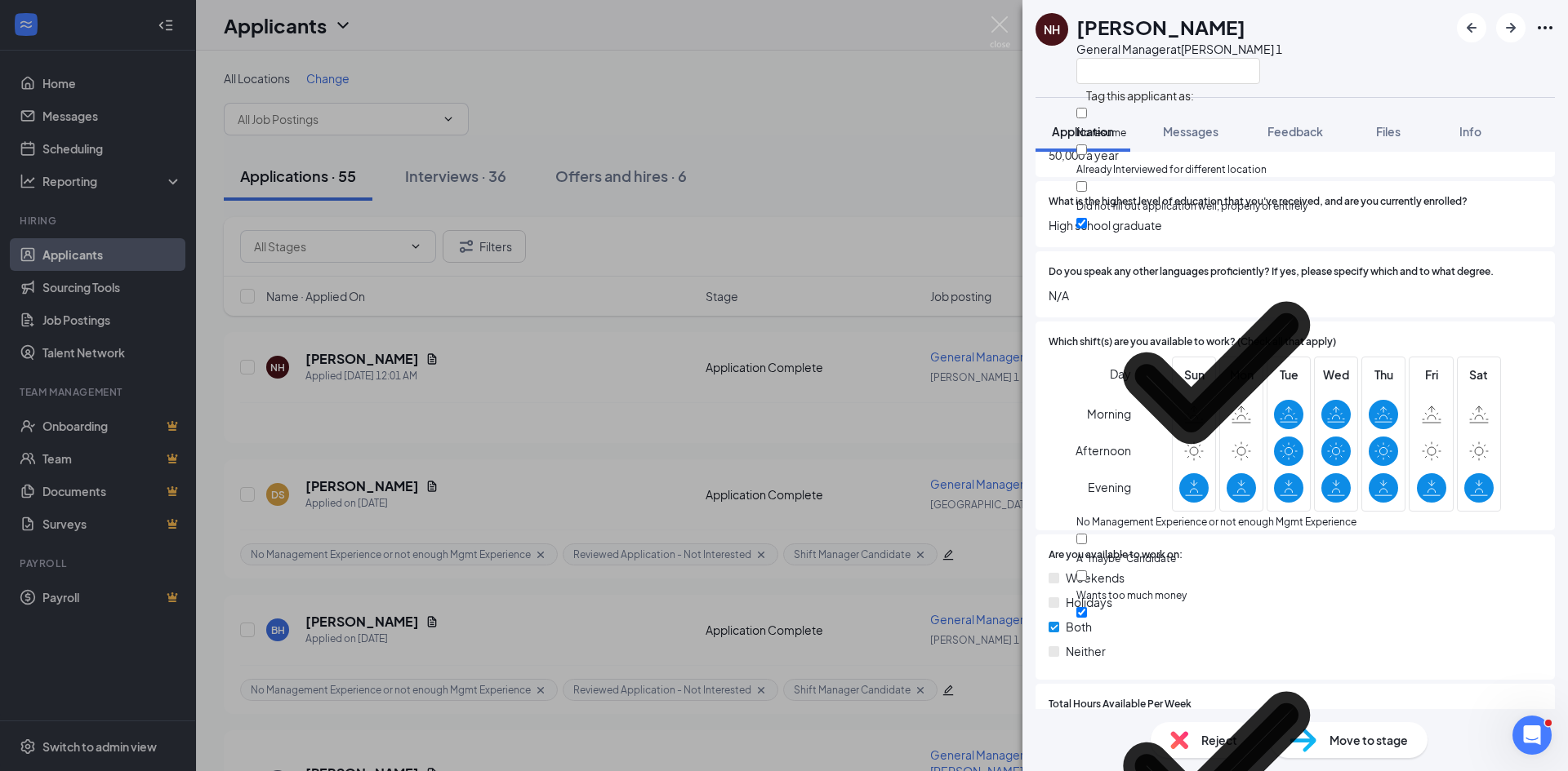
checkbox input "true"
click at [1361, 200] on span "What is the highest level of education that you've received, and are you curren…" at bounding box center [1258, 202] width 418 height 16
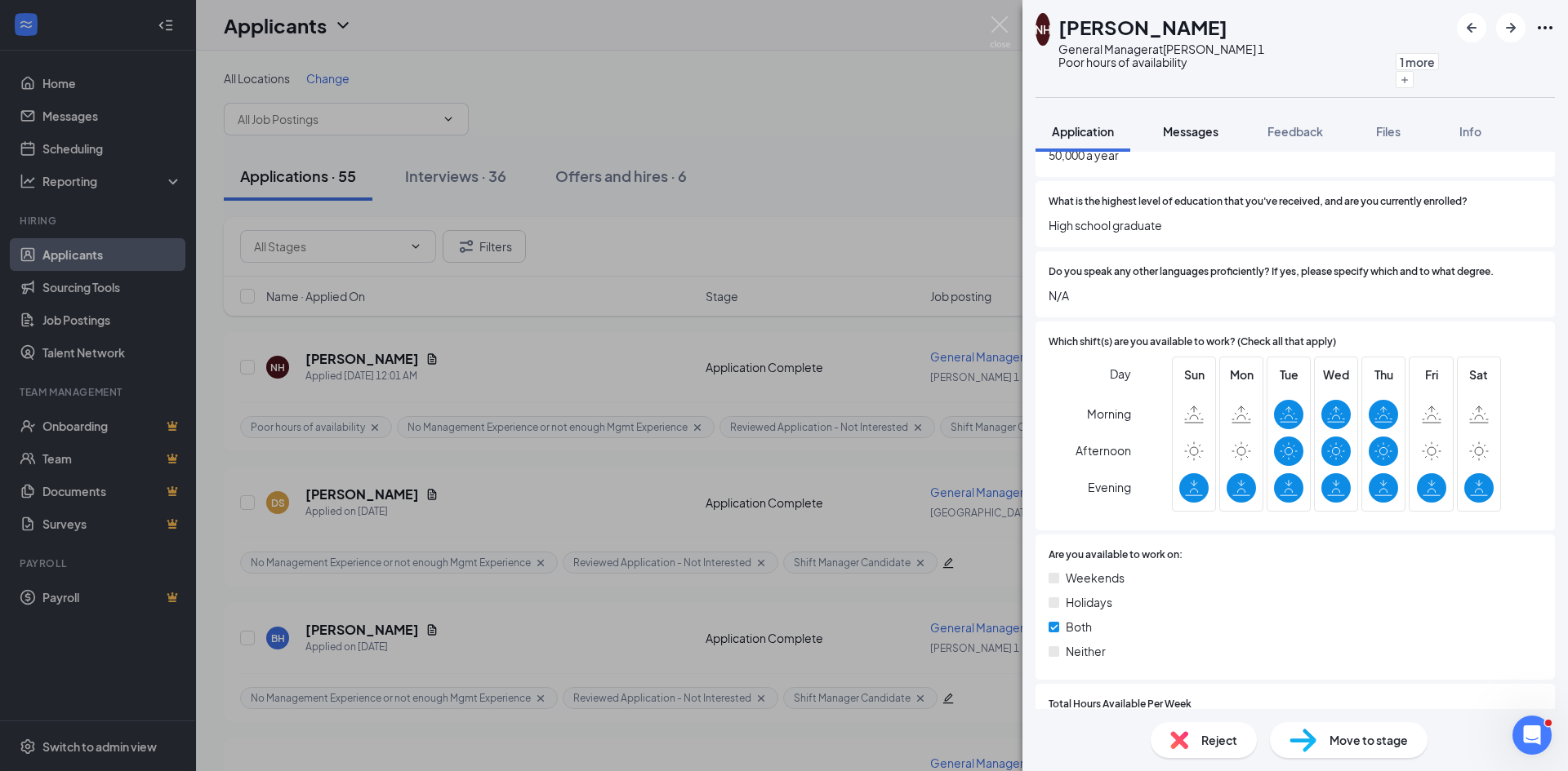
click at [1185, 137] on span "Messages" at bounding box center [1190, 131] width 55 height 15
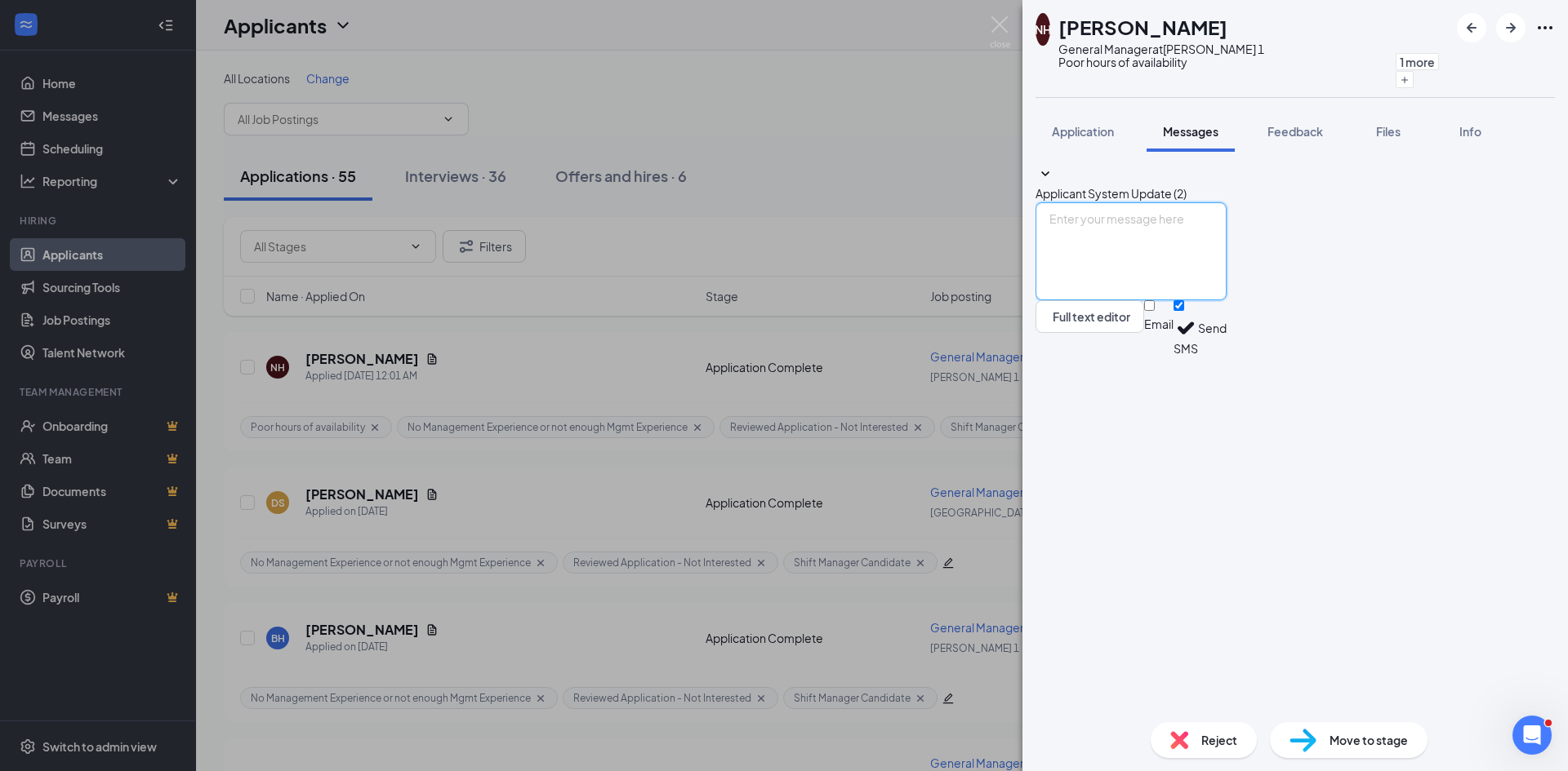
click at [1133, 300] on textarea at bounding box center [1131, 251] width 191 height 98
paste textarea "Hello, Thank you for taking the time to apply for the position at Popeyes. We t…"
type textarea "Hello, Thank you for taking the time to apply for the position at Popeyes. We t…"
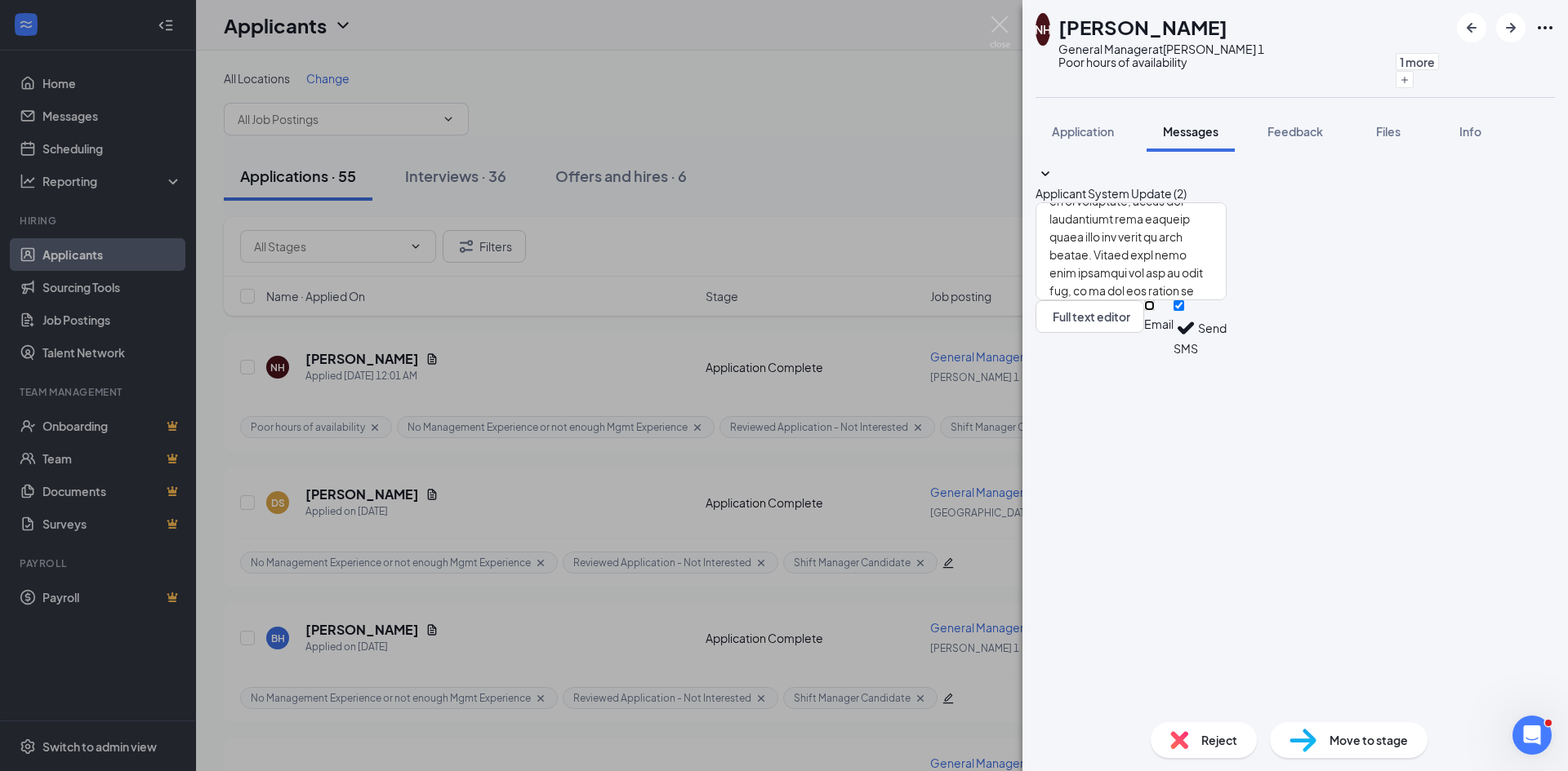
click at [1155, 311] on input "Email" at bounding box center [1150, 305] width 11 height 11
checkbox input "true"
click at [1184, 311] on input "SMS" at bounding box center [1178, 305] width 11 height 11
checkbox input "false"
click at [1227, 361] on button "Send" at bounding box center [1212, 331] width 29 height 61
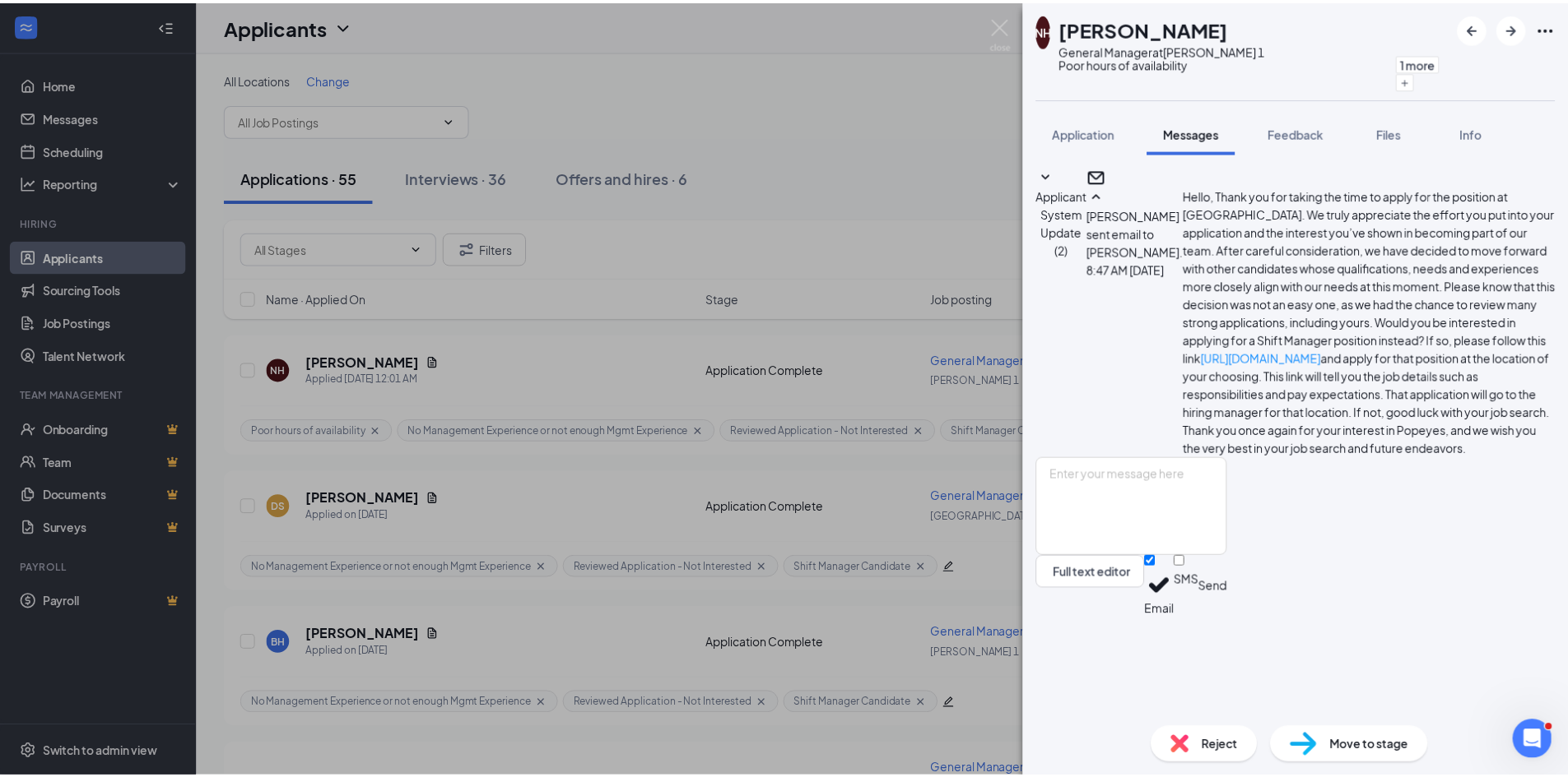
scroll to position [171, 0]
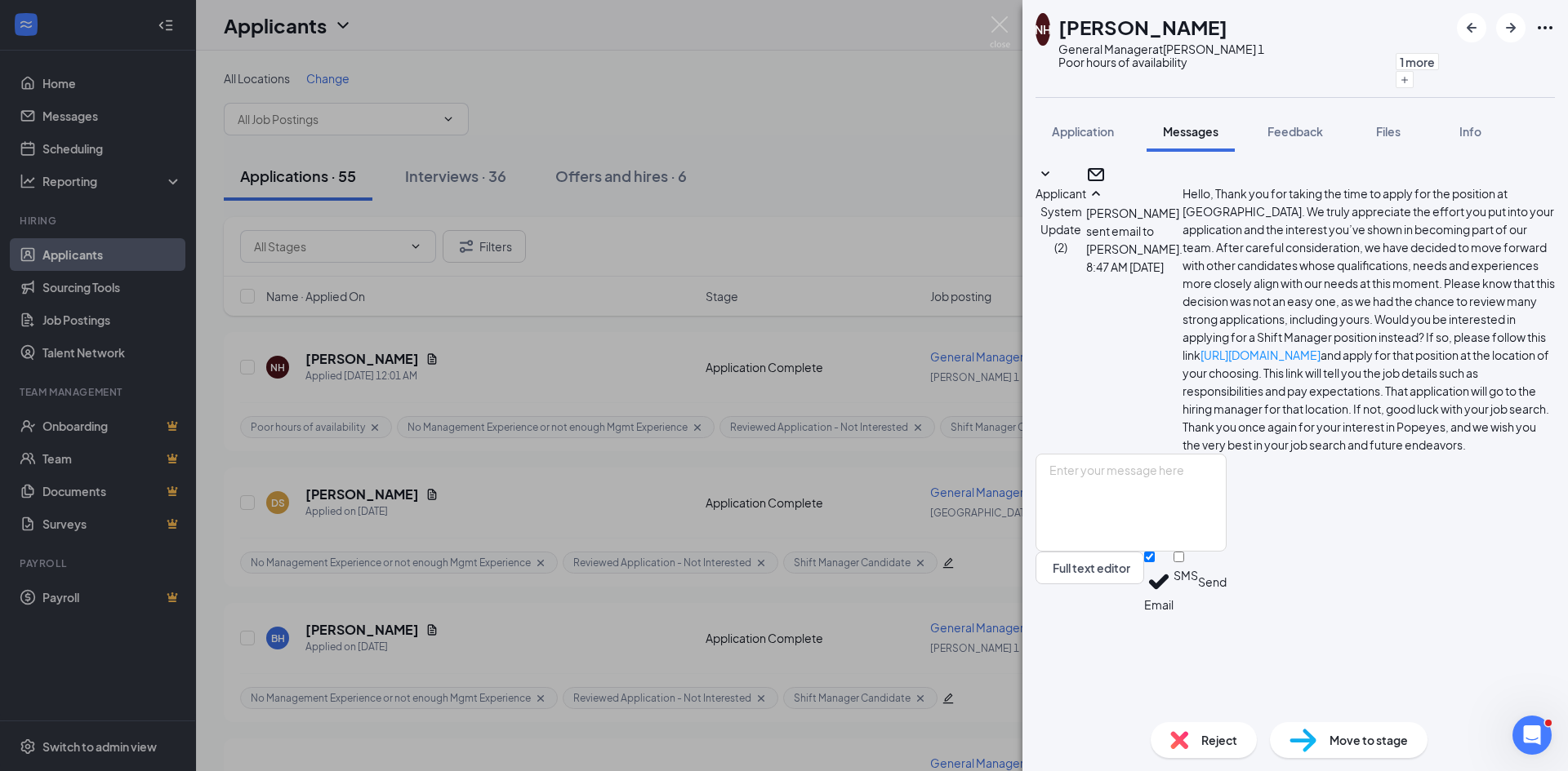
click at [809, 207] on div "NH Nathaniel Hall General Manager at Covington 1 Poor hours of availability No …" at bounding box center [784, 385] width 1568 height 771
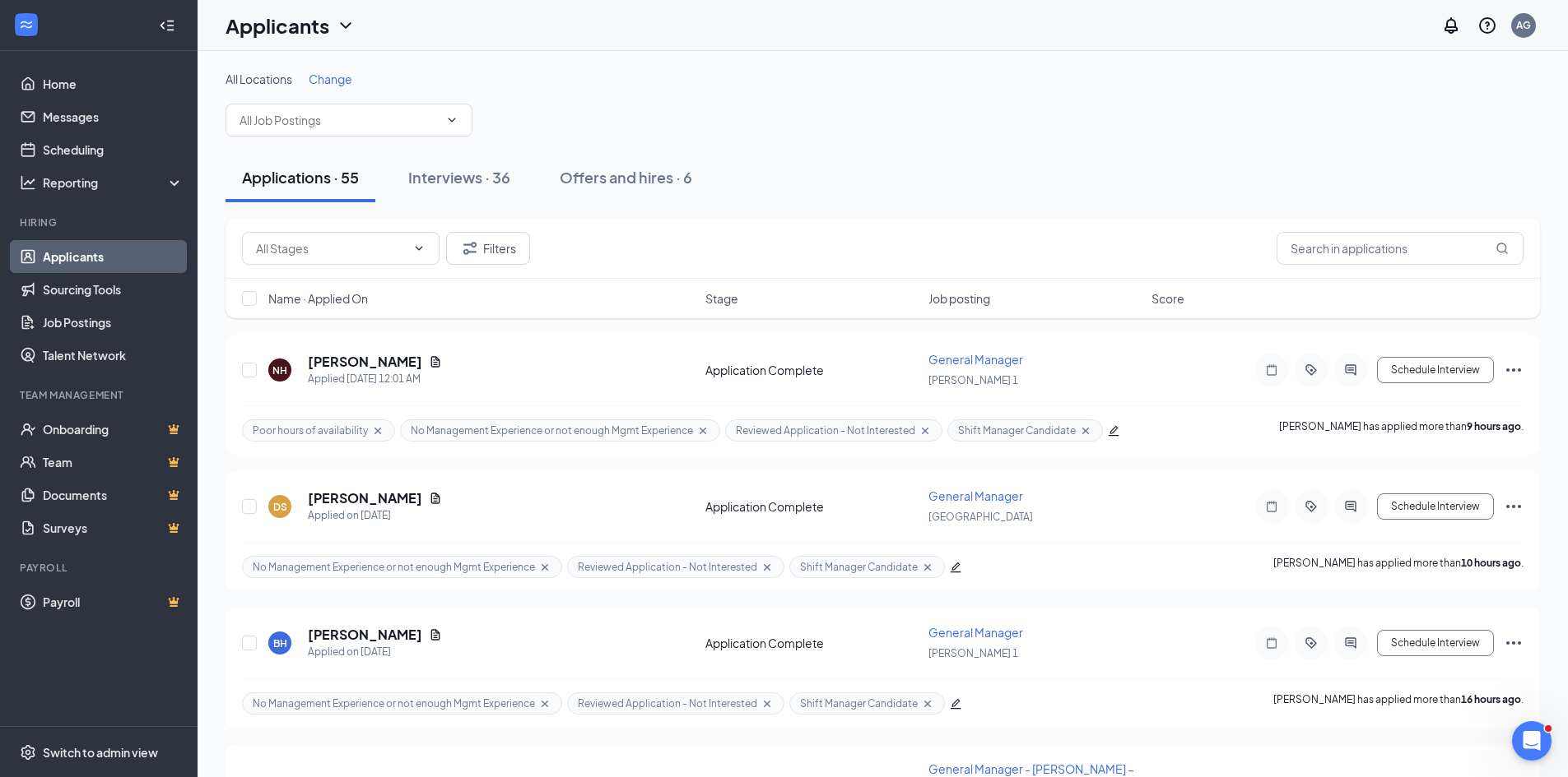
click at [811, 200] on div "Applications · 55 Interviews · 36 Offers and hires · 6" at bounding box center [882, 177] width 1314 height 49
click at [1281, 128] on div "All Locations Change" at bounding box center [882, 103] width 1314 height 66
click at [1363, 183] on link "Switch account" at bounding box center [1392, 176] width 82 height 15
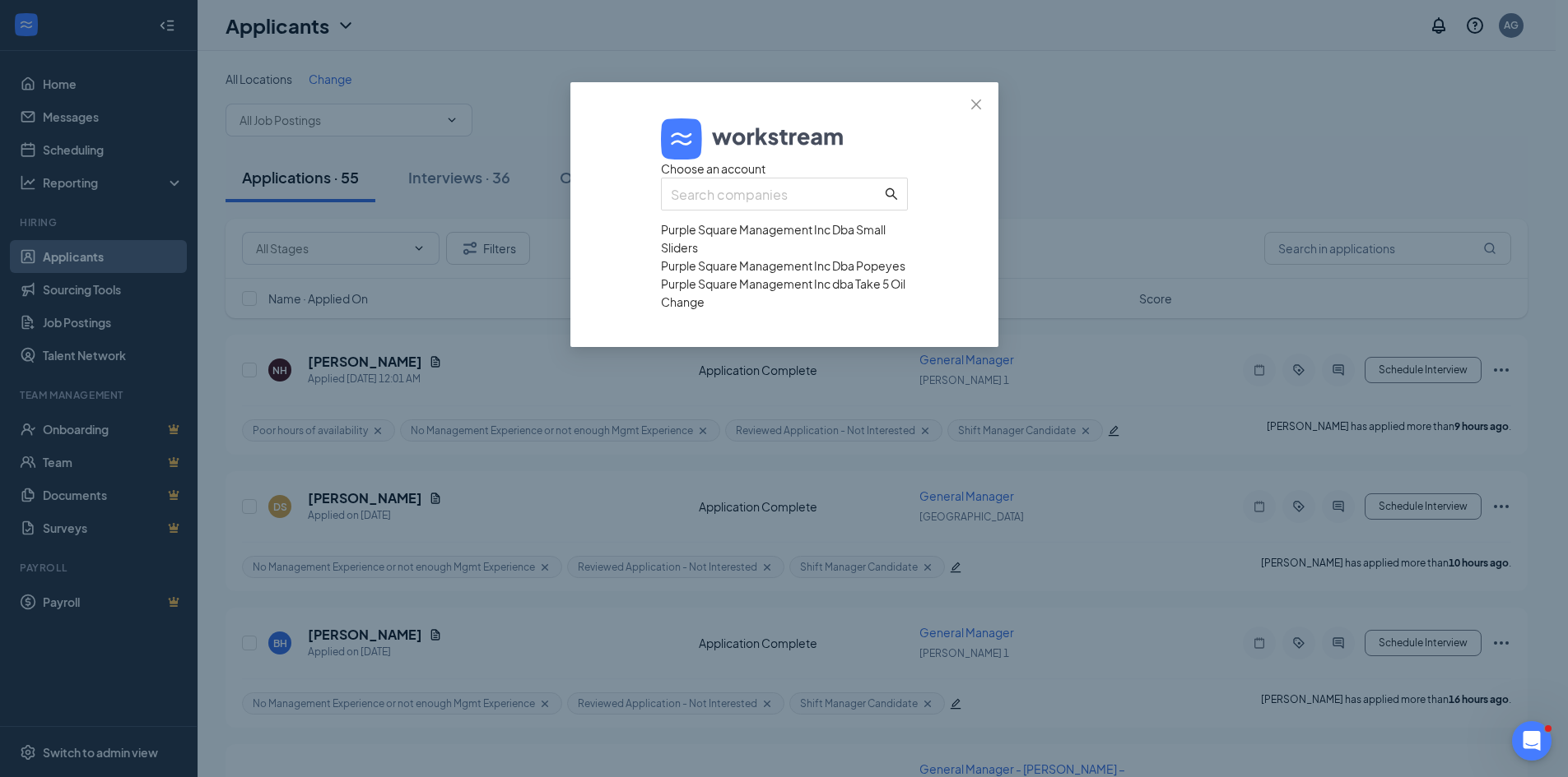
click at [722, 311] on div "Purple Square Management Inc dba Take 5 Oil Change" at bounding box center [784, 293] width 247 height 36
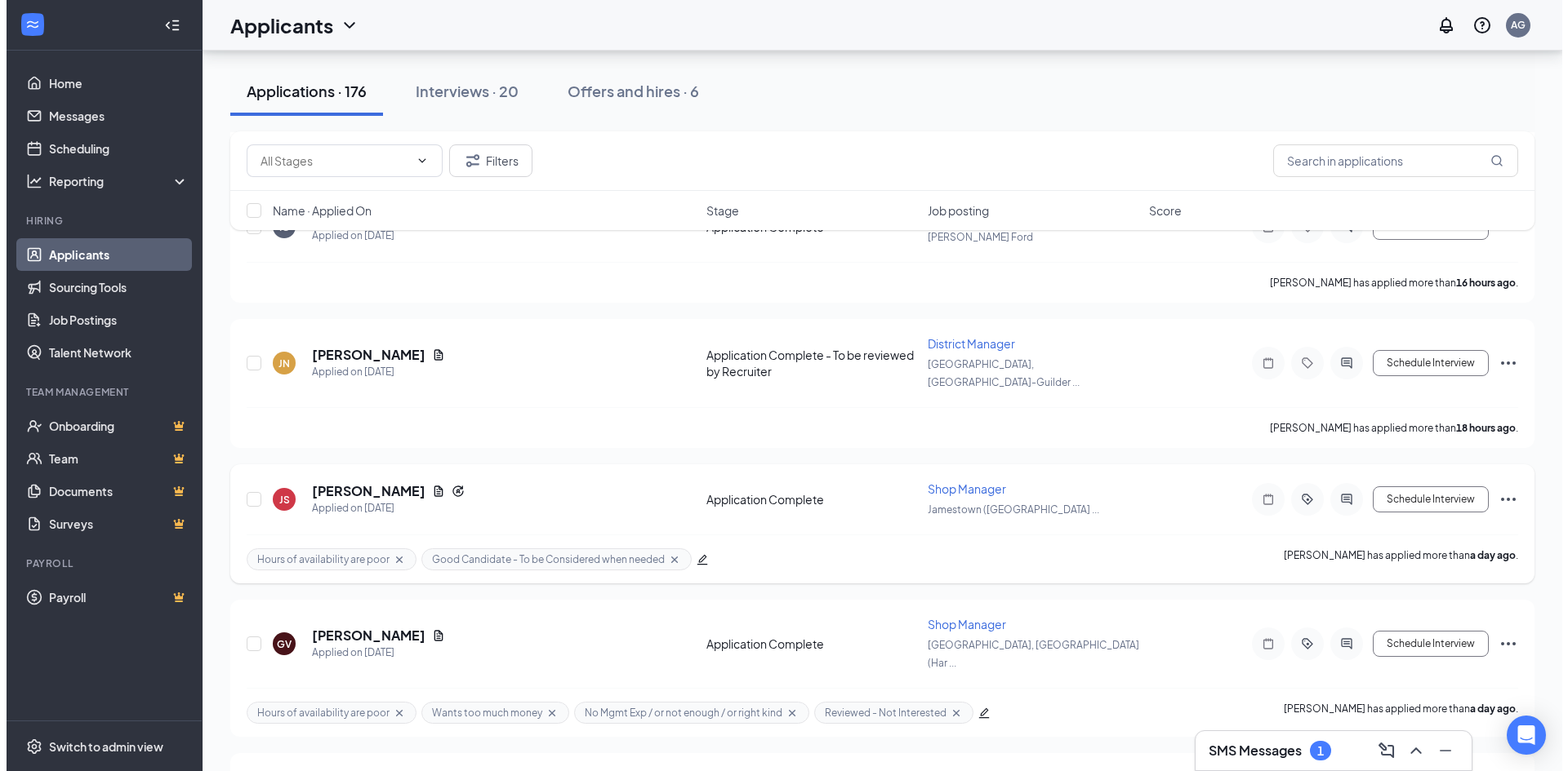
scroll to position [326, 0]
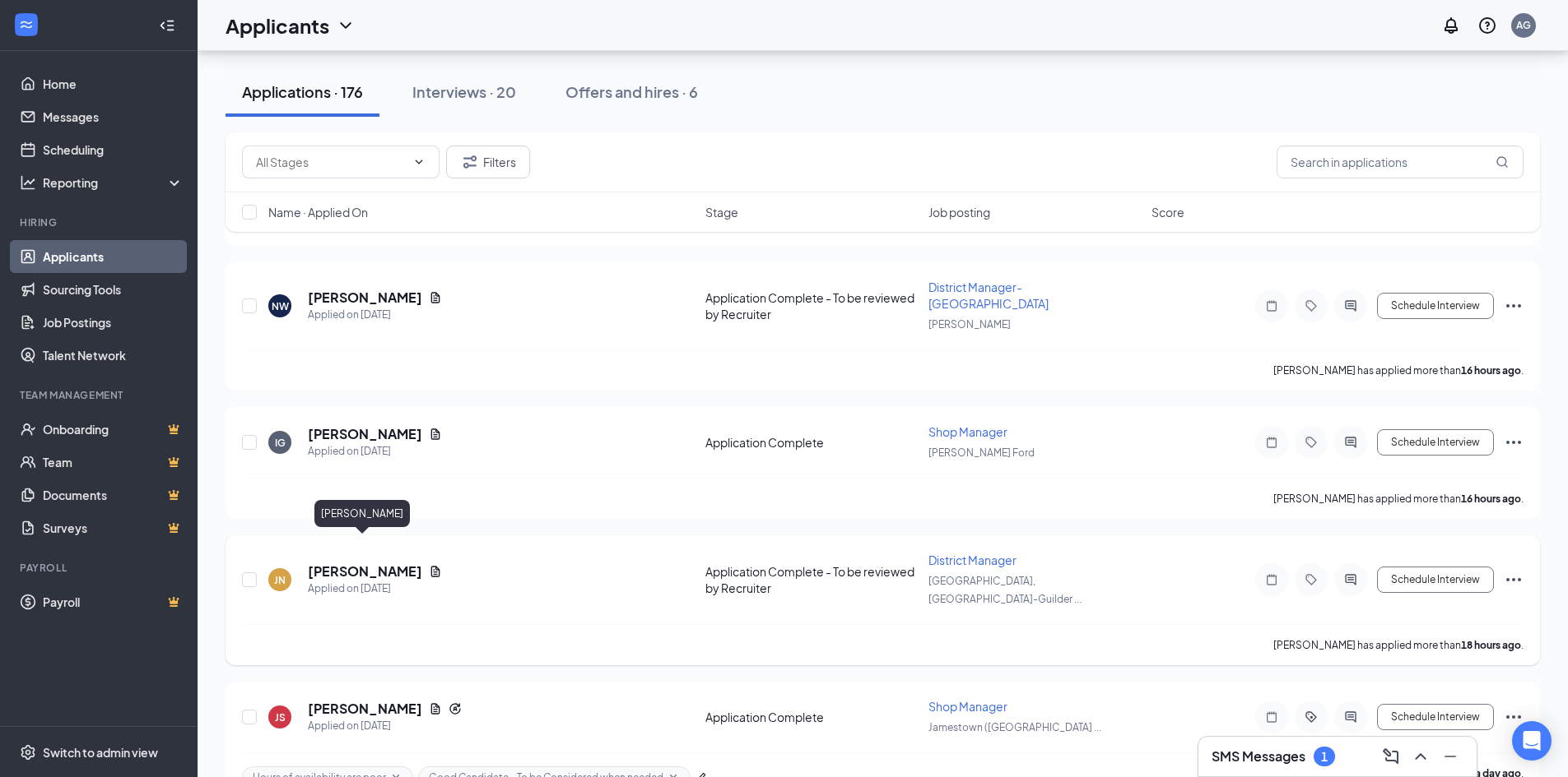
click at [351, 563] on h5 "James Northey" at bounding box center [365, 572] width 115 height 19
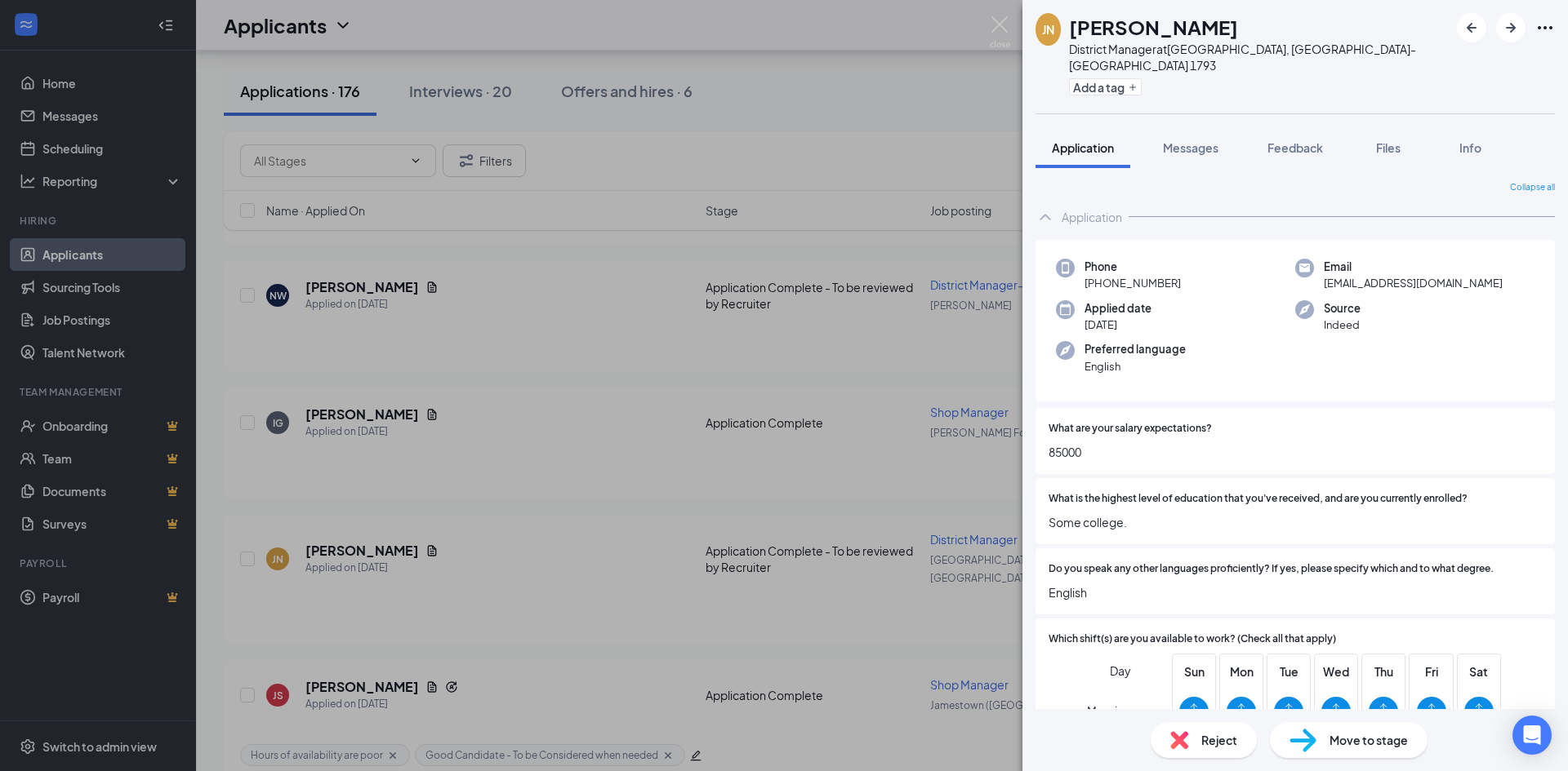
click at [1098, 421] on span "What are your salary expectations?" at bounding box center [1130, 429] width 164 height 16
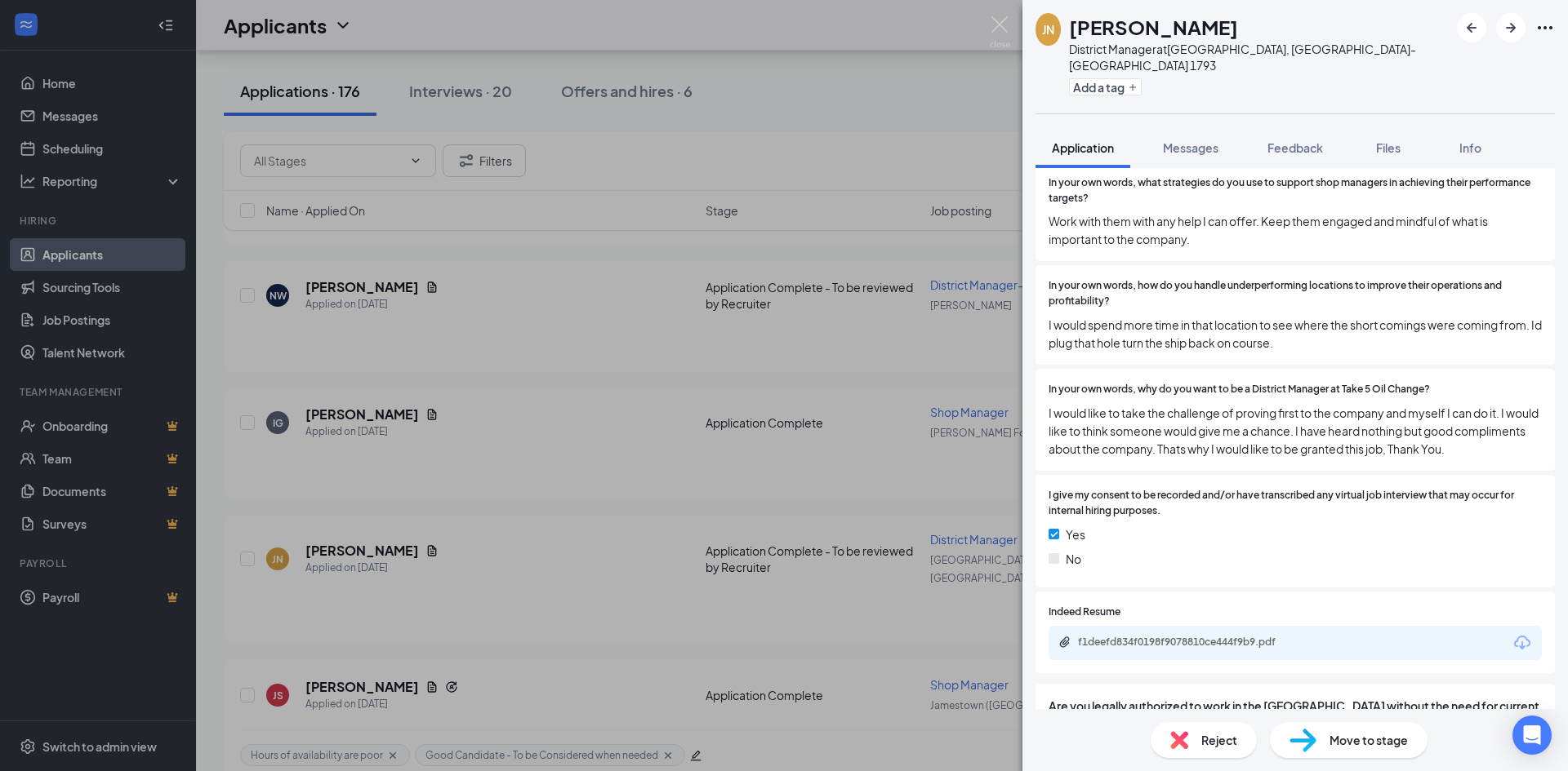
scroll to position [2285, 0]
click at [1175, 636] on div "f1deefd834f0198f9078810ce444f9b9.pdf" at bounding box center [1192, 641] width 229 height 13
click at [1136, 84] on icon "Plus" at bounding box center [1132, 87] width 6 height 6
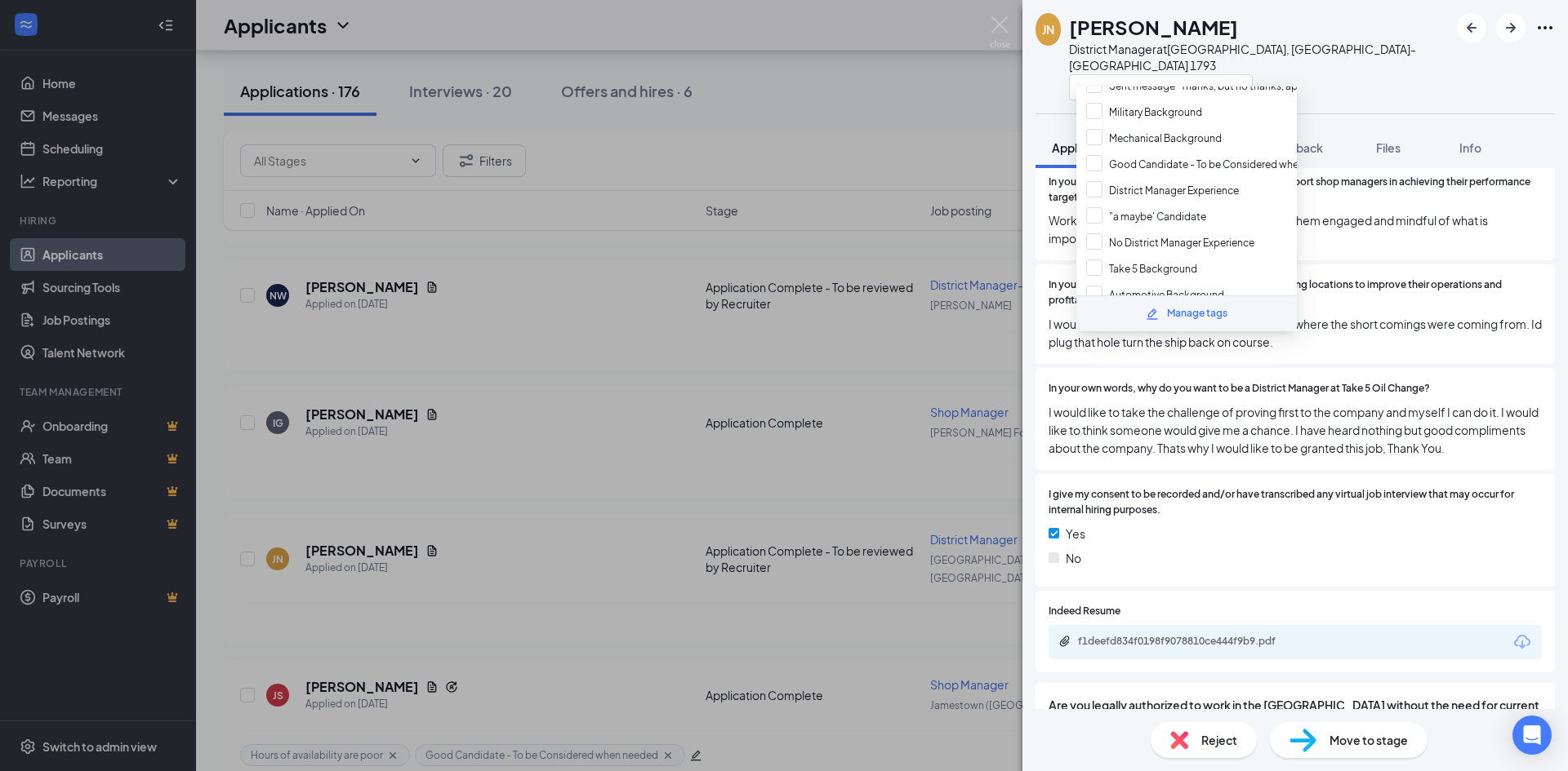
scroll to position [196, 0]
click at [1095, 215] on input "No District Manager Experience" at bounding box center [1170, 209] width 168 height 18
checkbox input "true"
click at [1097, 225] on input "Reviewed - Not Interested" at bounding box center [1157, 230] width 144 height 18
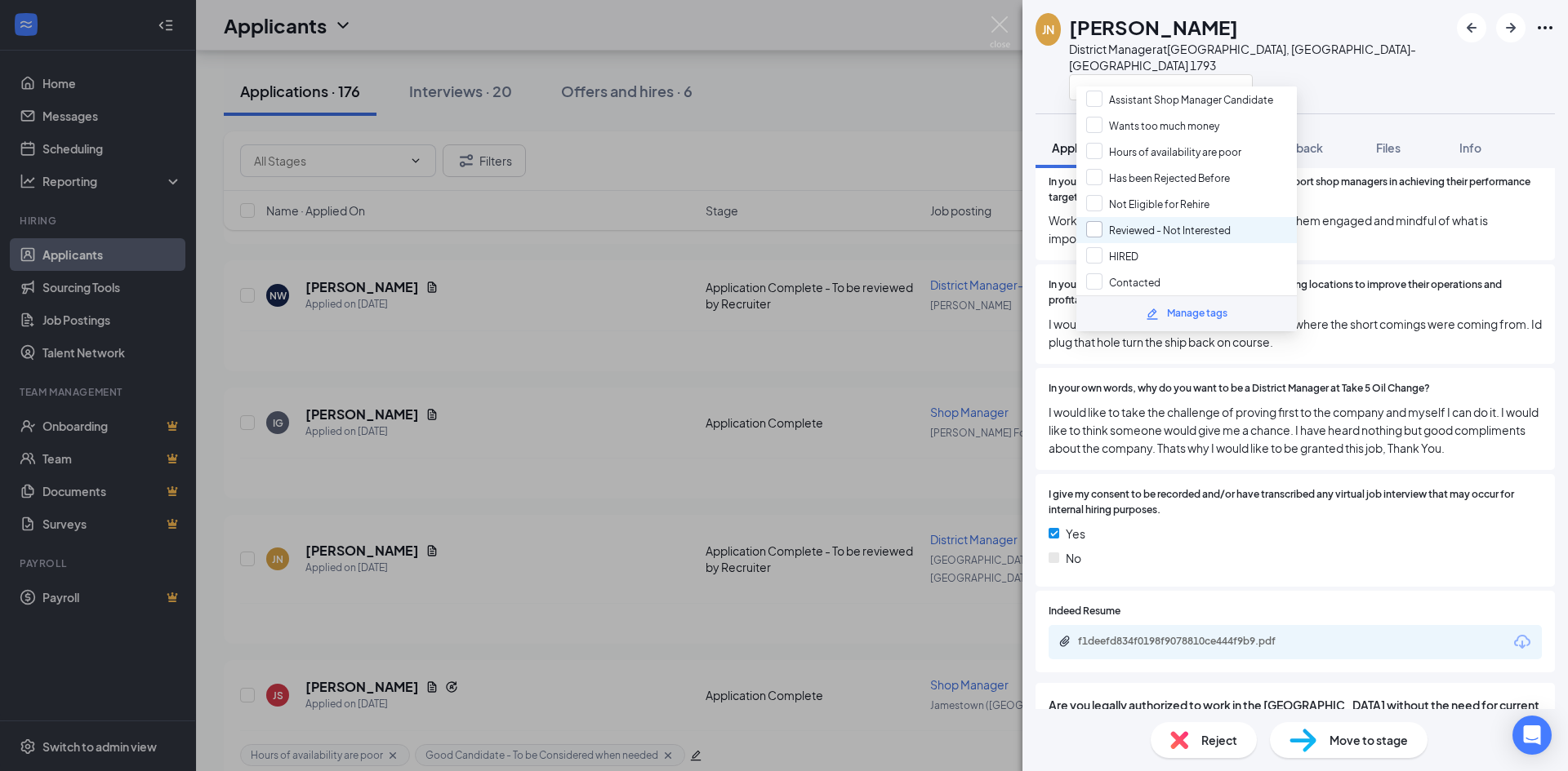
checkbox input "true"
click at [203, 389] on div "JN James Northey District Manager at Albany, NY-Guilderland 1793 Application Me…" at bounding box center [784, 385] width 1568 height 771
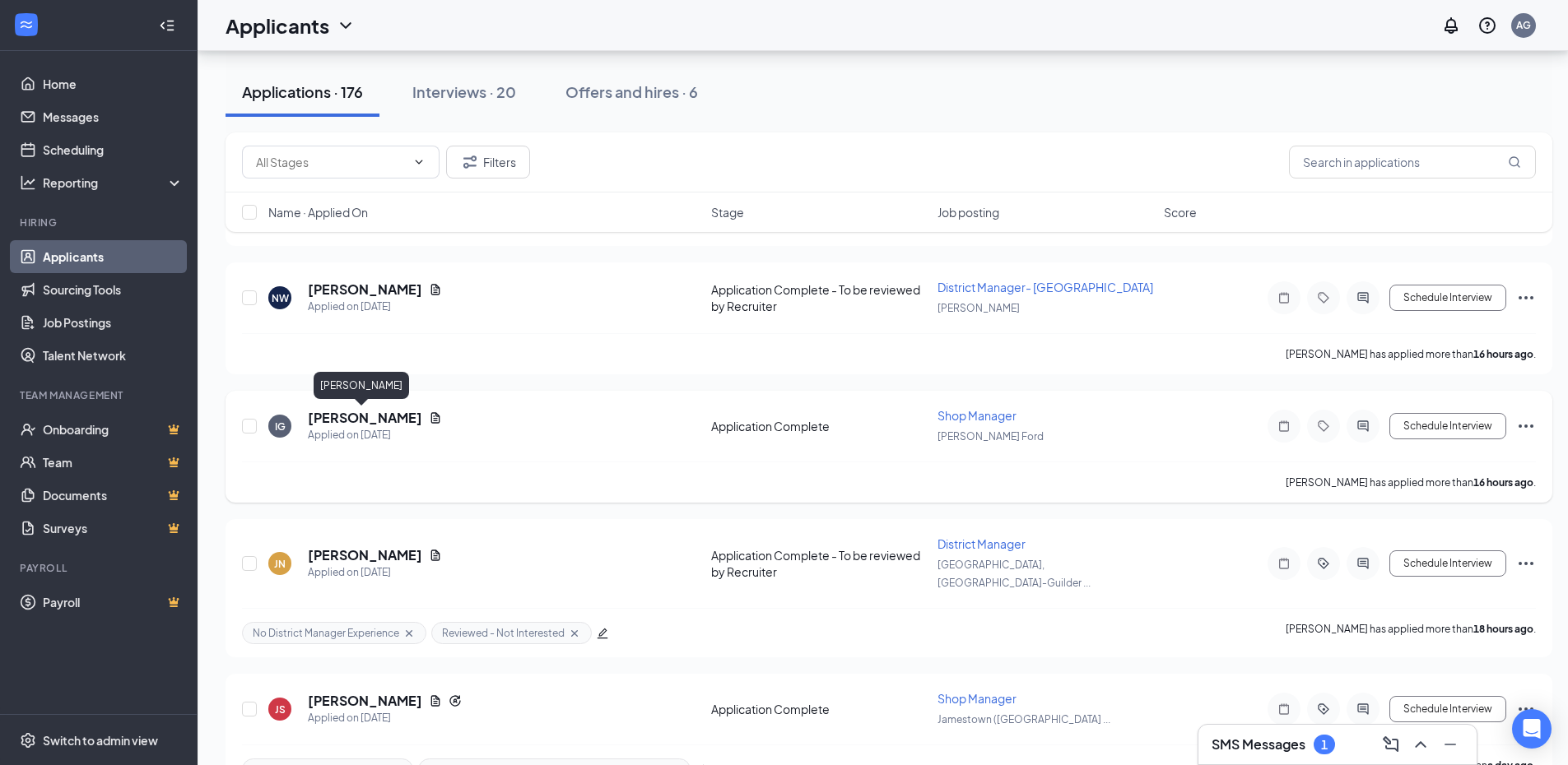
click at [355, 415] on h5 "[PERSON_NAME]" at bounding box center [365, 418] width 115 height 19
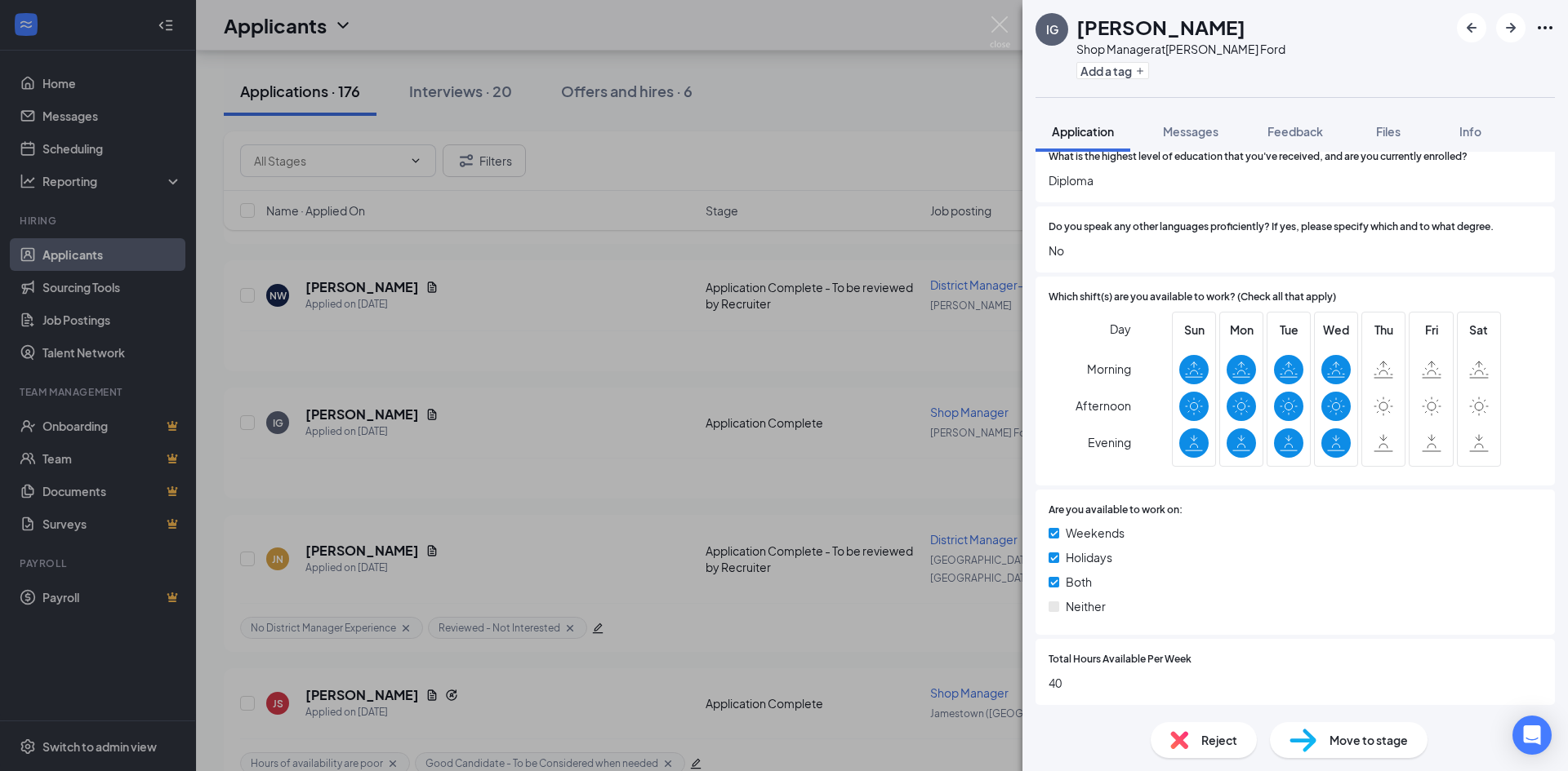
scroll to position [326, 0]
drag, startPoint x: 1137, startPoint y: 75, endPoint x: 1156, endPoint y: 145, distance: 72.5
click at [1137, 75] on icon "Plus" at bounding box center [1139, 71] width 10 height 10
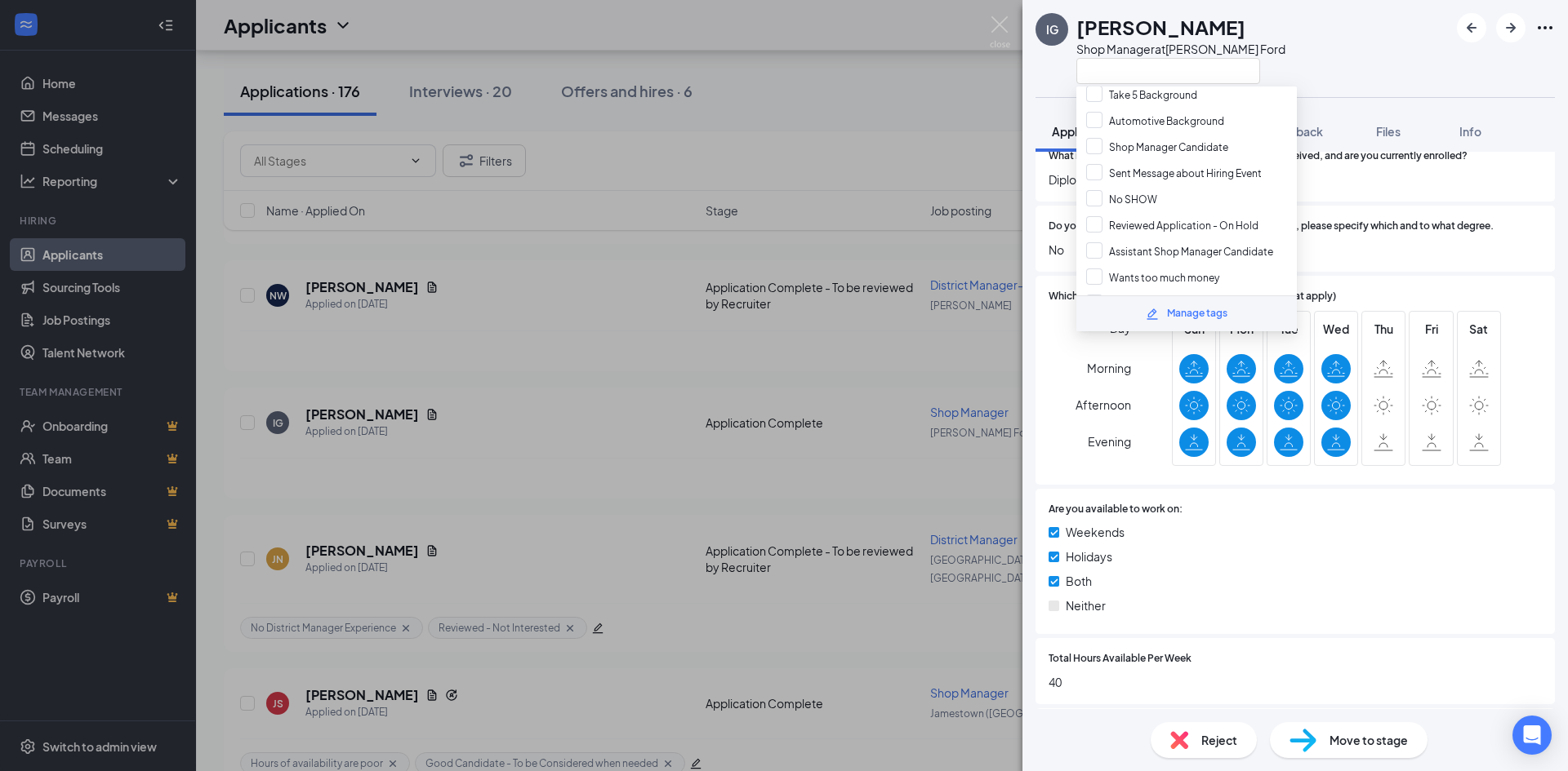
scroll to position [403, 0]
click at [1097, 236] on input "Hours of availability are poor" at bounding box center [1163, 238] width 155 height 18
checkbox input "true"
click at [1097, 126] on input "Sent message" Thanks, but no thanks, apply for another position." at bounding box center [1247, 125] width 322 height 18
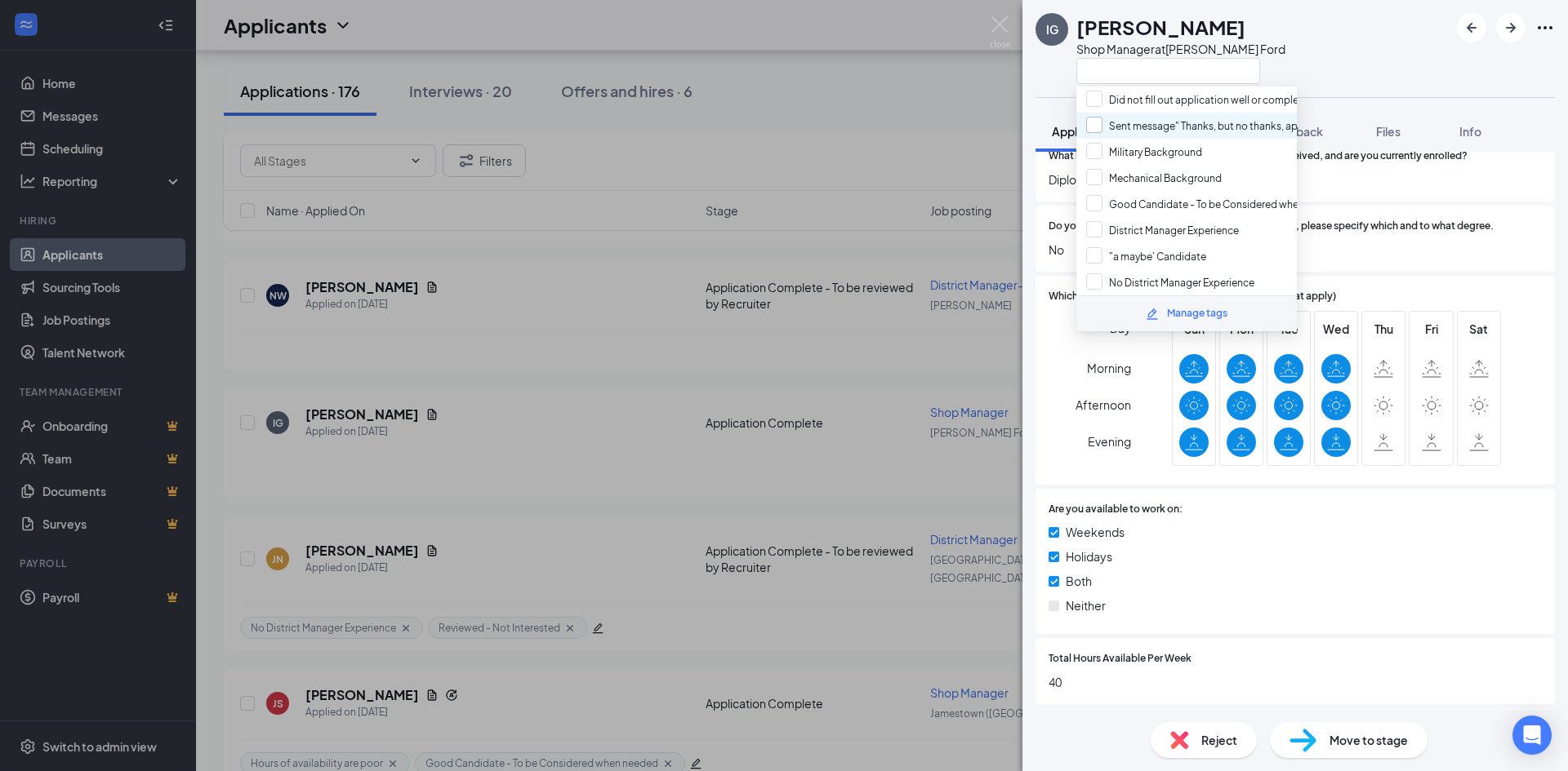
checkbox input "true"
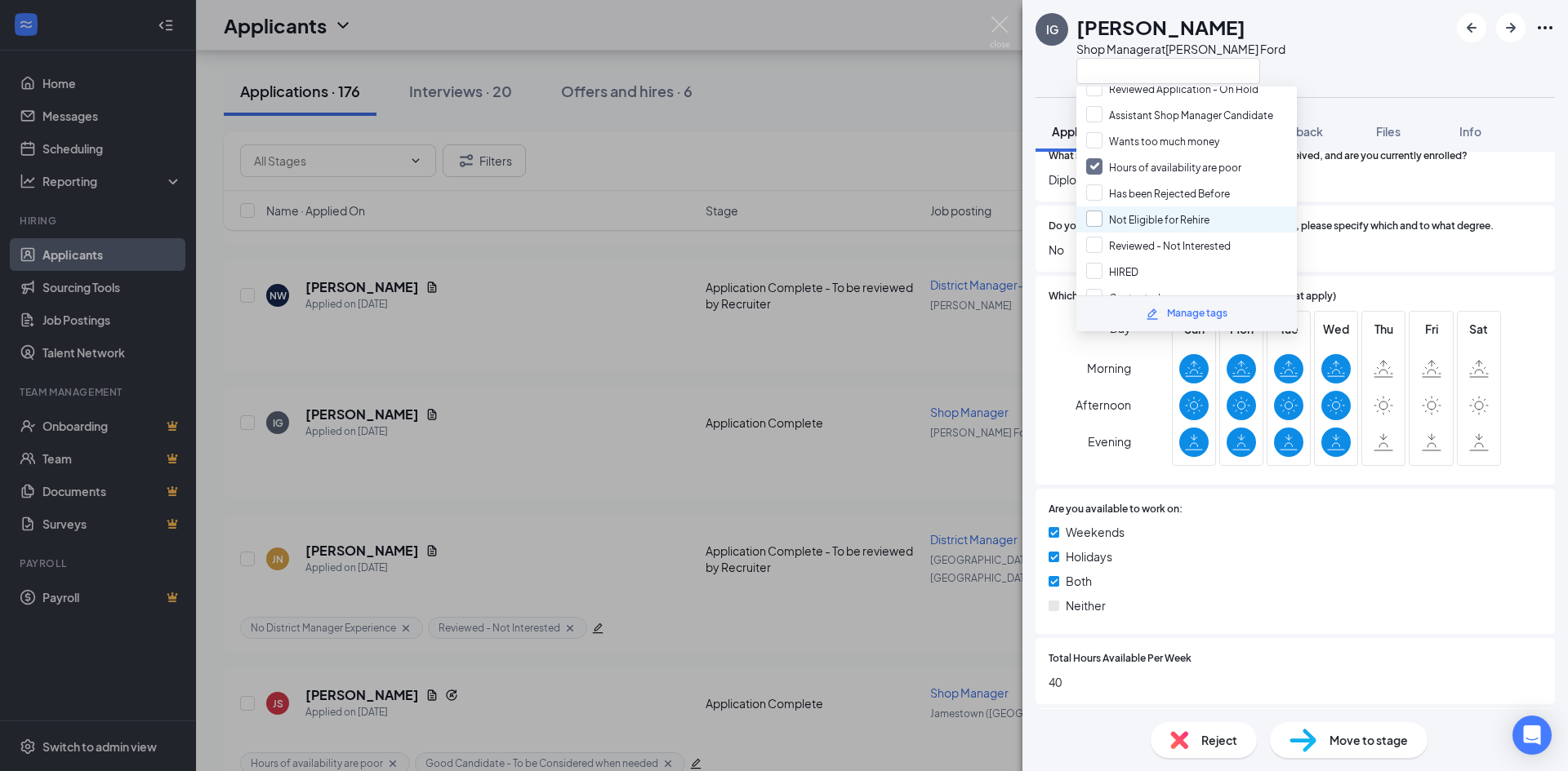
scroll to position [489, 0]
click at [1098, 230] on input "Reviewed - Not Interested" at bounding box center [1157, 230] width 144 height 18
checkbox input "true"
click at [1381, 225] on span "Do you speak any other languages proficiently? If yes, please specify which and…" at bounding box center [1271, 227] width 445 height 16
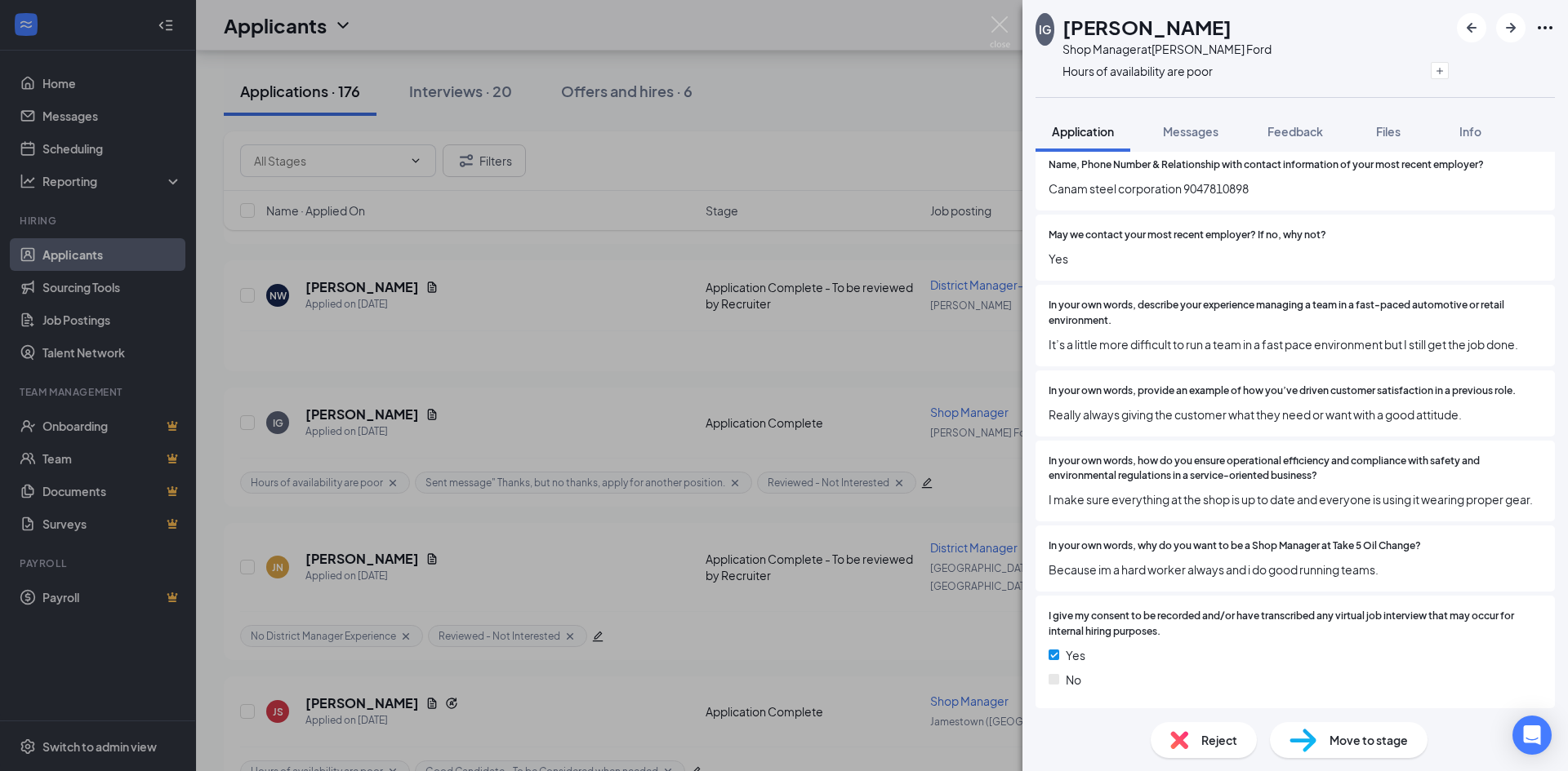
scroll to position [1632, 0]
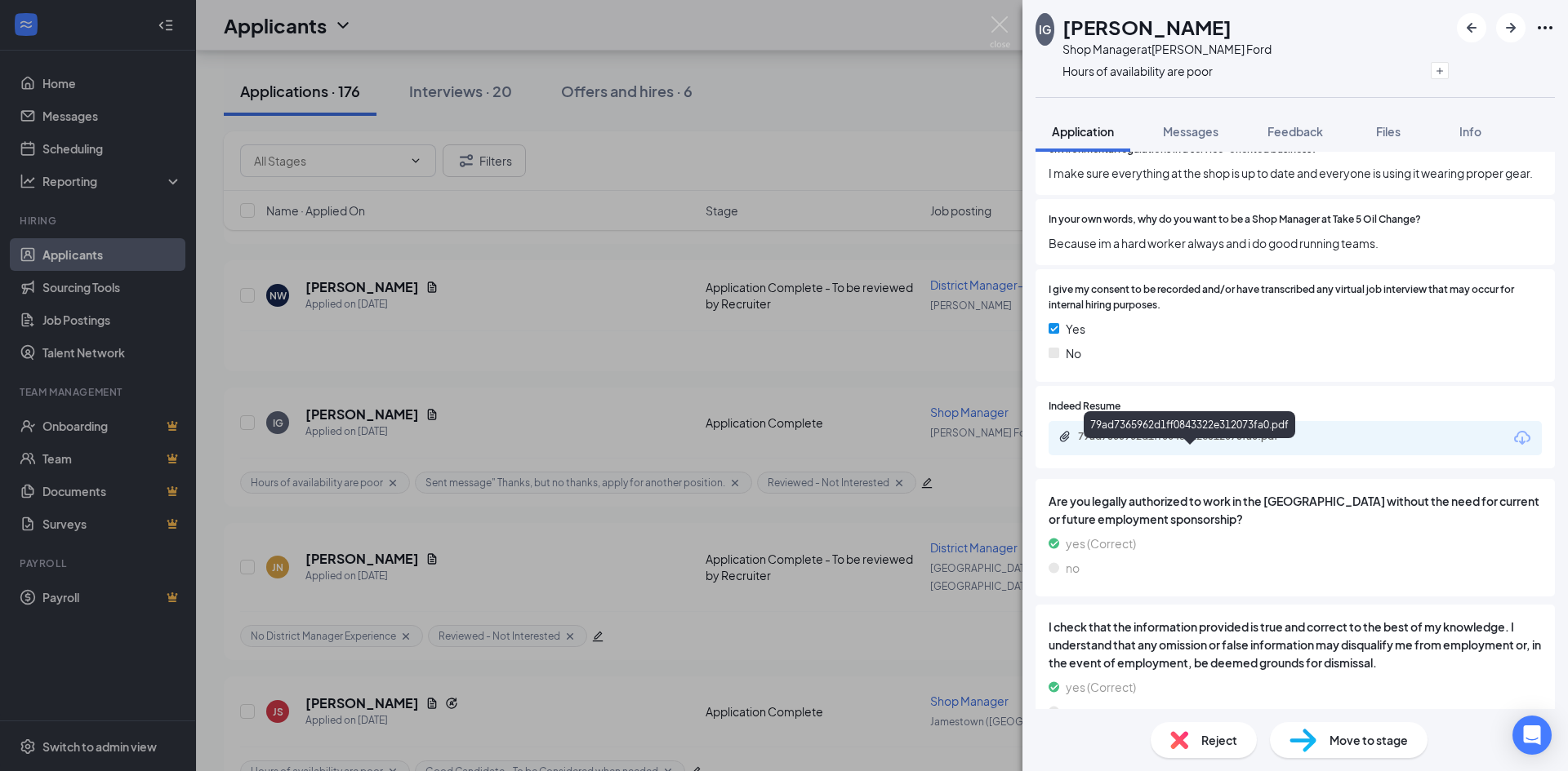
click at [1185, 443] on div "79ad7365962d1ff0843322e312073fa0.pdf" at bounding box center [1192, 437] width 229 height 13
click at [1185, 136] on span "Messages" at bounding box center [1190, 131] width 55 height 15
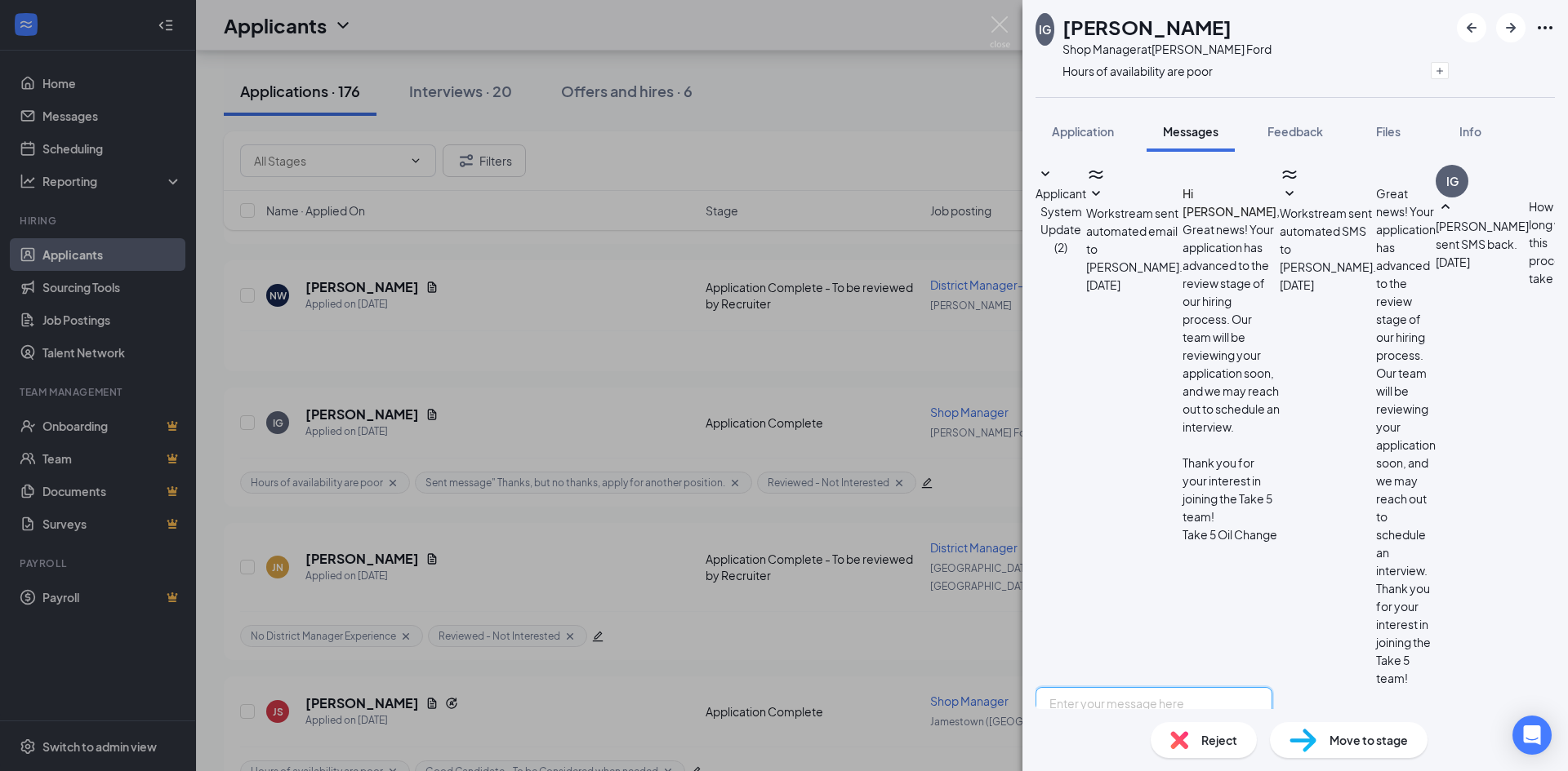
click at [1188, 687] on textarea at bounding box center [1154, 736] width 236 height 98
paste textarea "Thank you for taking the time to apply for a position with Take 5 Oil Change. W…"
click at [1129, 687] on textarea at bounding box center [1154, 736] width 236 height 98
type textarea "Not long. Thank you for taking the time to apply for a position with Take 5 Oil…"
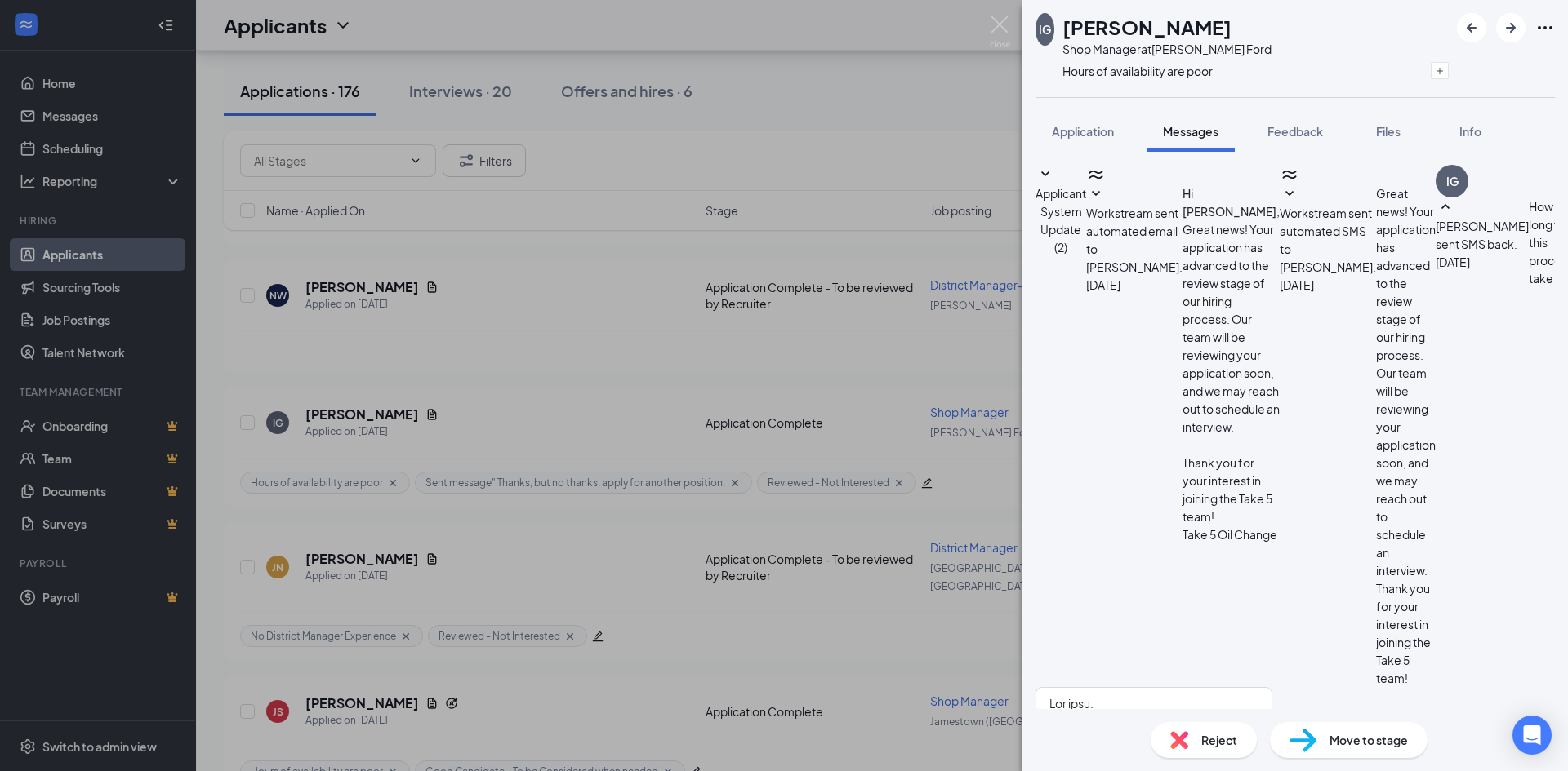
checkbox input "true"
checkbox input "false"
click at [1272, 687] on textarea at bounding box center [1154, 736] width 236 height 98
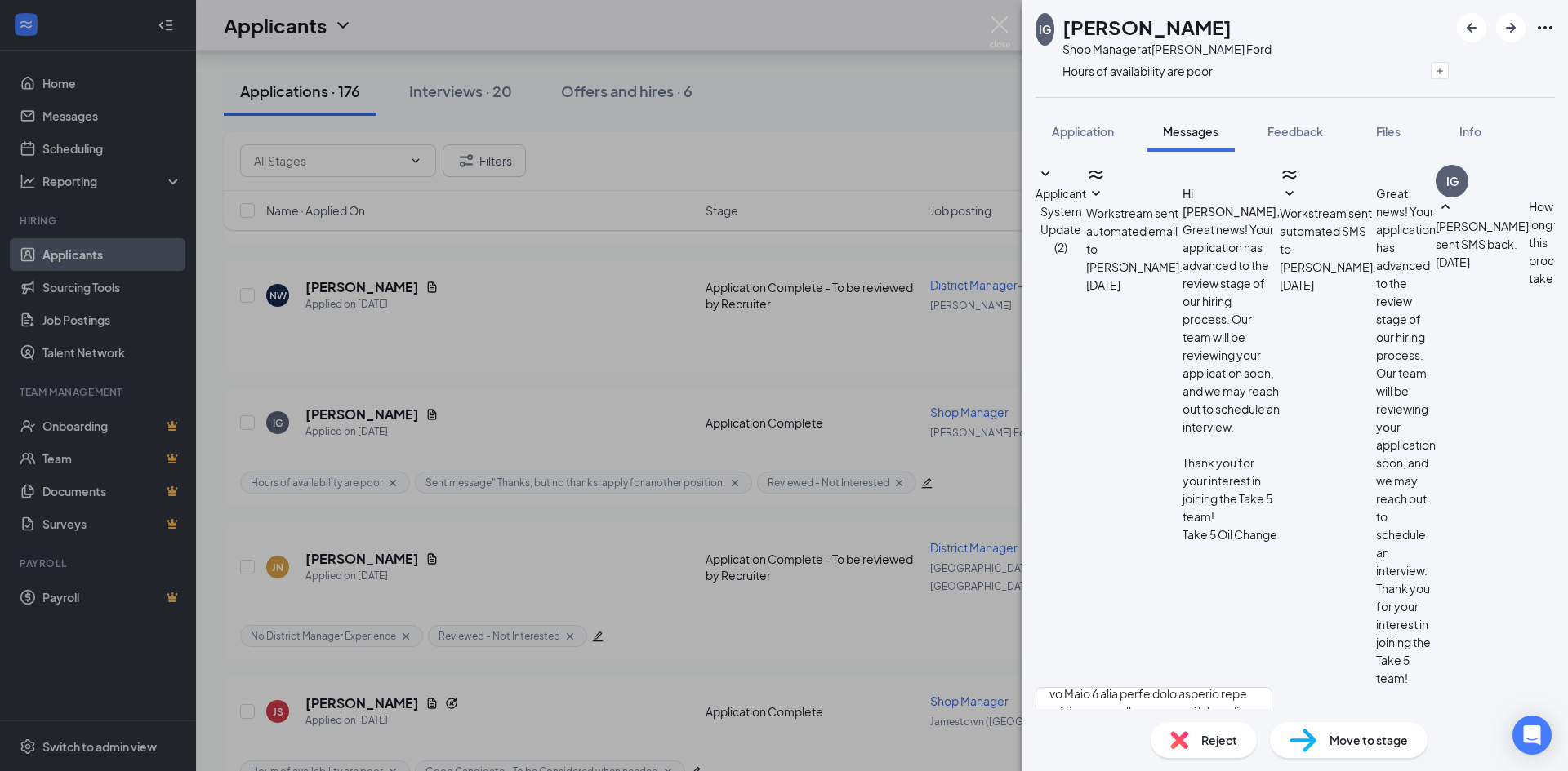
click at [362, 284] on div "IG Isaiah Galarza Shop Manager at Curry Ford Hours of availability are poor Sen…" at bounding box center [784, 385] width 1568 height 771
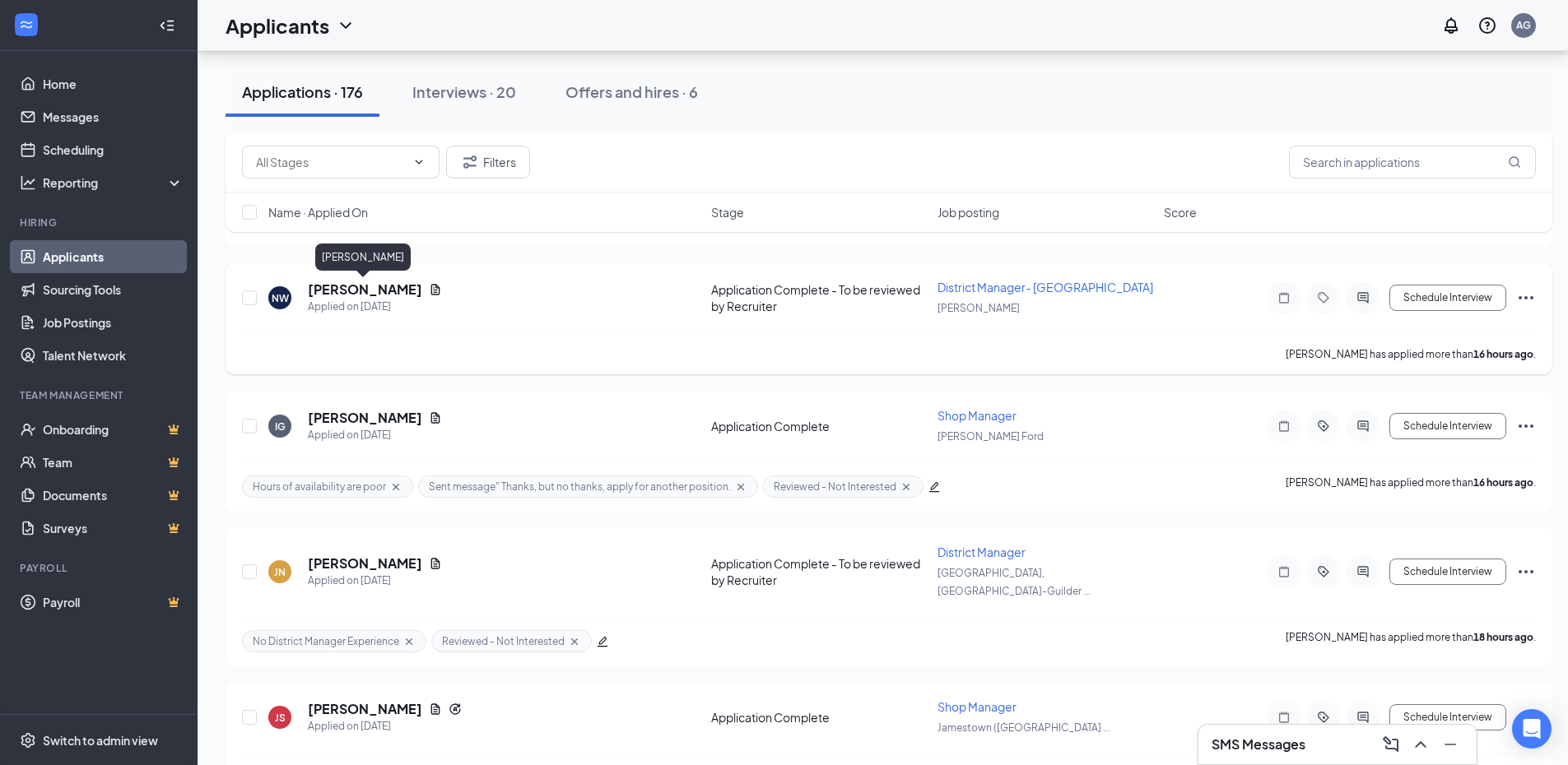
click at [356, 290] on h5 "[PERSON_NAME]" at bounding box center [365, 289] width 115 height 19
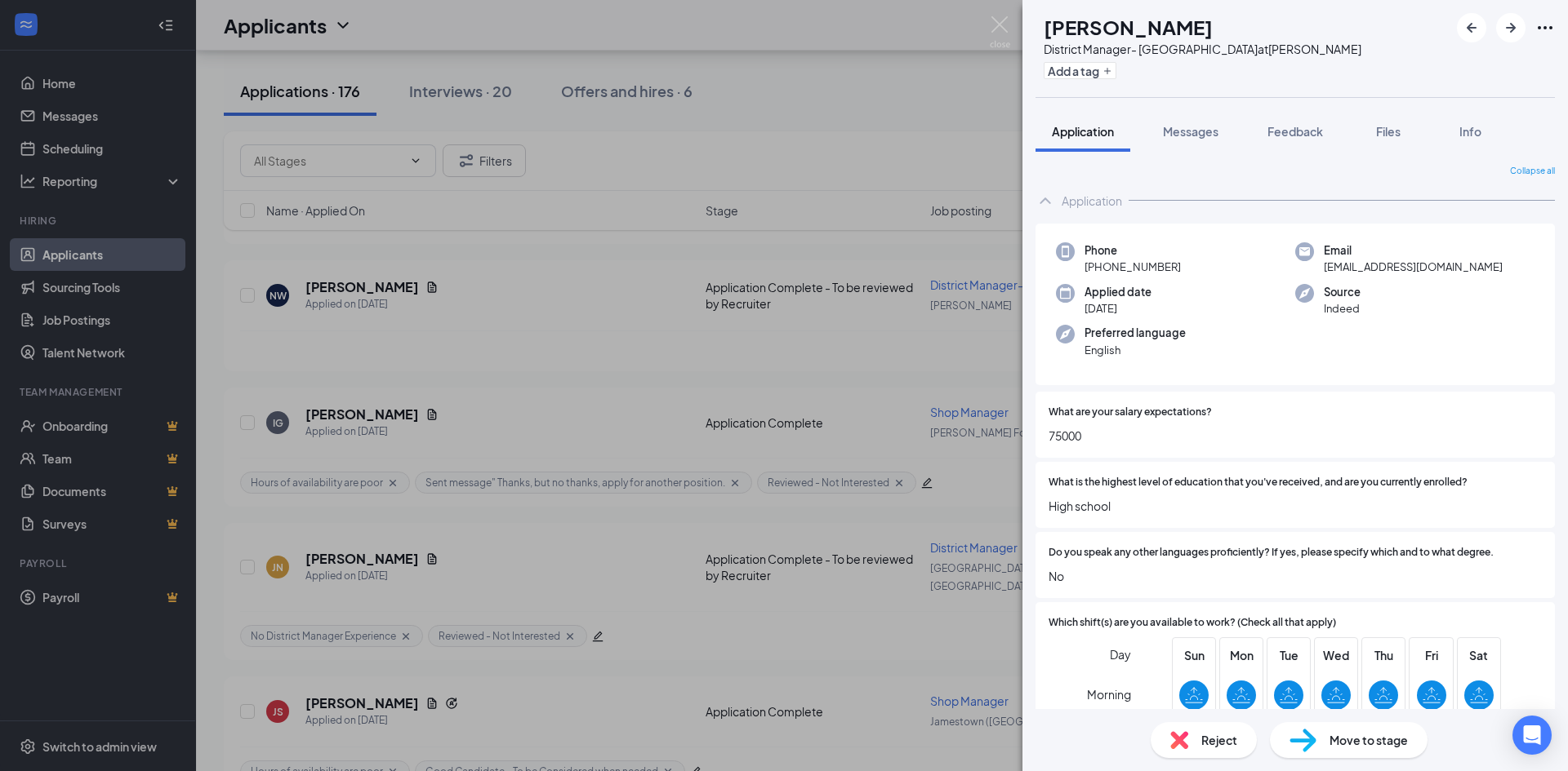
click at [1098, 486] on span "What is the highest level of education that you've received, and are you curren…" at bounding box center [1258, 483] width 418 height 16
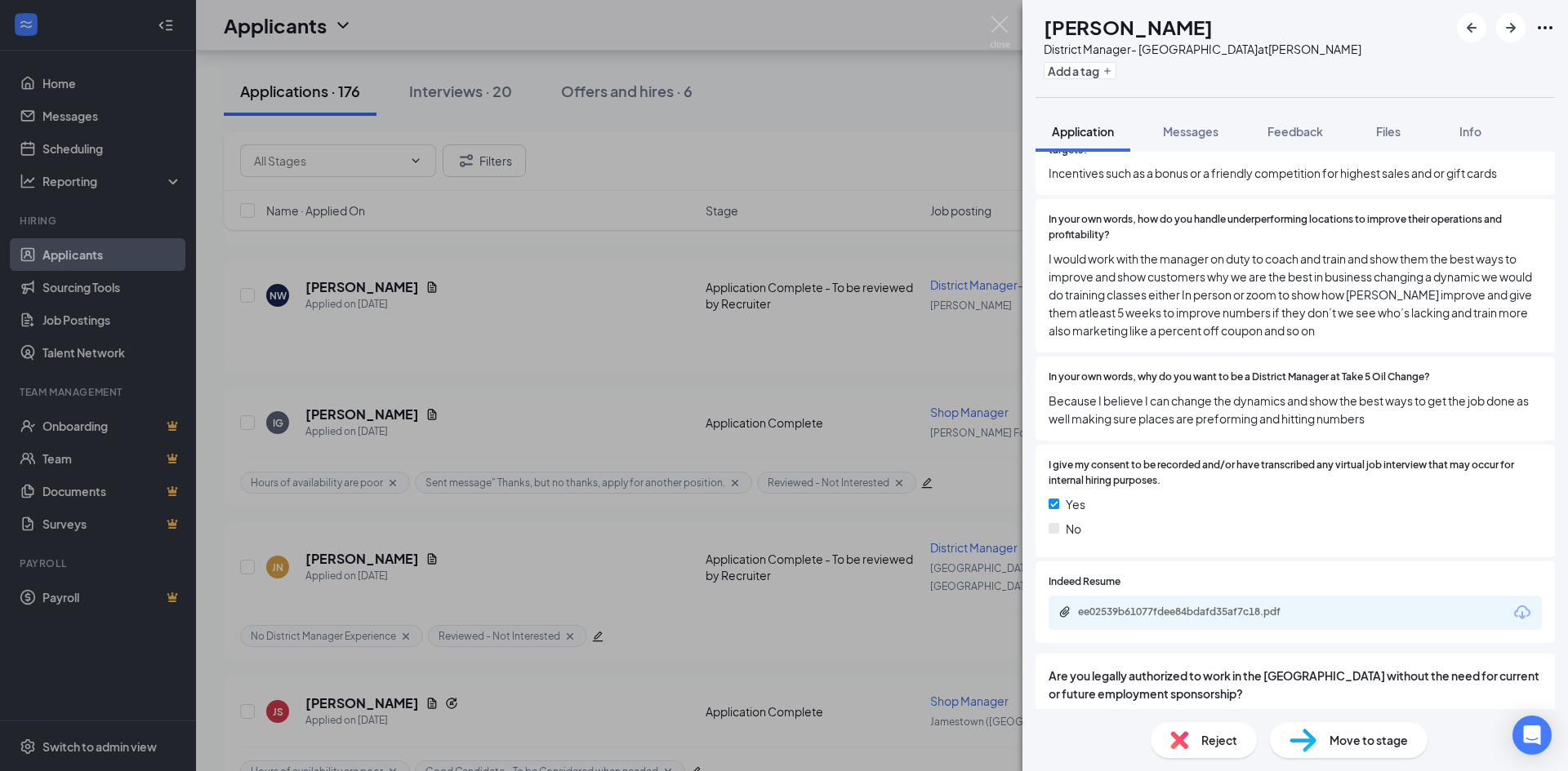
scroll to position [1632, 0]
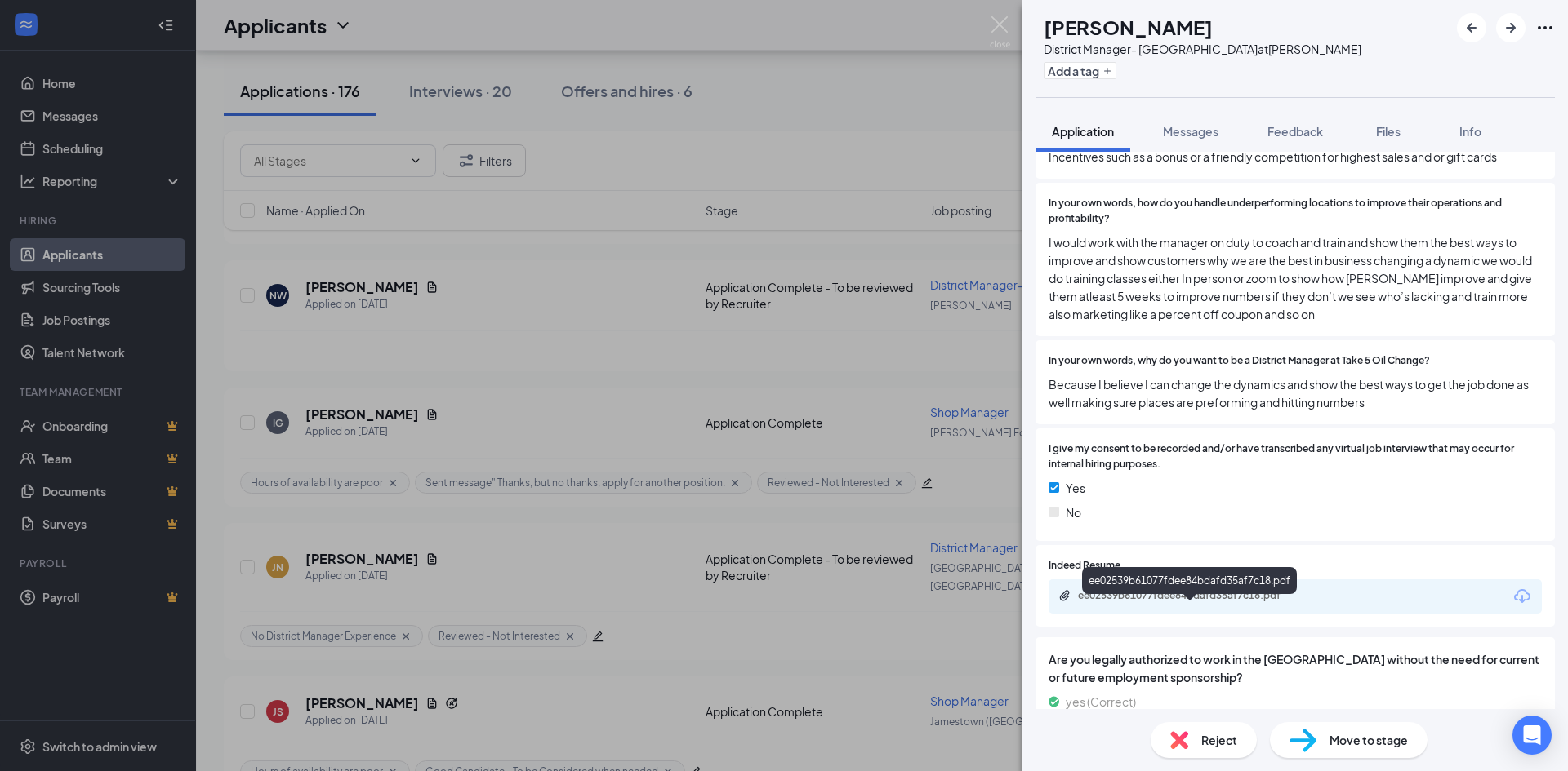
click at [1144, 602] on div "ee02539b61077fdee84bdafd35af7c18.pdf" at bounding box center [1192, 595] width 229 height 13
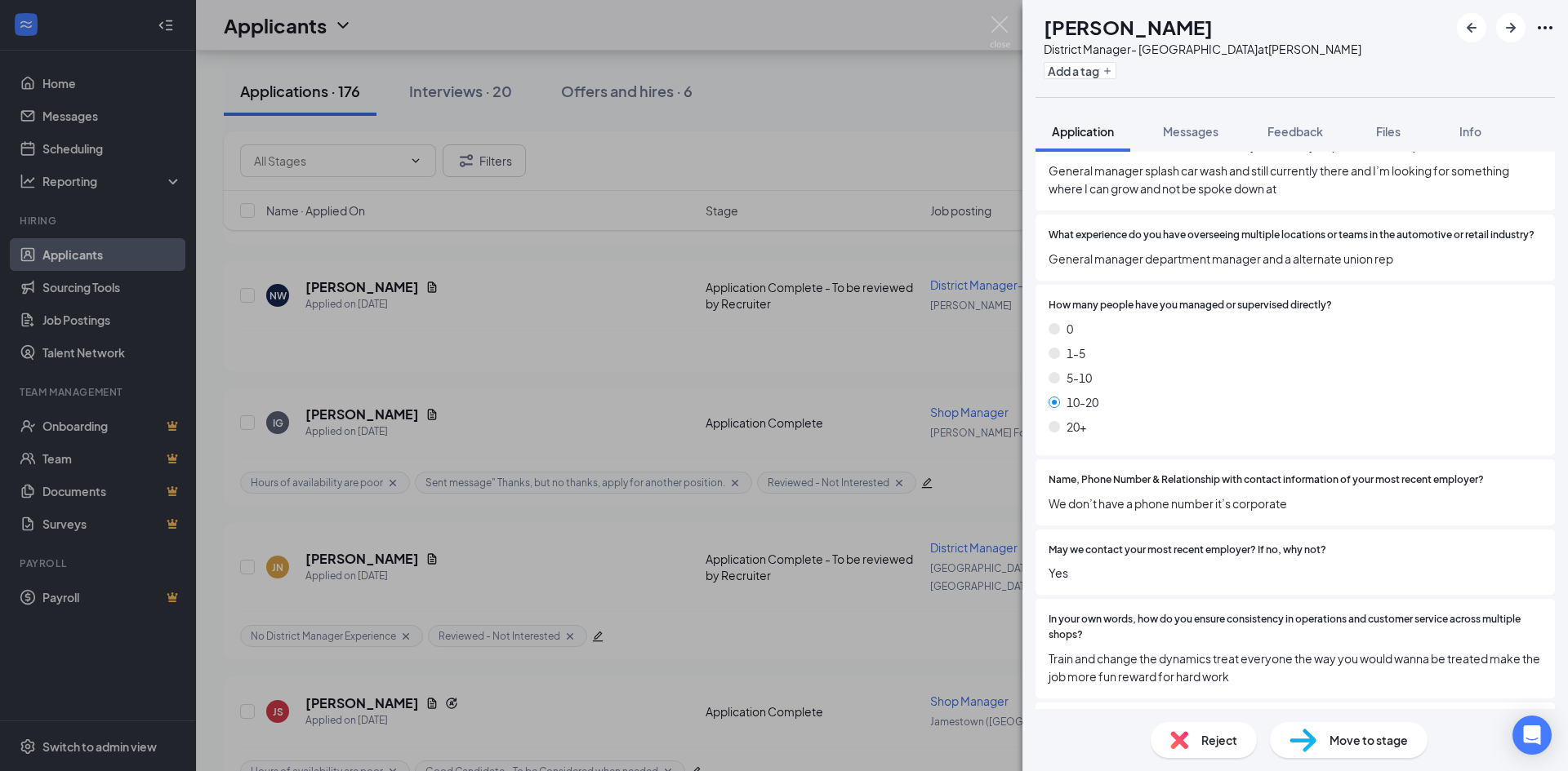
scroll to position [653, 0]
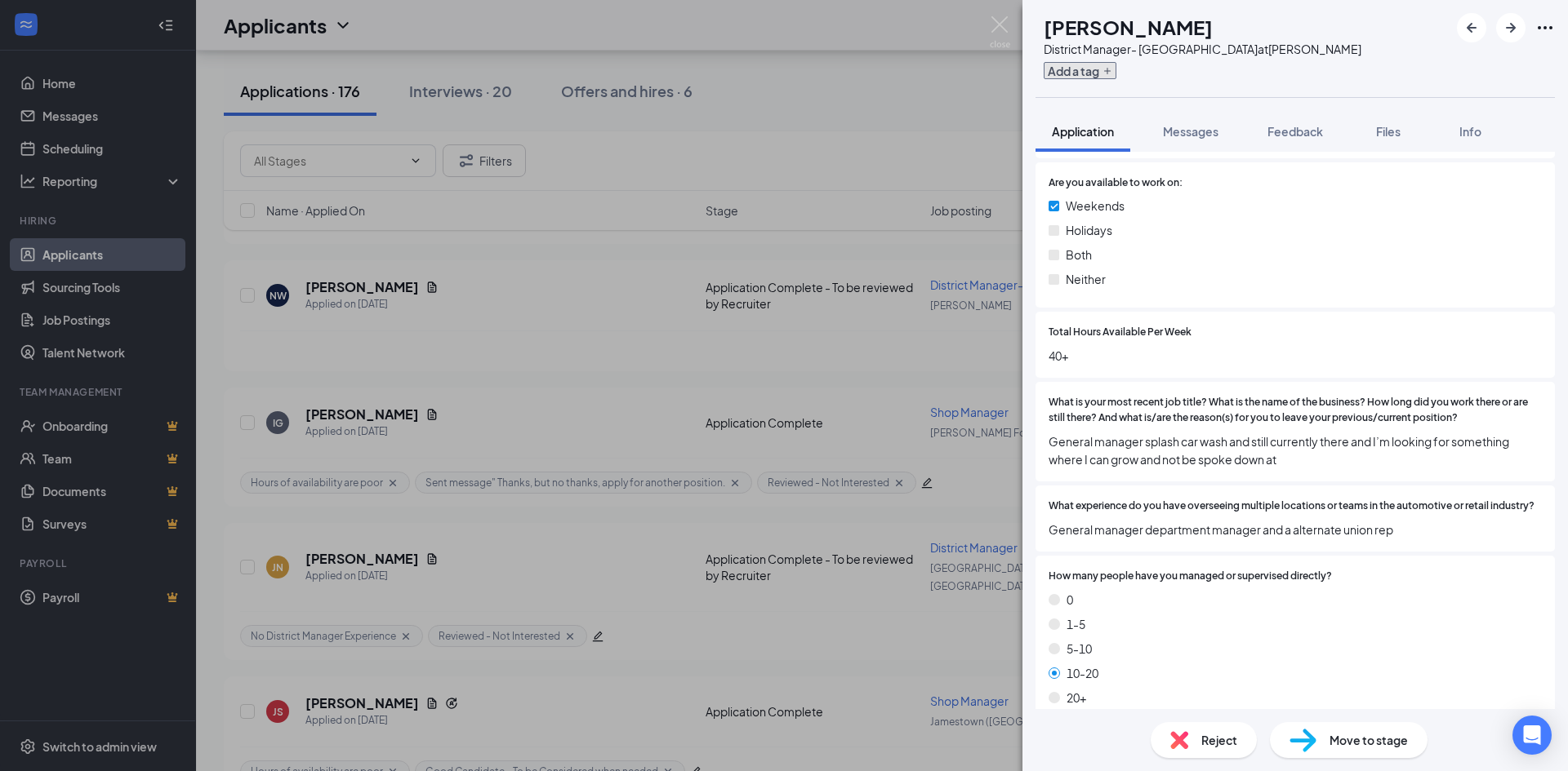
click at [1112, 69] on icon "Plus" at bounding box center [1107, 71] width 10 height 10
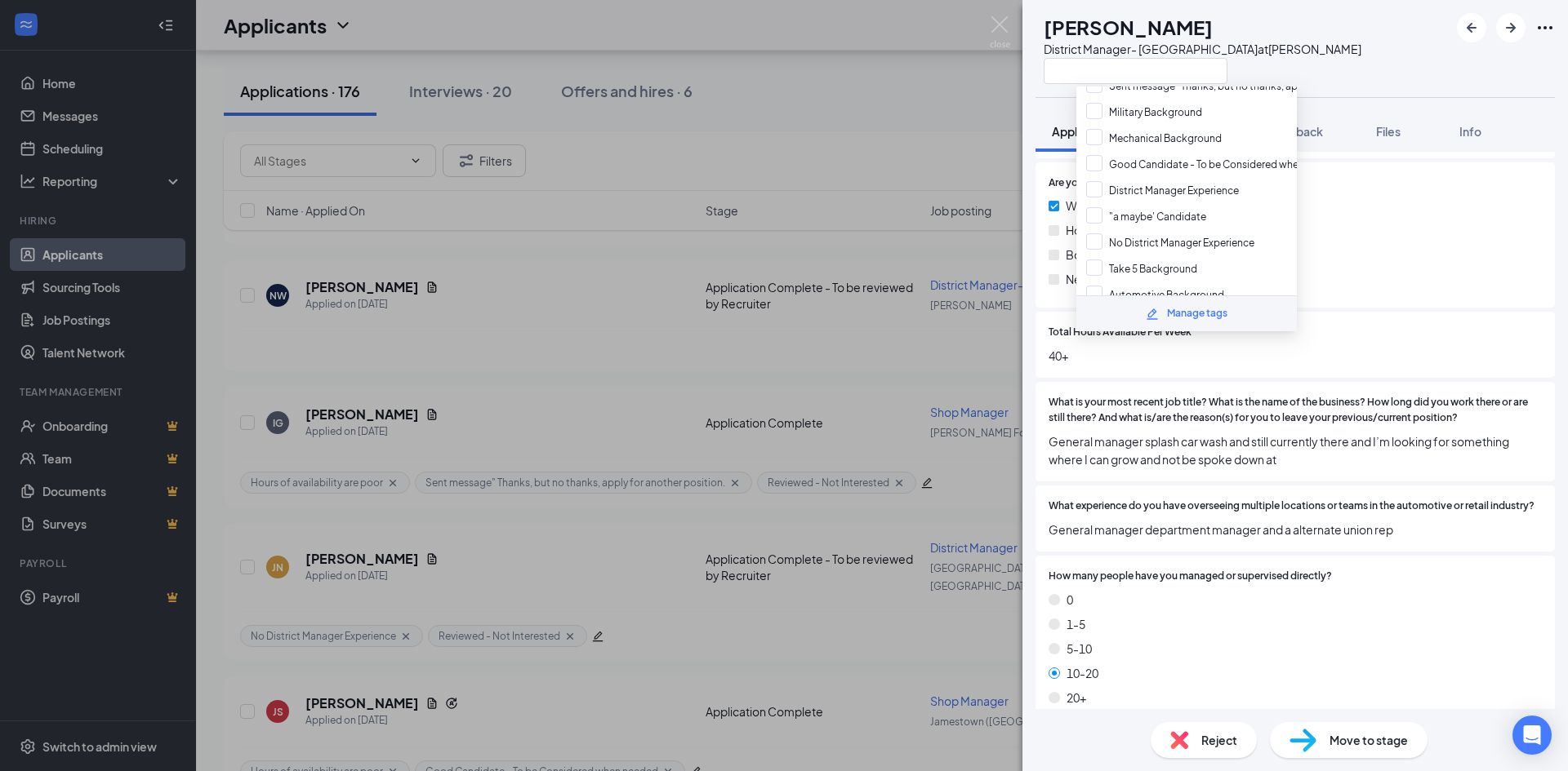
scroll to position [196, 0]
click at [1090, 212] on input "No District Manager Experience" at bounding box center [1170, 209] width 168 height 18
checkbox input "true"
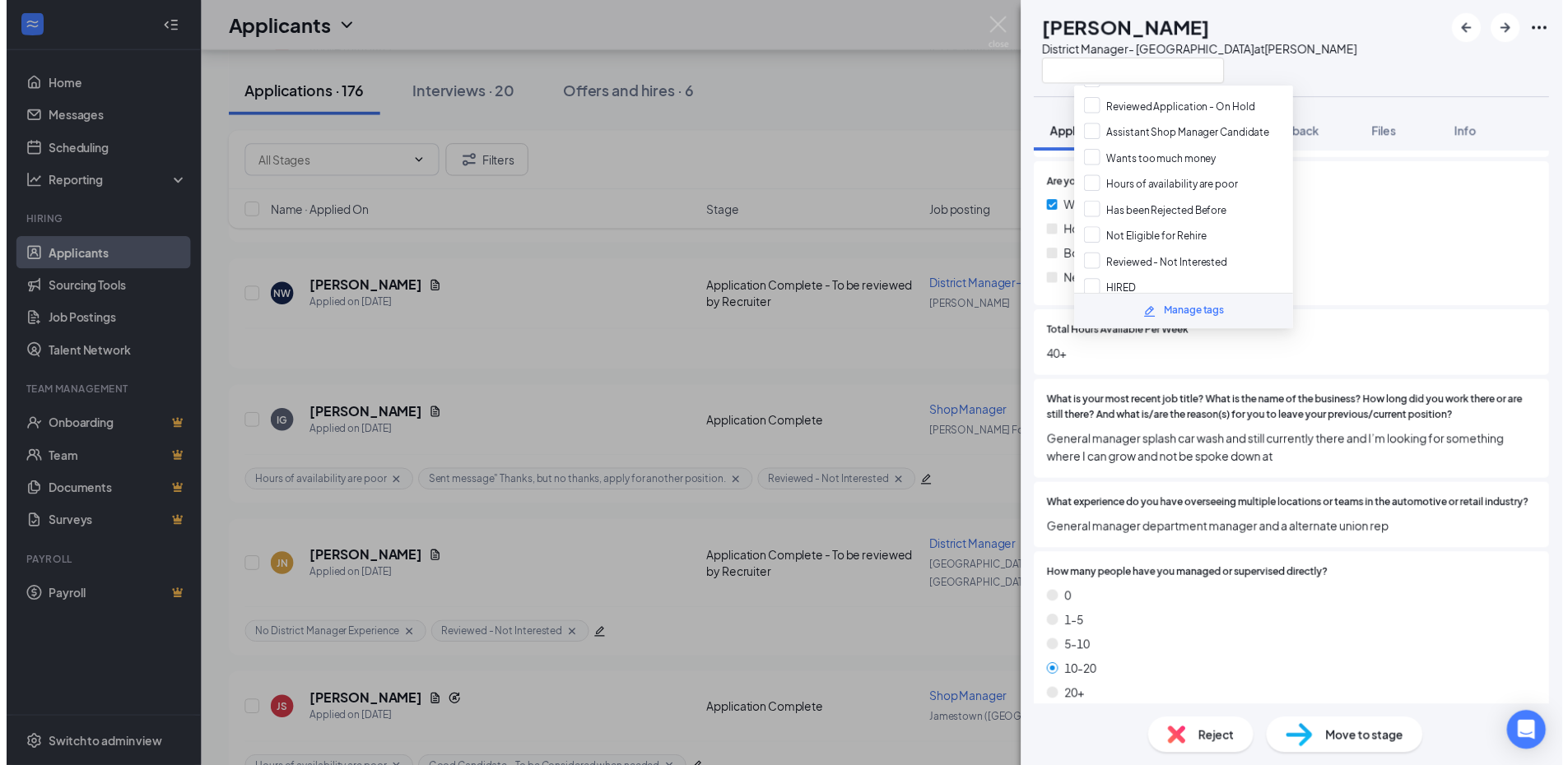
scroll to position [493, 0]
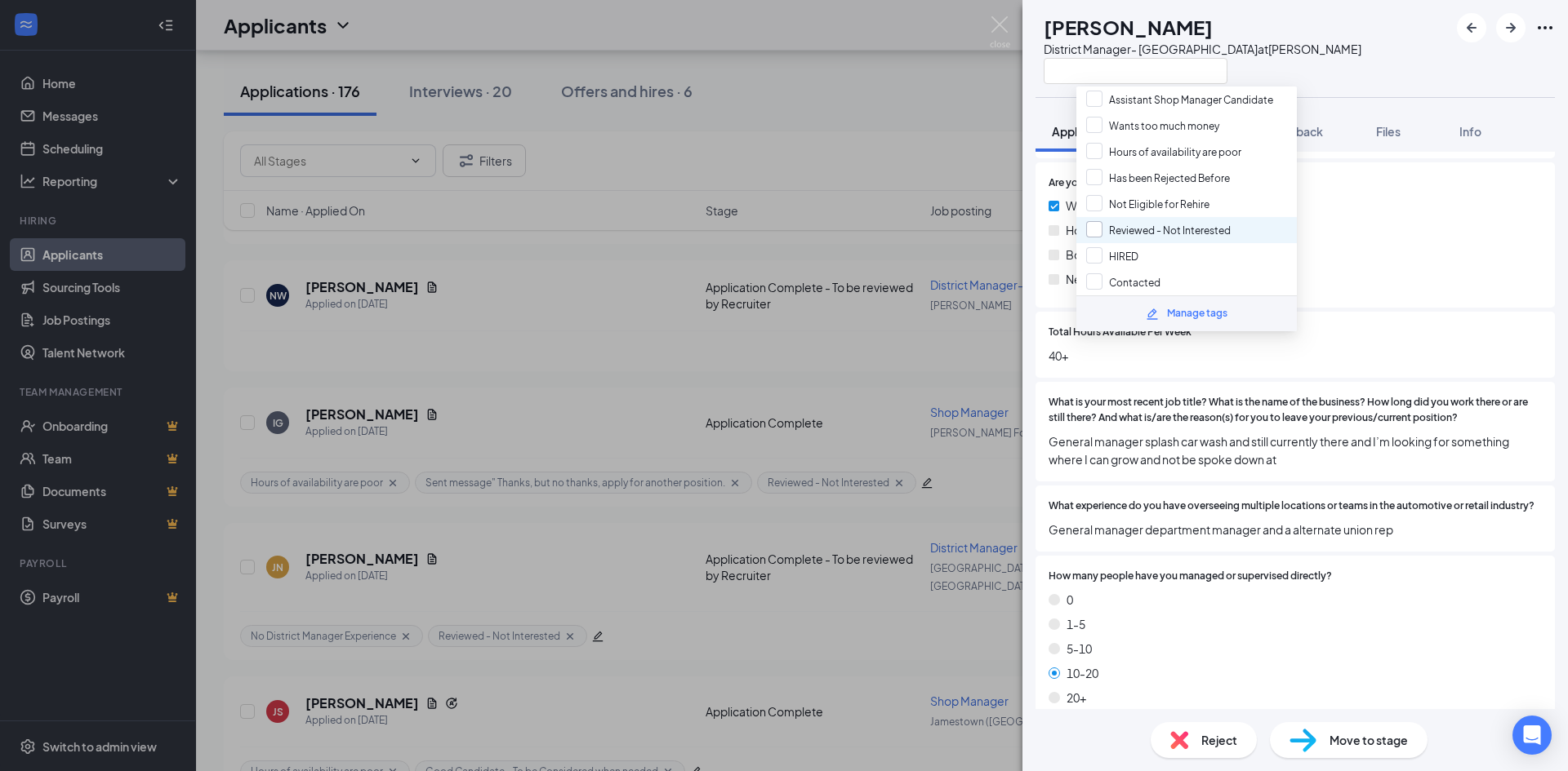
click at [1098, 224] on input "Reviewed - Not Interested" at bounding box center [1157, 230] width 144 height 18
checkbox input "true"
click at [199, 348] on div "NW Nathaniel Walek District Manager- Rochester at Depew Application Messages Fe…" at bounding box center [784, 385] width 1568 height 771
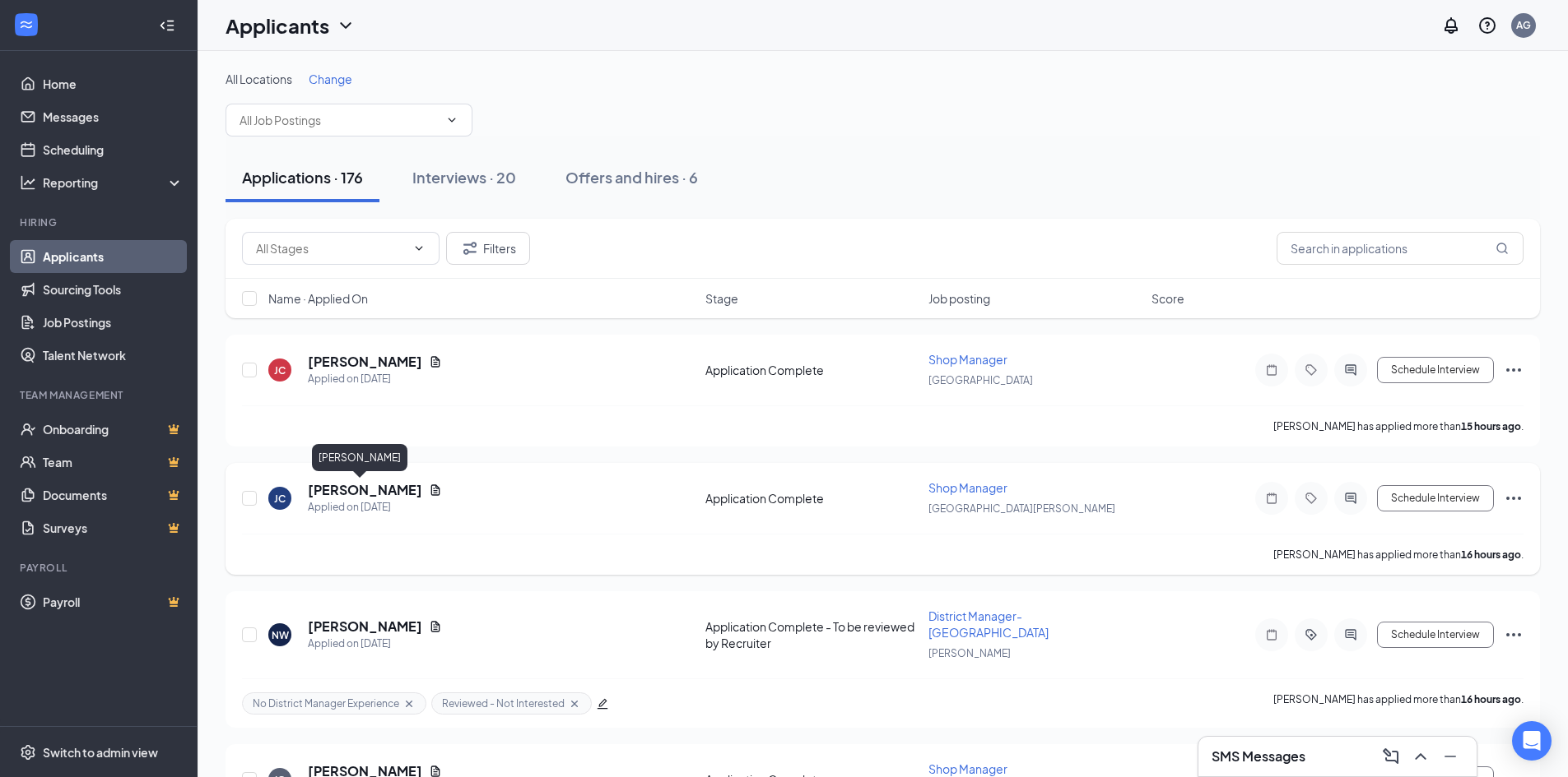
click at [340, 496] on h5 "[PERSON_NAME]" at bounding box center [365, 490] width 115 height 19
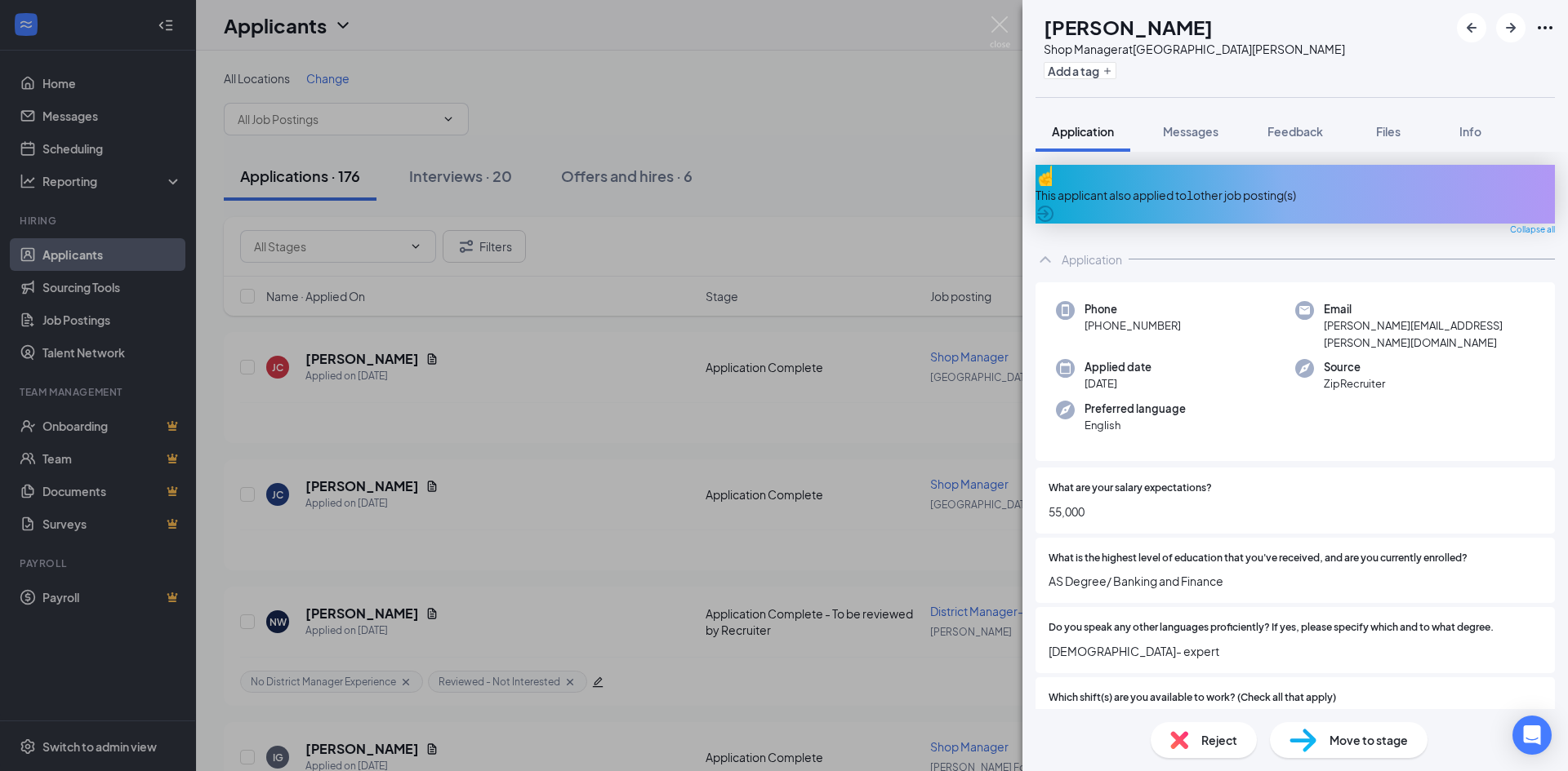
click at [1053, 206] on icon "ArrowCircle" at bounding box center [1044, 214] width 17 height 17
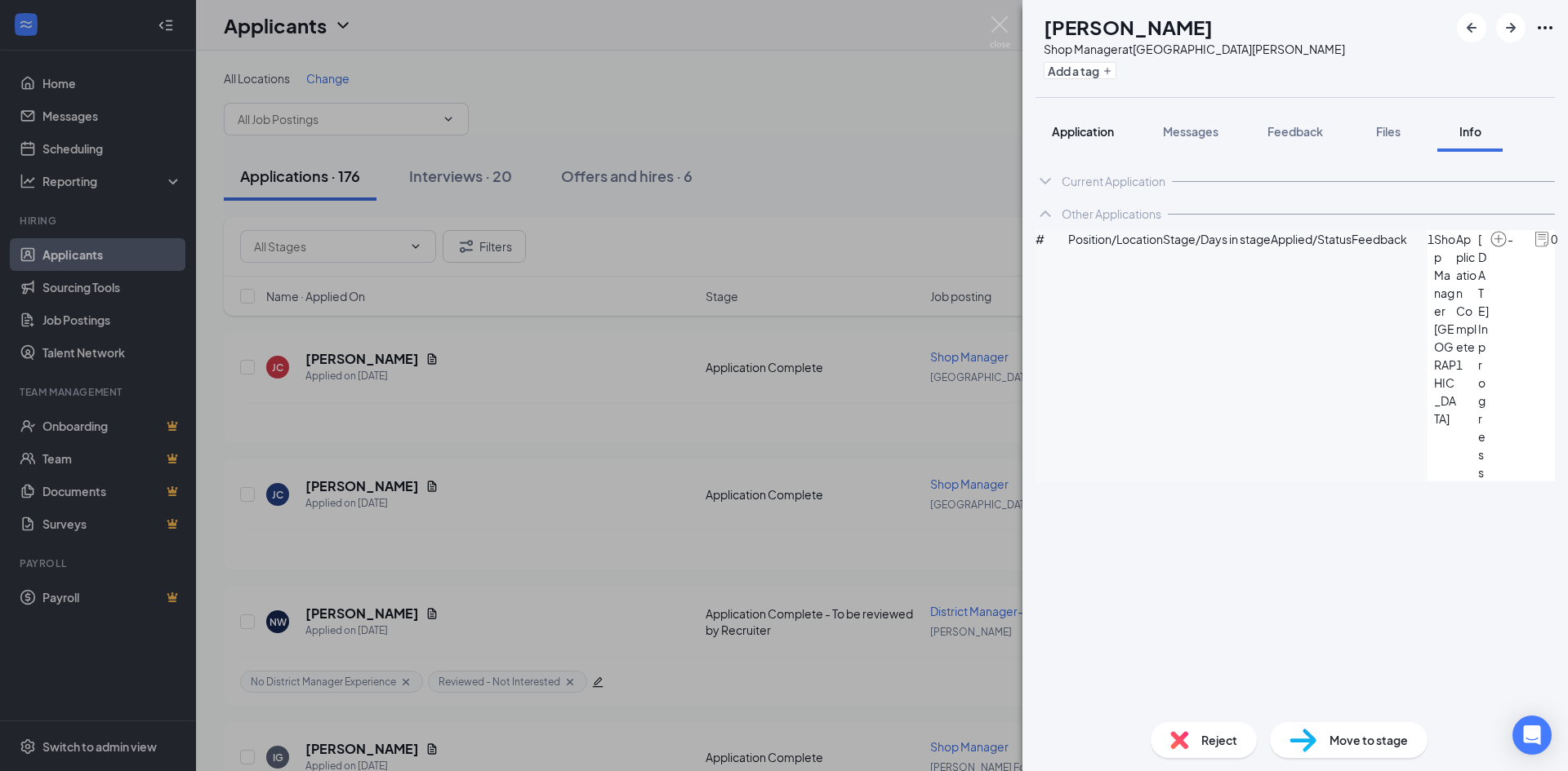
click at [1088, 131] on span "Application" at bounding box center [1082, 131] width 62 height 15
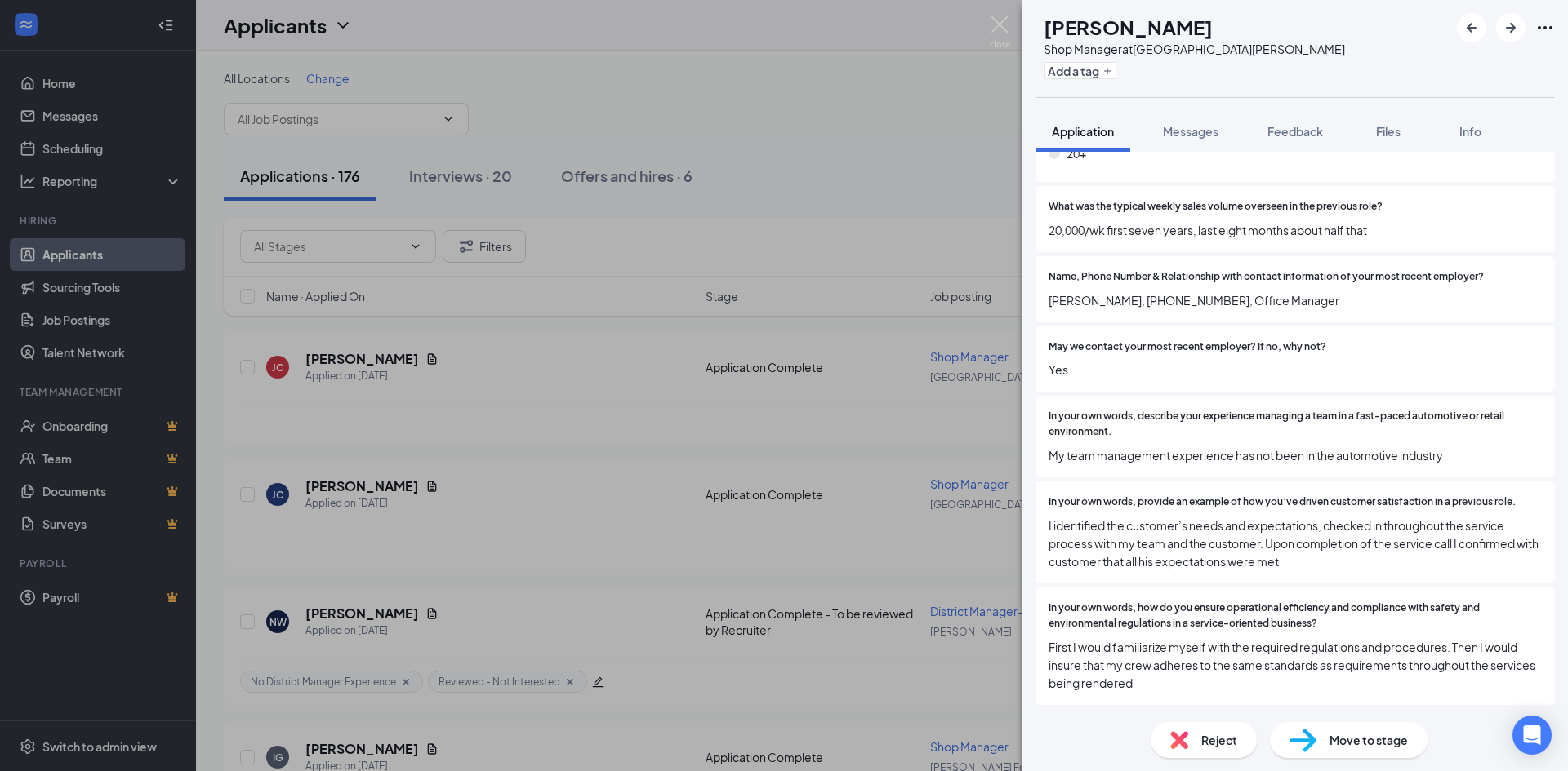
scroll to position [1632, 0]
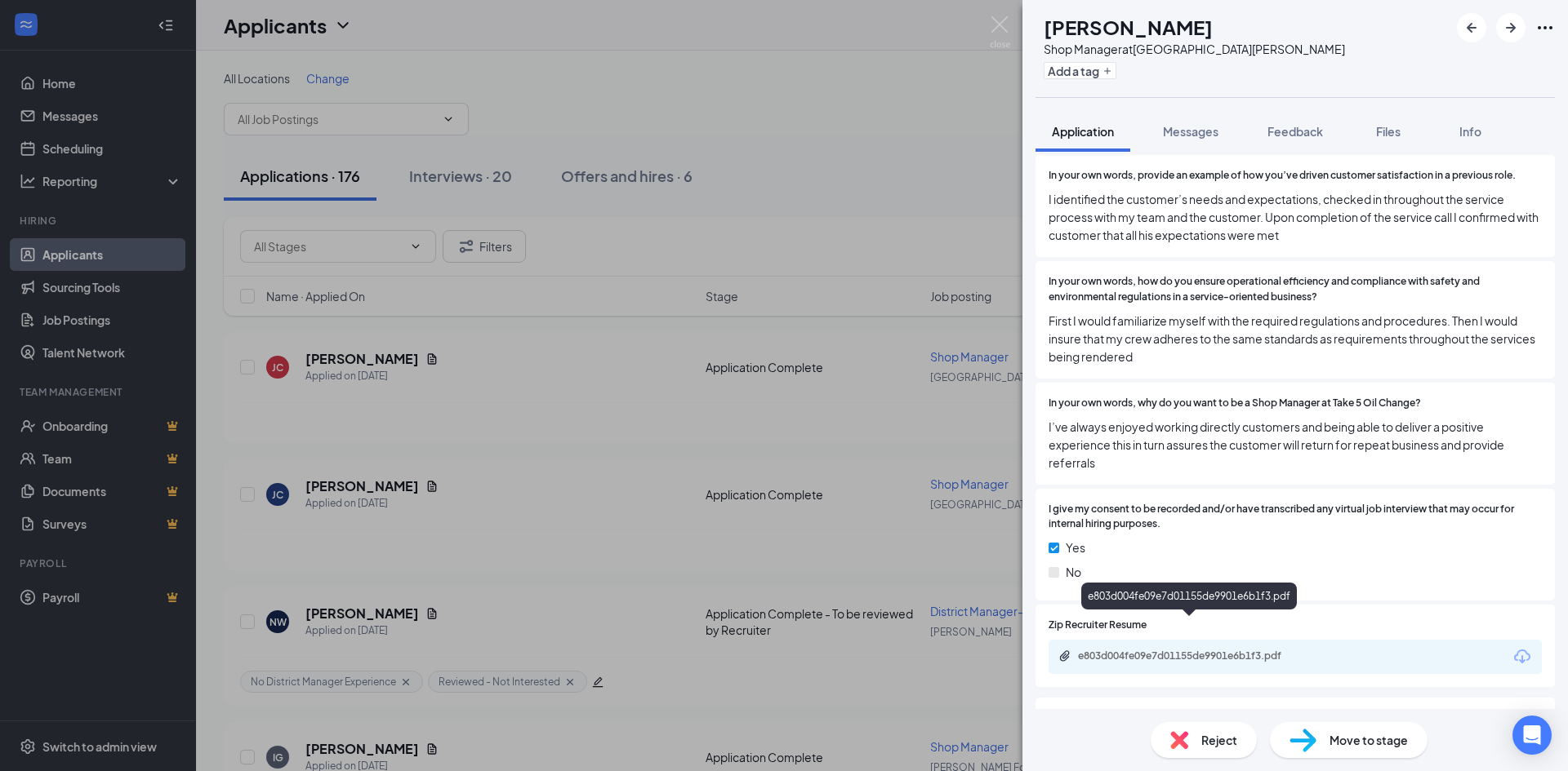
click at [1108, 649] on div "e803d004fe09e7d01155de9901e6b1f3.pdf" at bounding box center [1192, 655] width 229 height 13
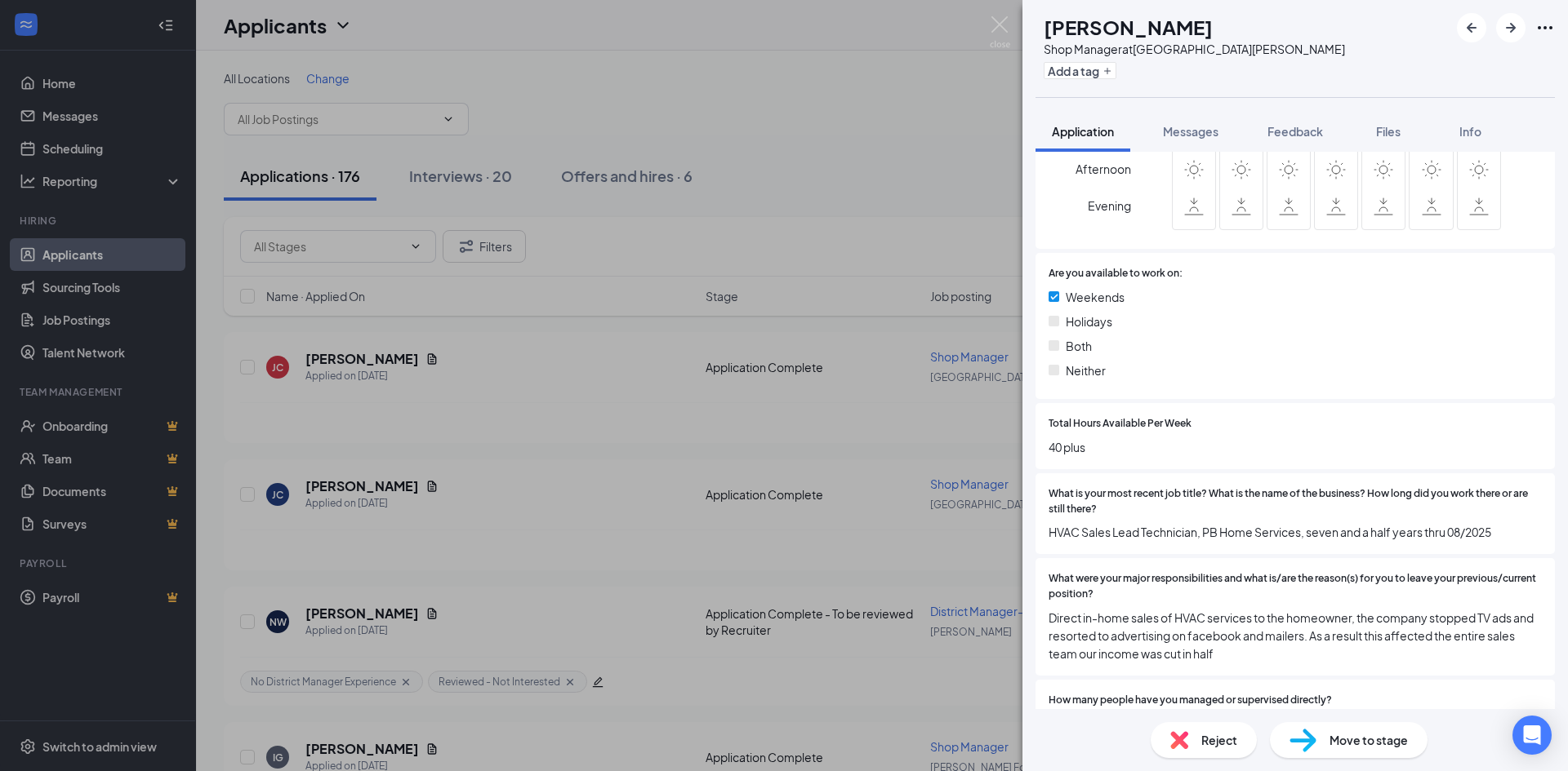
scroll to position [653, 0]
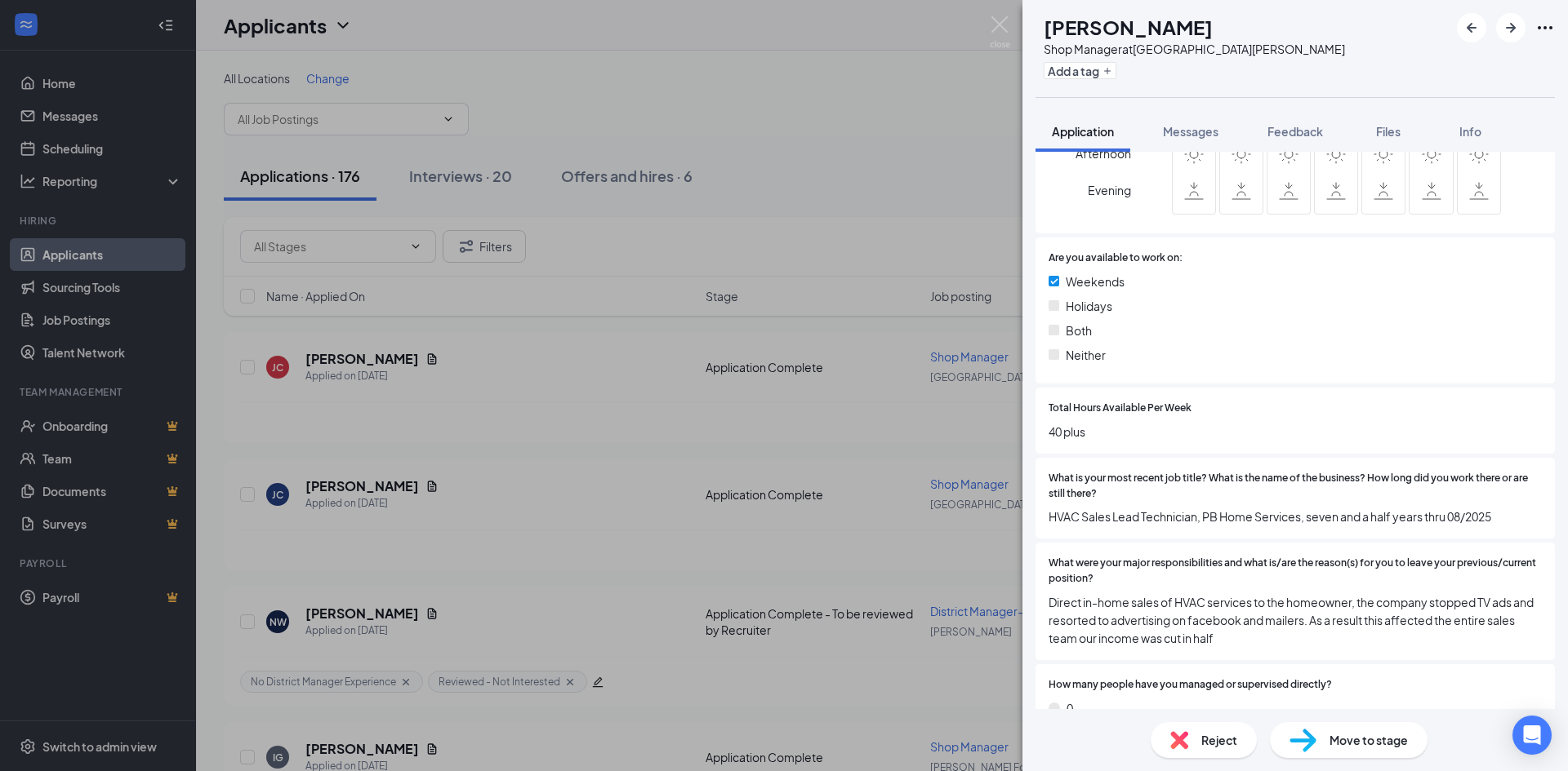
click at [1146, 471] on span "What is your most recent job title? What is the name of the business? How long …" at bounding box center [1295, 486] width 493 height 31
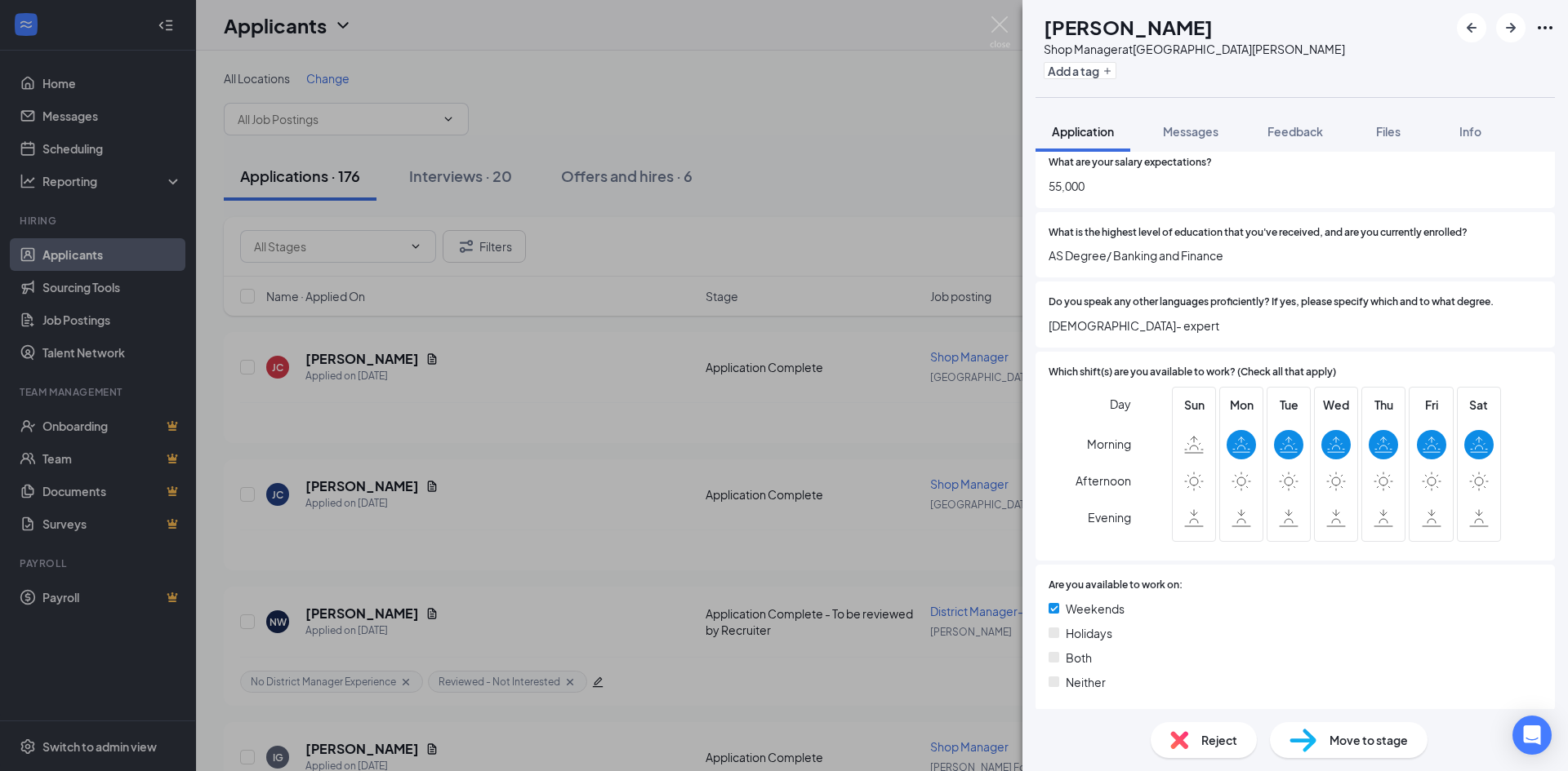
scroll to position [326, 0]
click at [1112, 73] on icon "Plus" at bounding box center [1107, 71] width 10 height 10
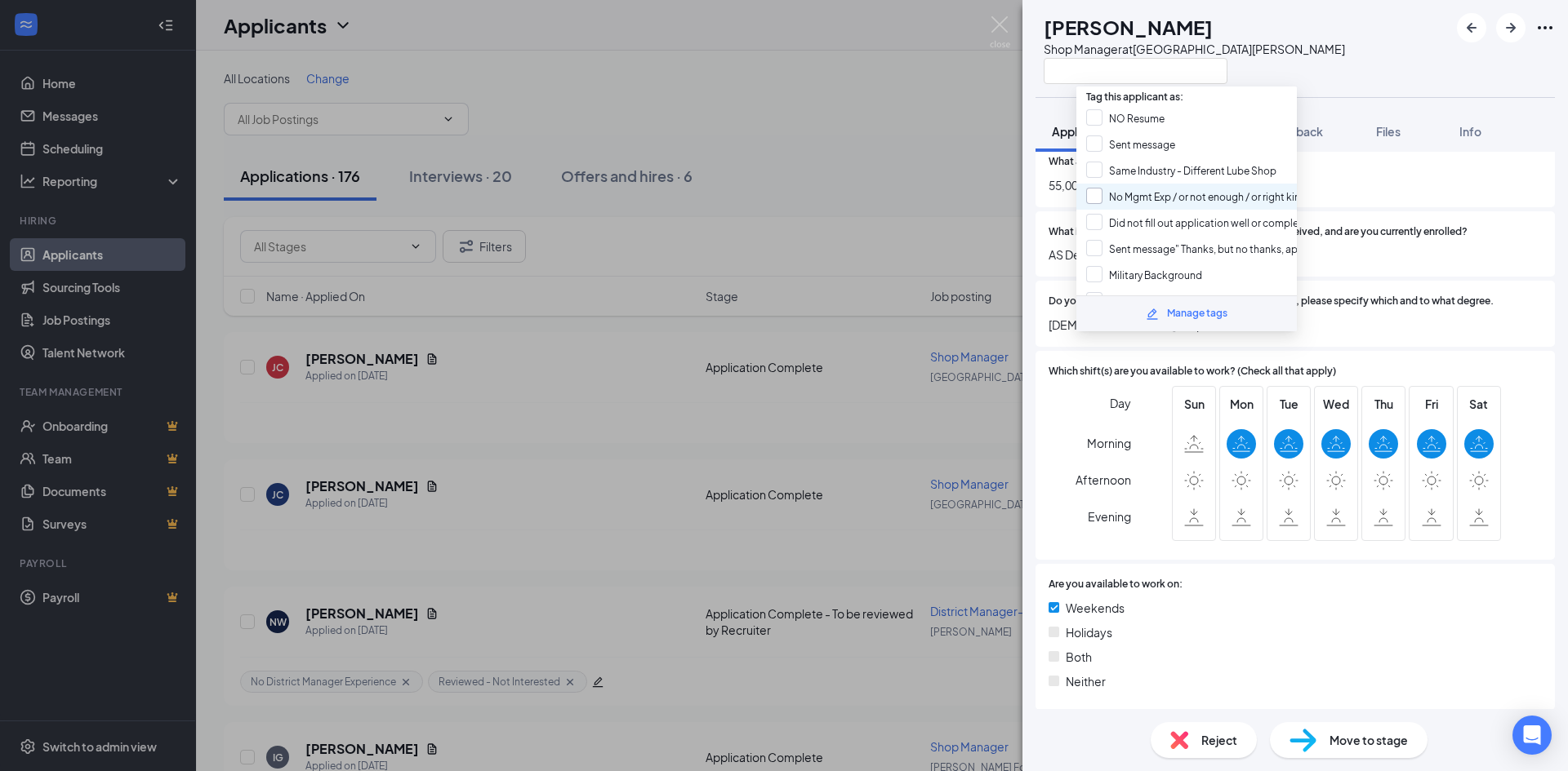
click at [1095, 193] on input "No Mgmt Exp / or not enough / or right kind" at bounding box center [1196, 197] width 221 height 18
checkbox input "true"
click at [1095, 249] on input "Sent message" Thanks, but no thanks, apply for another position." at bounding box center [1247, 249] width 322 height 18
checkbox input "true"
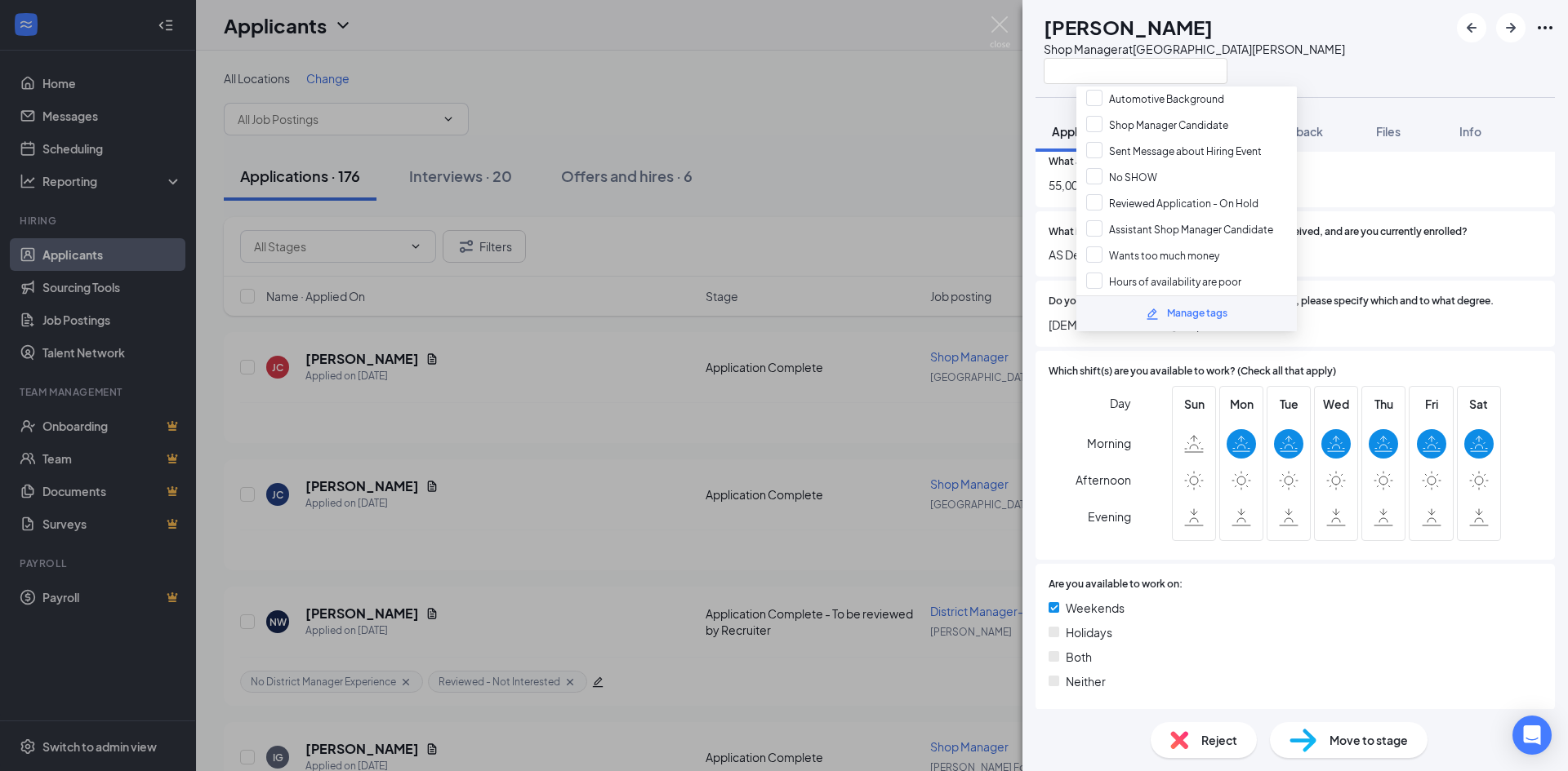
scroll to position [392, 0]
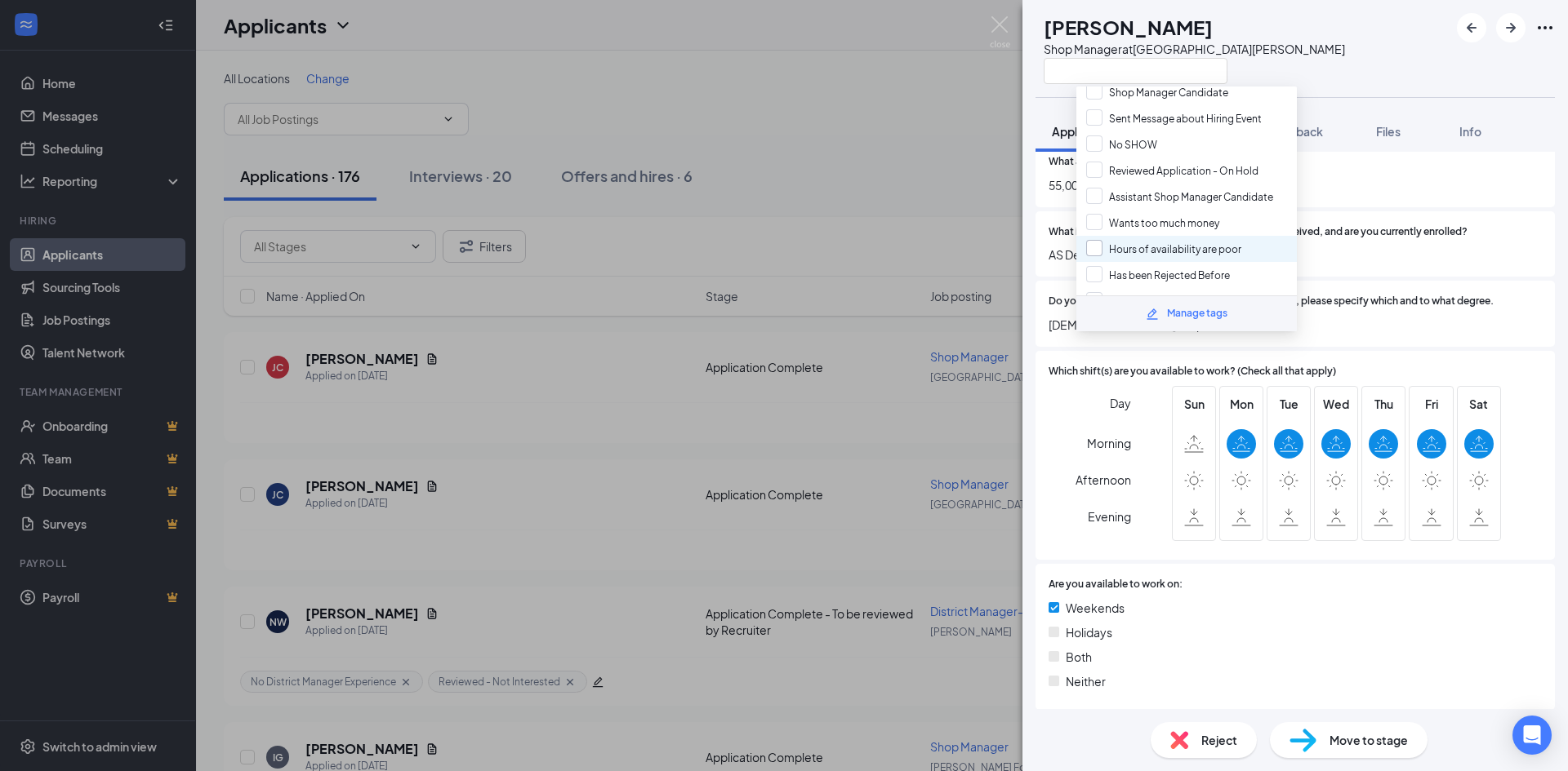
click at [1095, 249] on input "Hours of availability are poor" at bounding box center [1163, 249] width 155 height 18
checkbox input "true"
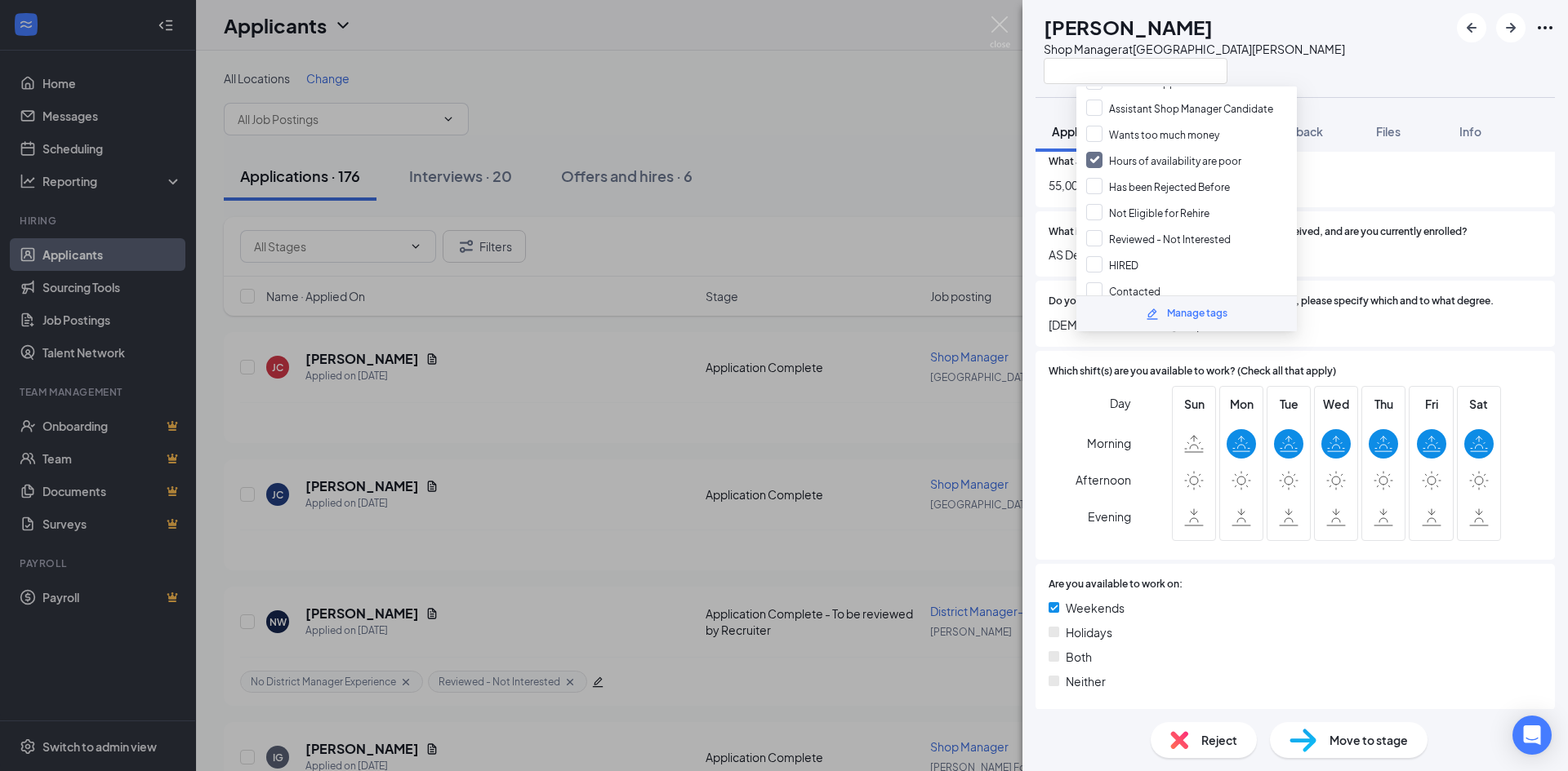
scroll to position [489, 0]
click at [1093, 233] on input "Reviewed - Not Interested" at bounding box center [1157, 230] width 144 height 18
checkbox input "true"
click at [1339, 242] on div "What is the highest level of education that you've received, and are you curren…" at bounding box center [1295, 245] width 519 height 67
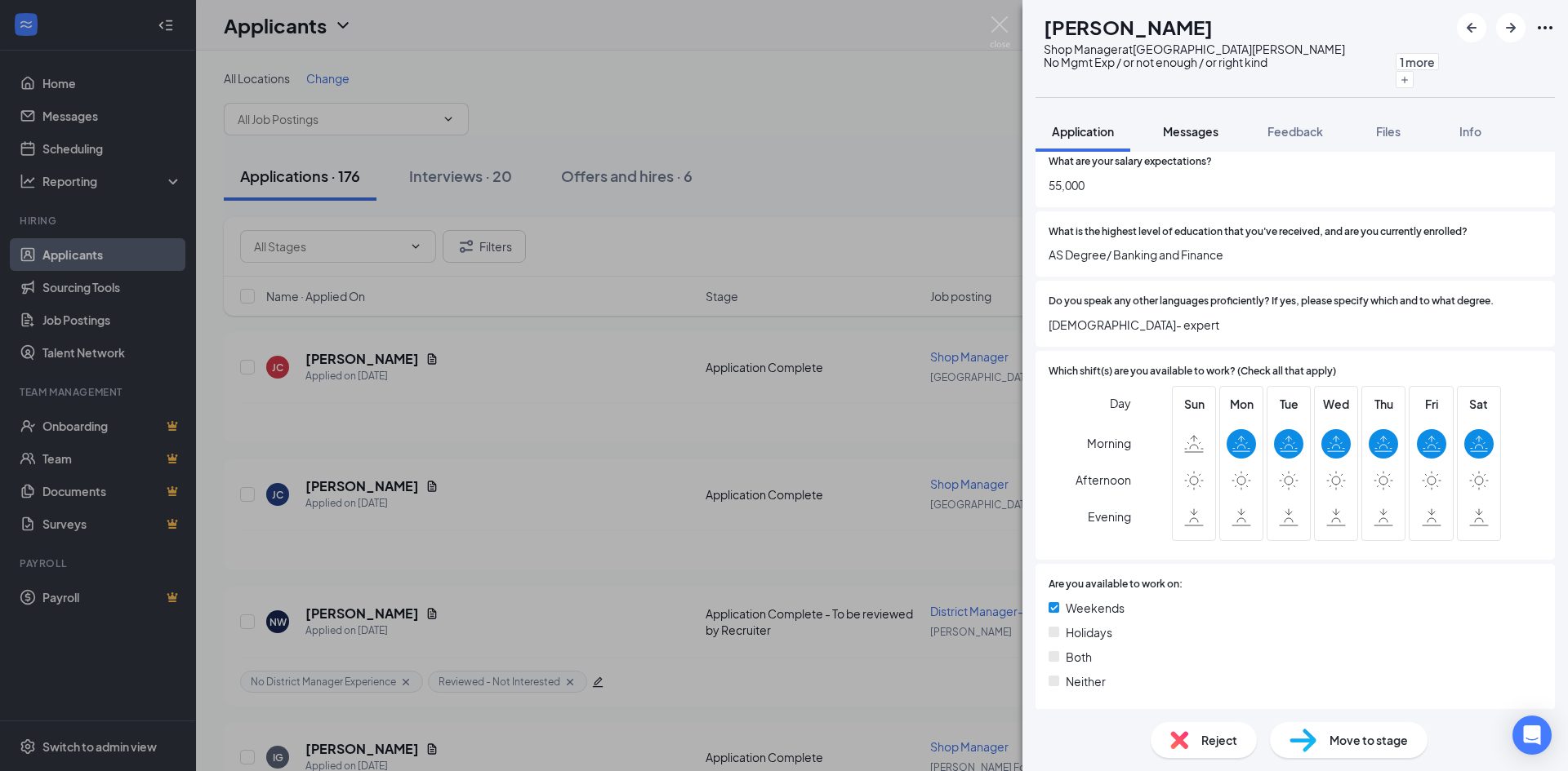
click at [1185, 135] on span "Messages" at bounding box center [1190, 131] width 55 height 15
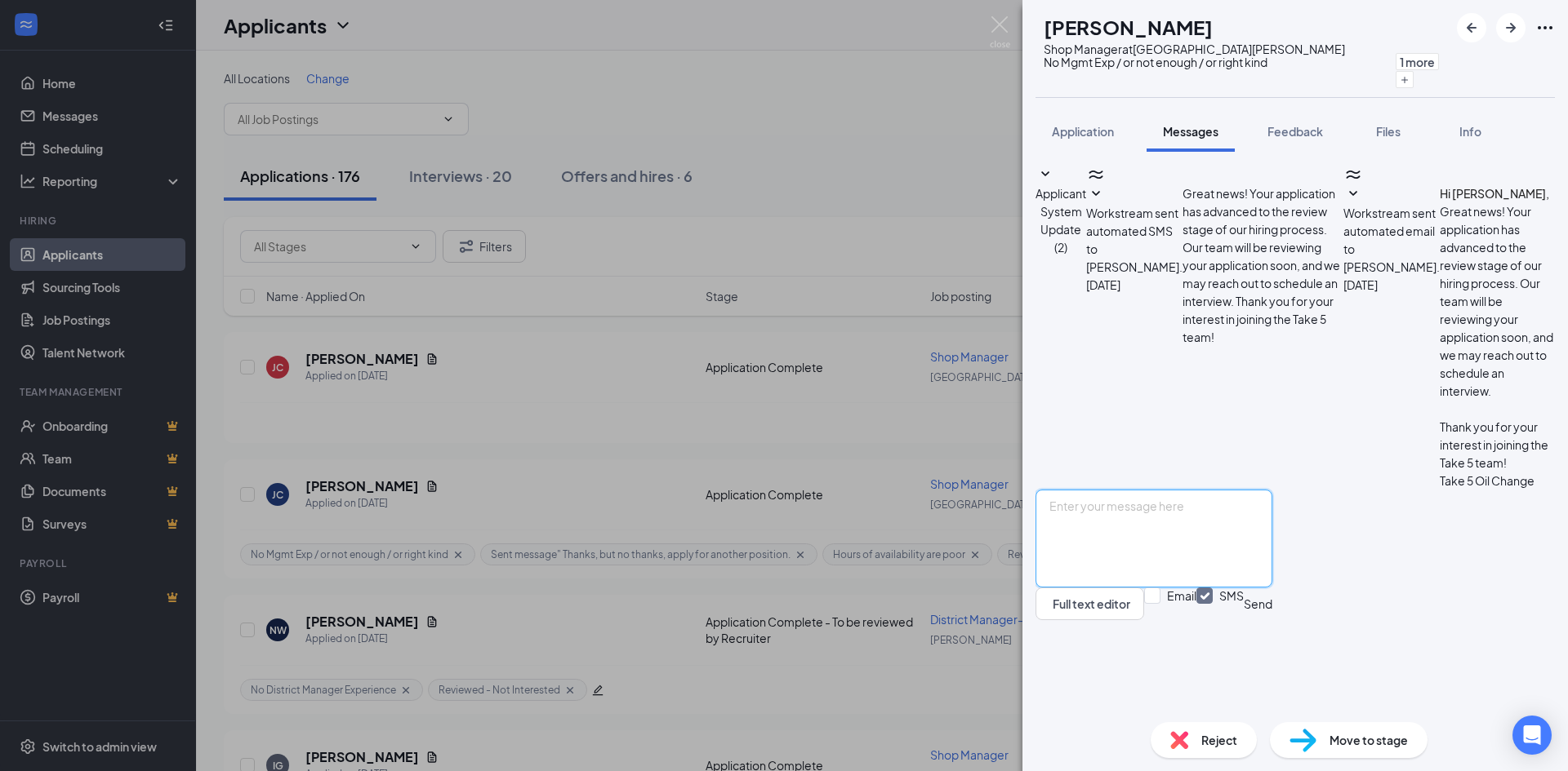
click at [1122, 571] on textarea at bounding box center [1154, 539] width 236 height 98
paste textarea "Thank you for taking the time to apply for a position with Take 5 Oil Change. W…"
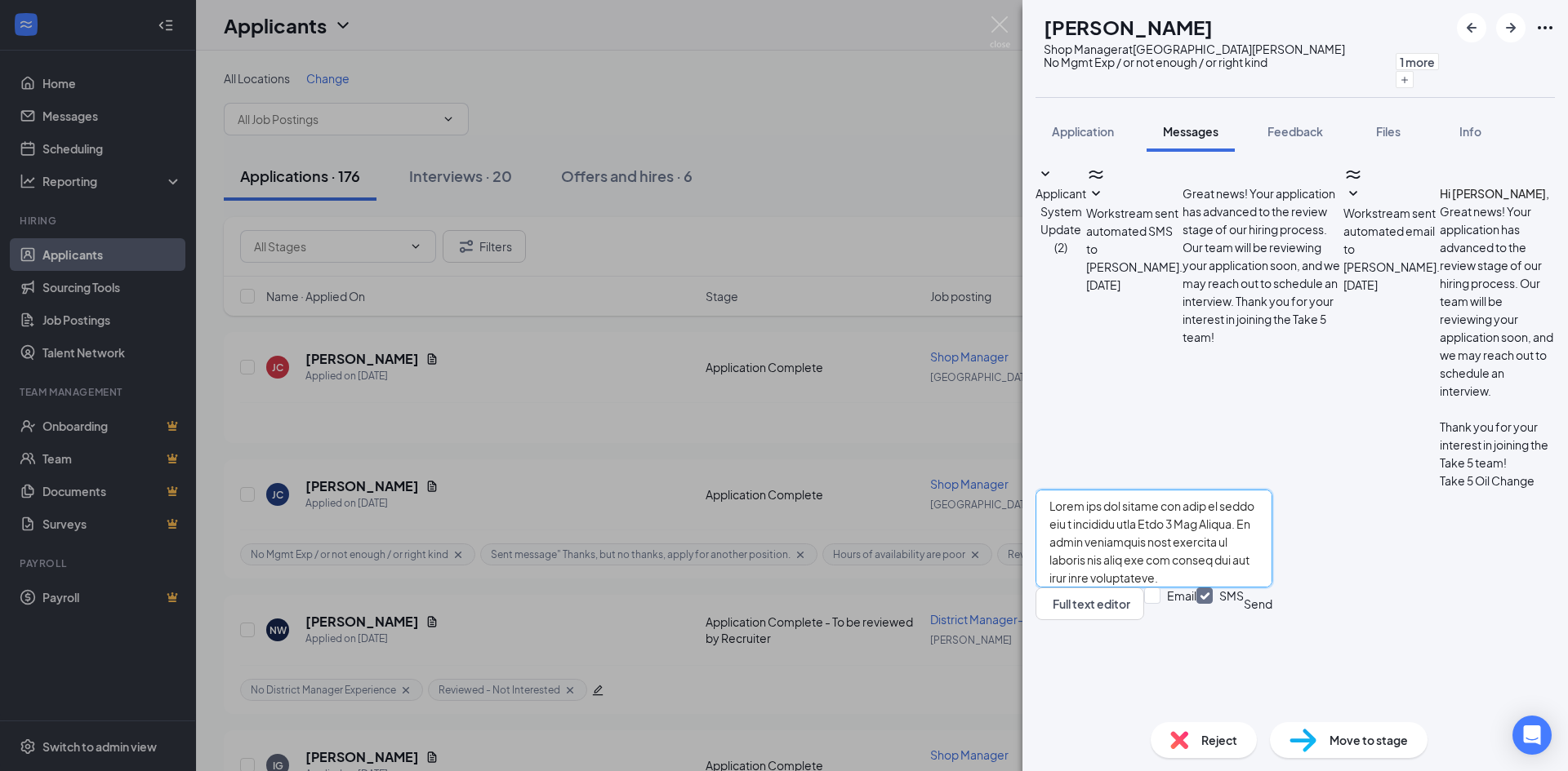
scroll to position [341, 0]
type textarea "Thank you for taking the time to apply for a position with Take 5 Oil Change. W…"
click at [1243, 620] on input "SMS" at bounding box center [1220, 604] width 47 height 32
checkbox input "false"
click at [1196, 620] on input "Email" at bounding box center [1171, 604] width 53 height 32
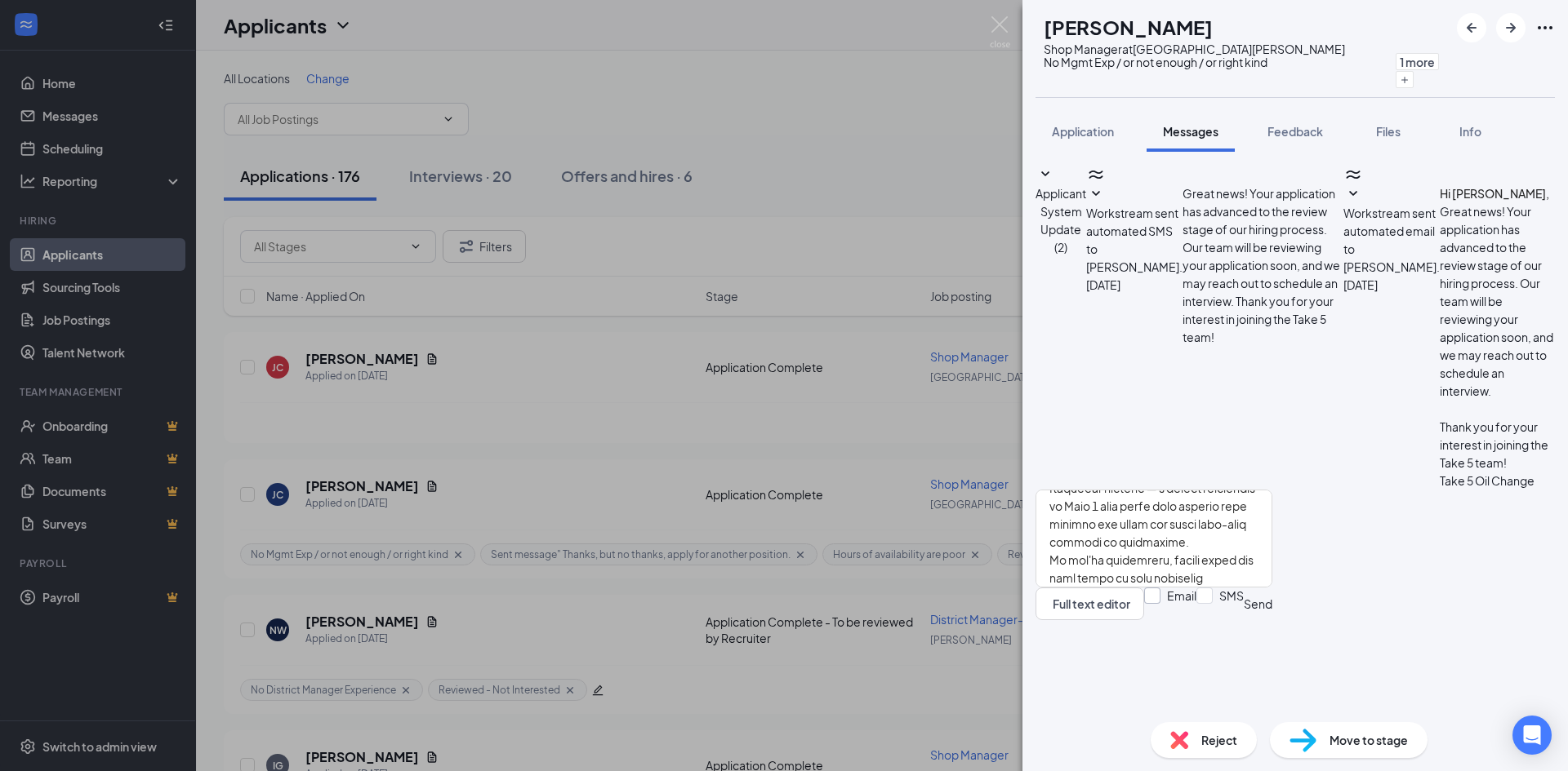
checkbox input "true"
click at [1272, 588] on textarea at bounding box center [1154, 539] width 236 height 98
click at [1272, 620] on button "Send" at bounding box center [1257, 604] width 29 height 32
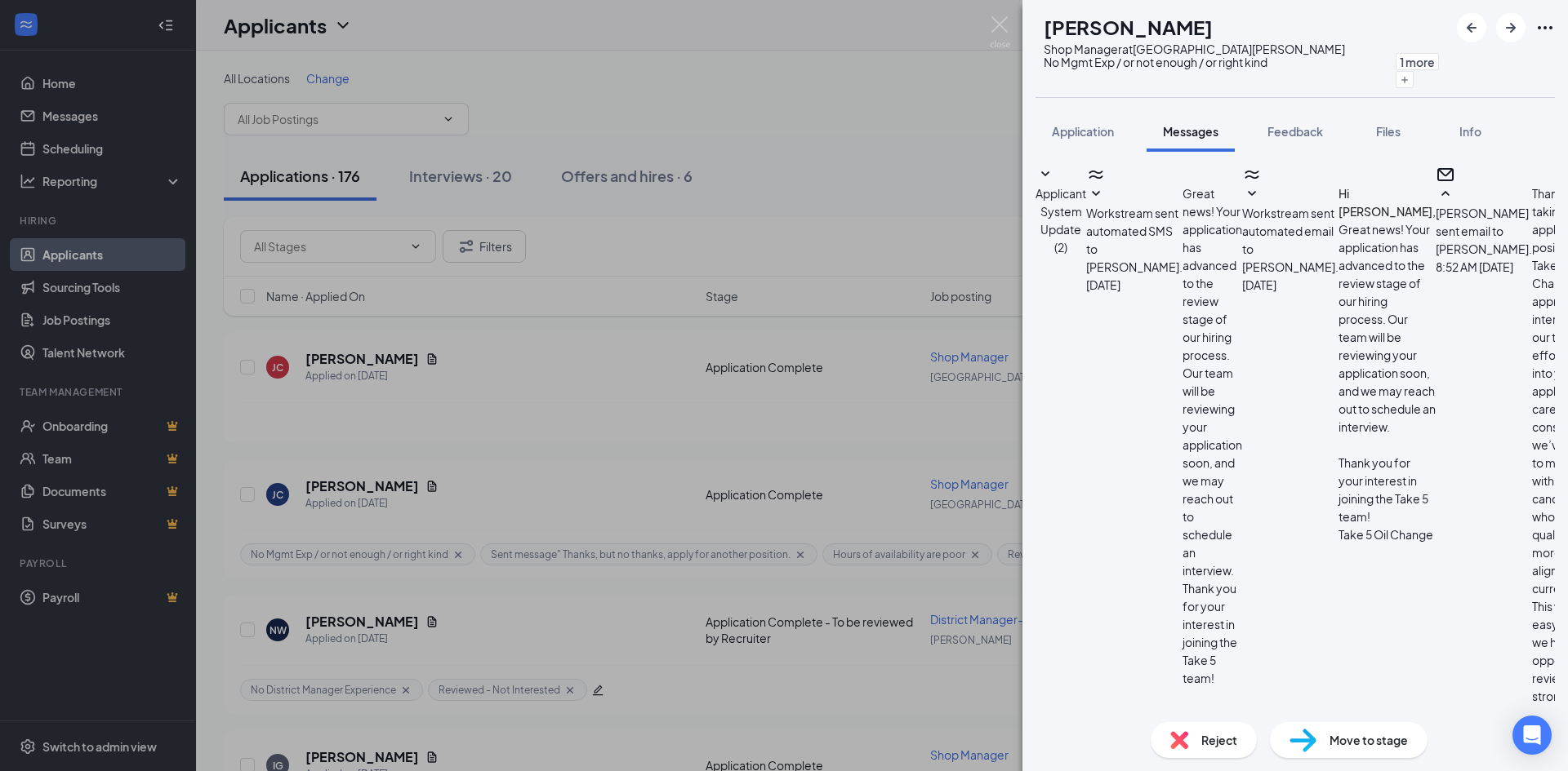
scroll to position [449, 0]
click at [335, 358] on div "JC Jerry Cajigas Shop Manager at Fort Pierce No Mgmt Exp / or not enough / or r…" at bounding box center [784, 385] width 1568 height 771
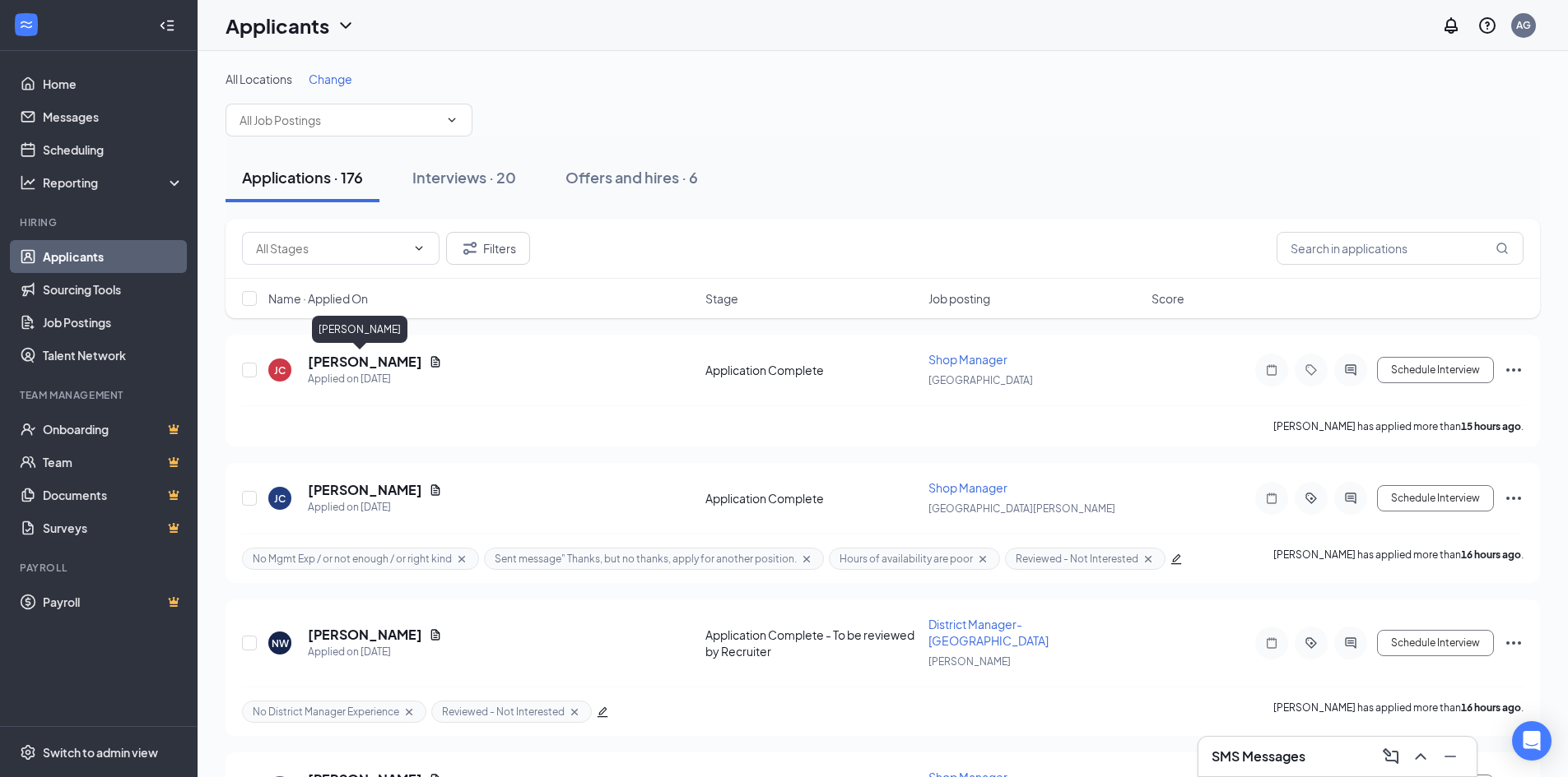
click at [338, 361] on h5 "[PERSON_NAME]" at bounding box center [365, 362] width 115 height 19
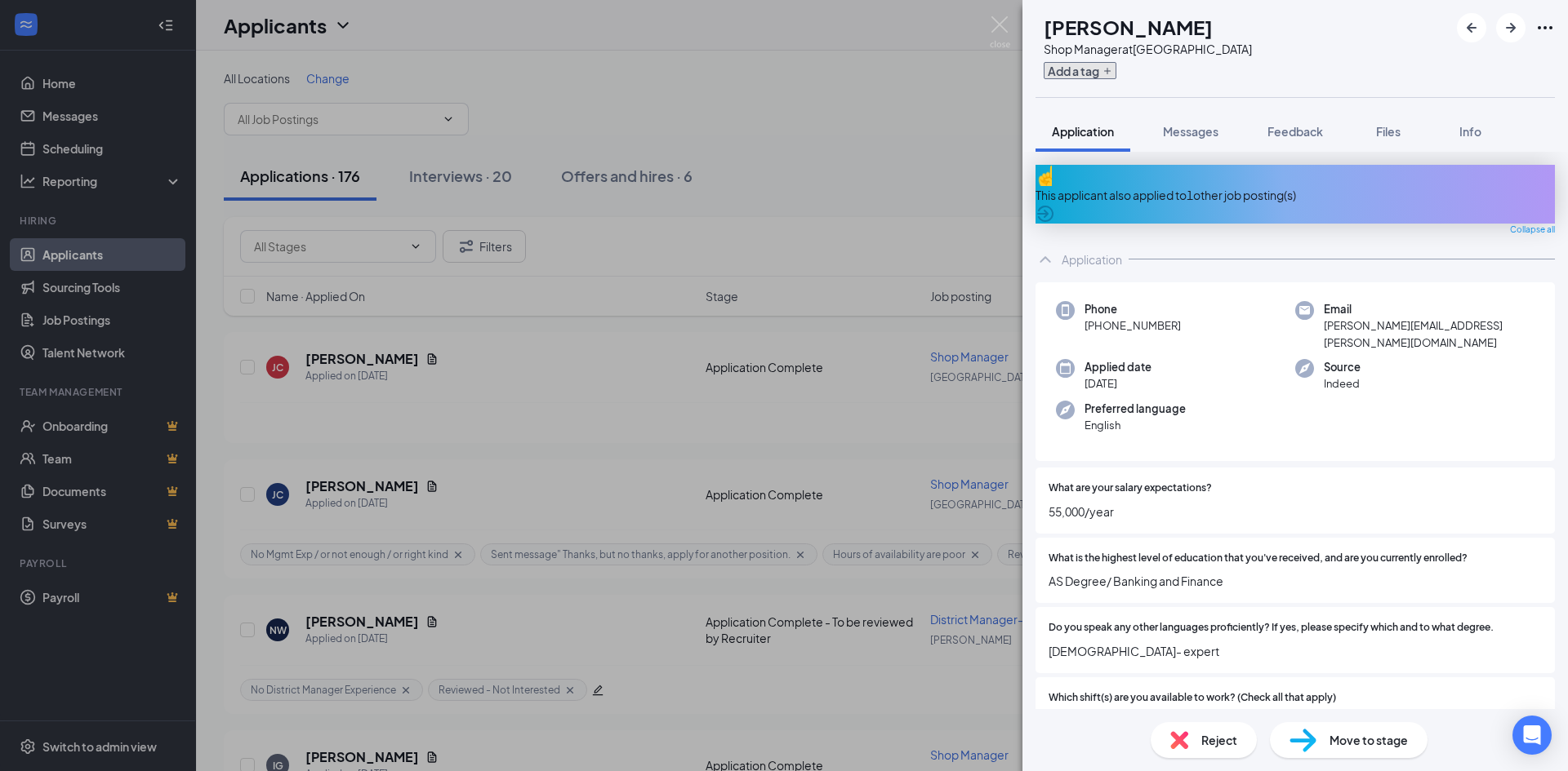
click at [1112, 73] on icon "Plus" at bounding box center [1107, 71] width 10 height 10
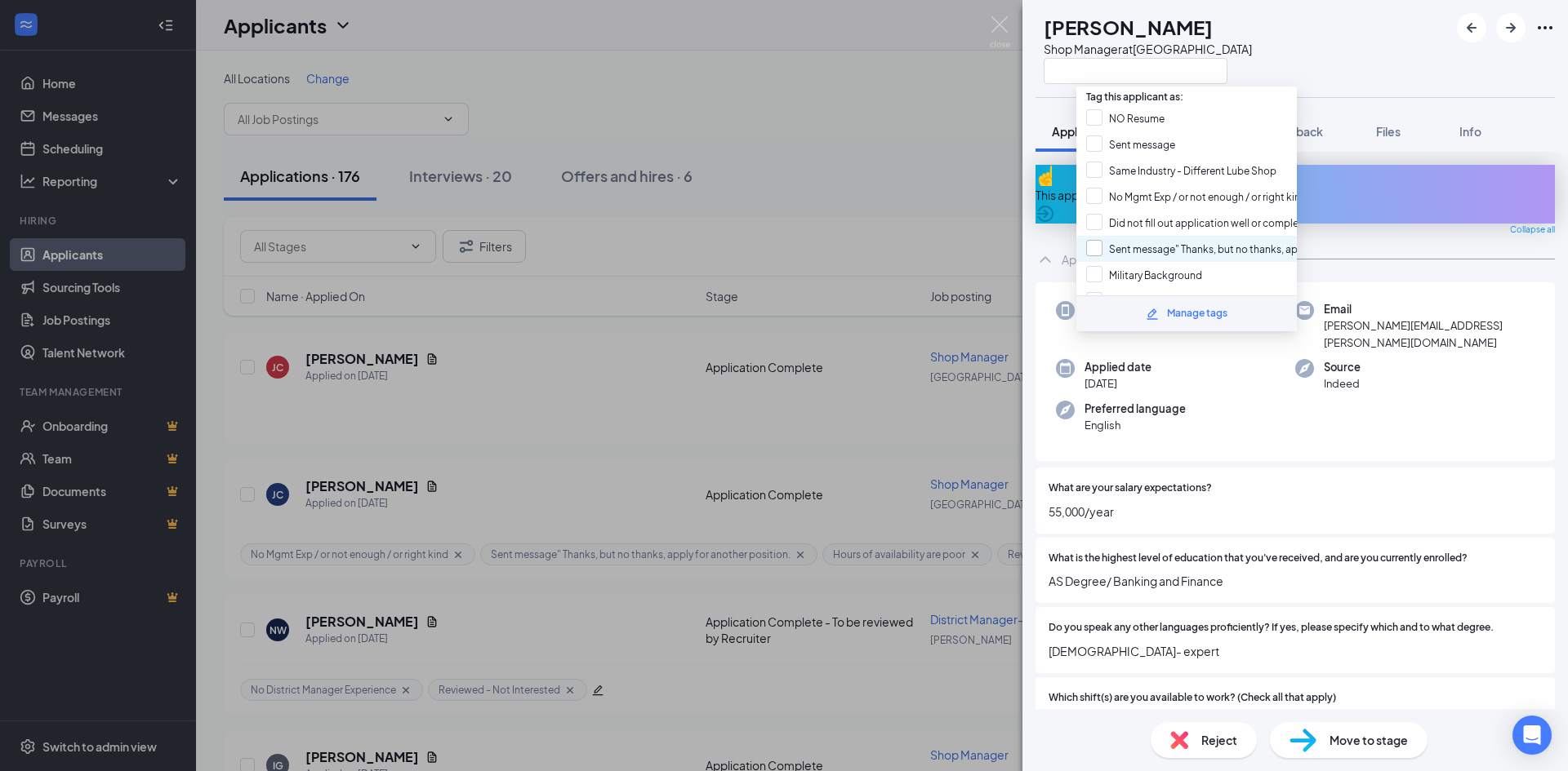
click at [1093, 249] on input "Sent message" Thanks, but no thanks, apply for another position." at bounding box center [1247, 249] width 322 height 18
checkbox input "true"
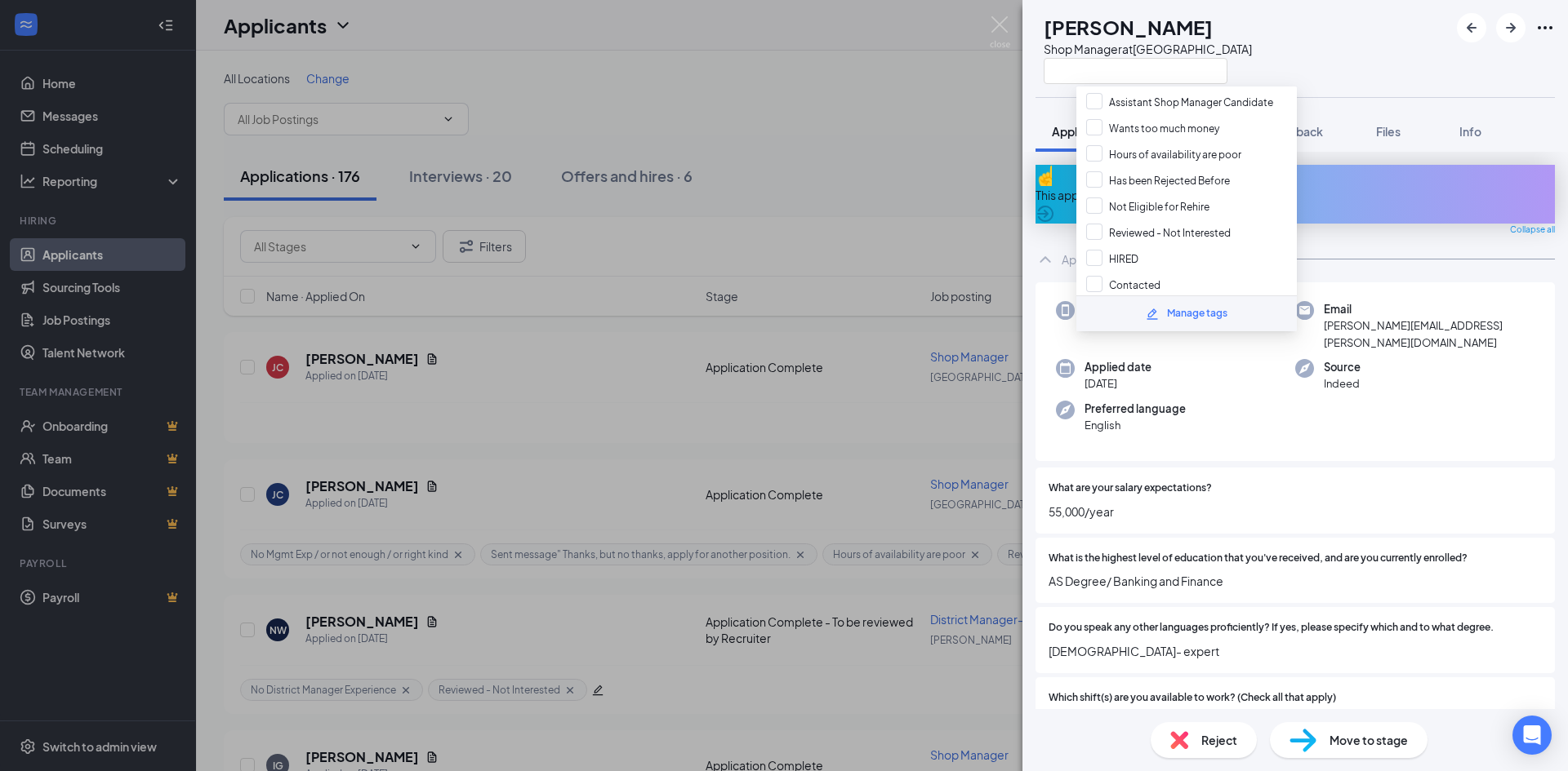
scroll to position [489, 0]
click at [1100, 146] on input "Hours of availability are poor" at bounding box center [1163, 151] width 155 height 18
checkbox input "true"
click at [1100, 224] on input "Reviewed - Not Interested" at bounding box center [1157, 230] width 144 height 18
checkbox input "true"
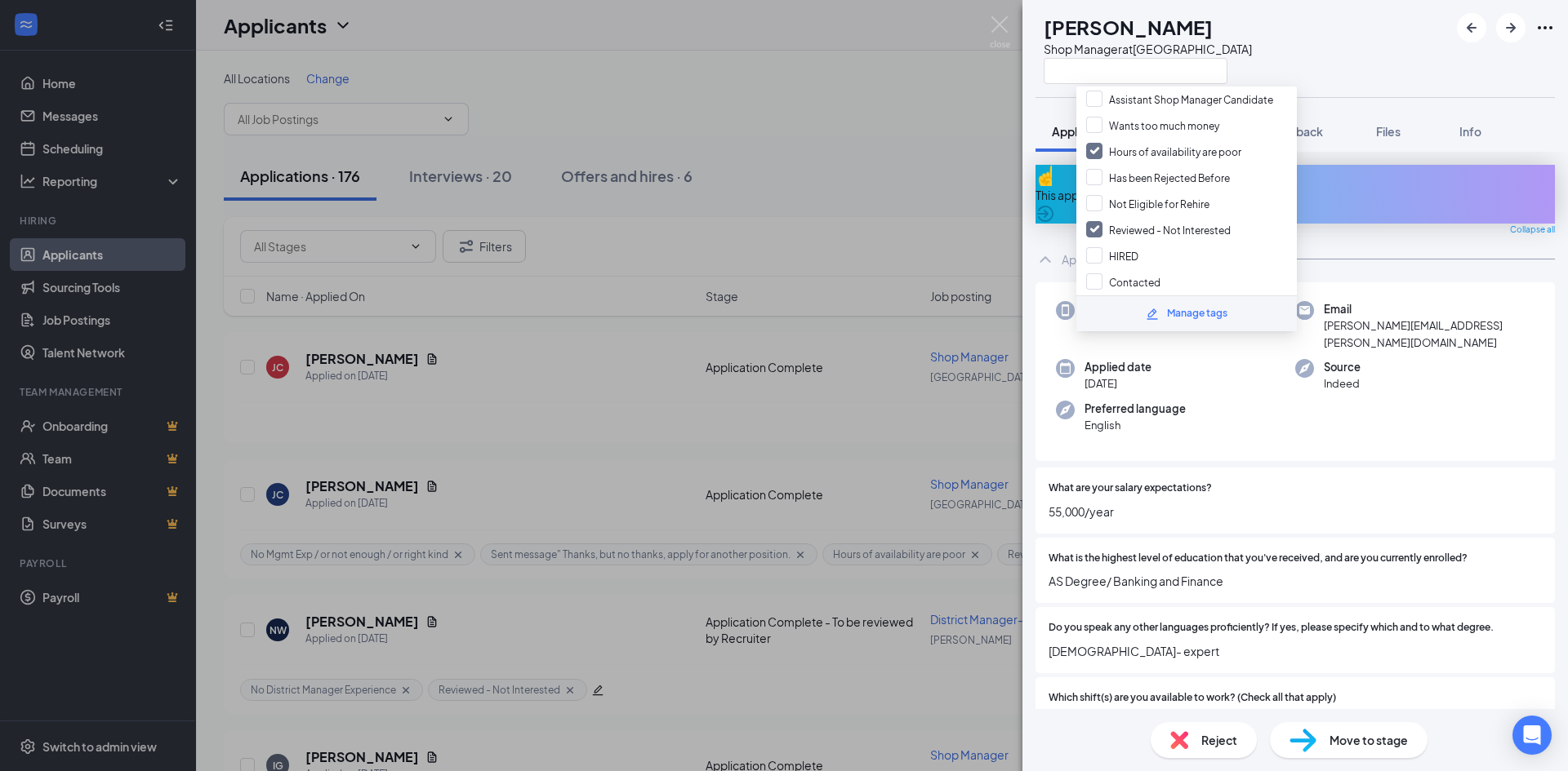
click at [1241, 572] on span "AS Degree/ Banking and Finance" at bounding box center [1295, 581] width 493 height 18
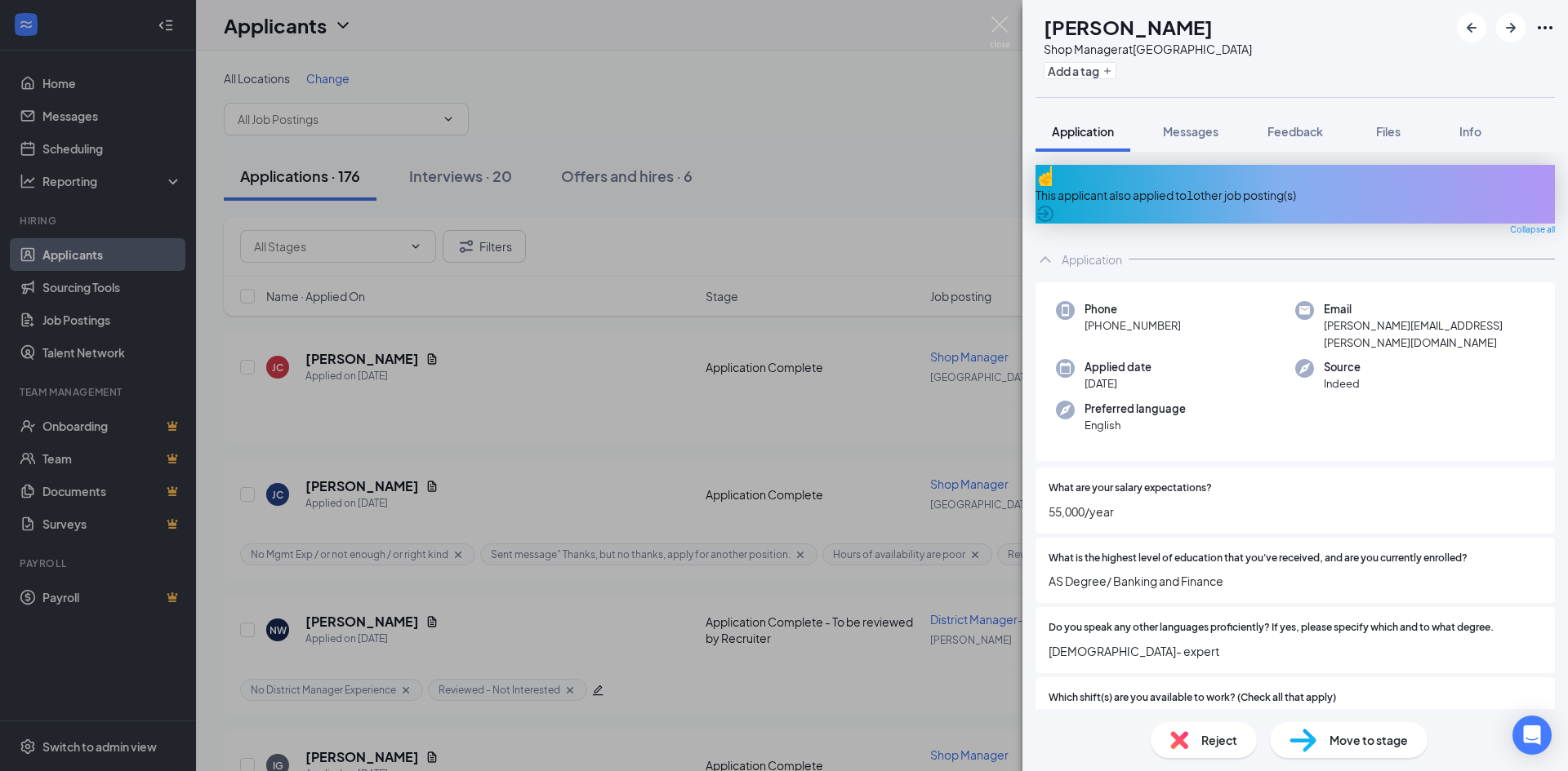
scroll to position [326, 0]
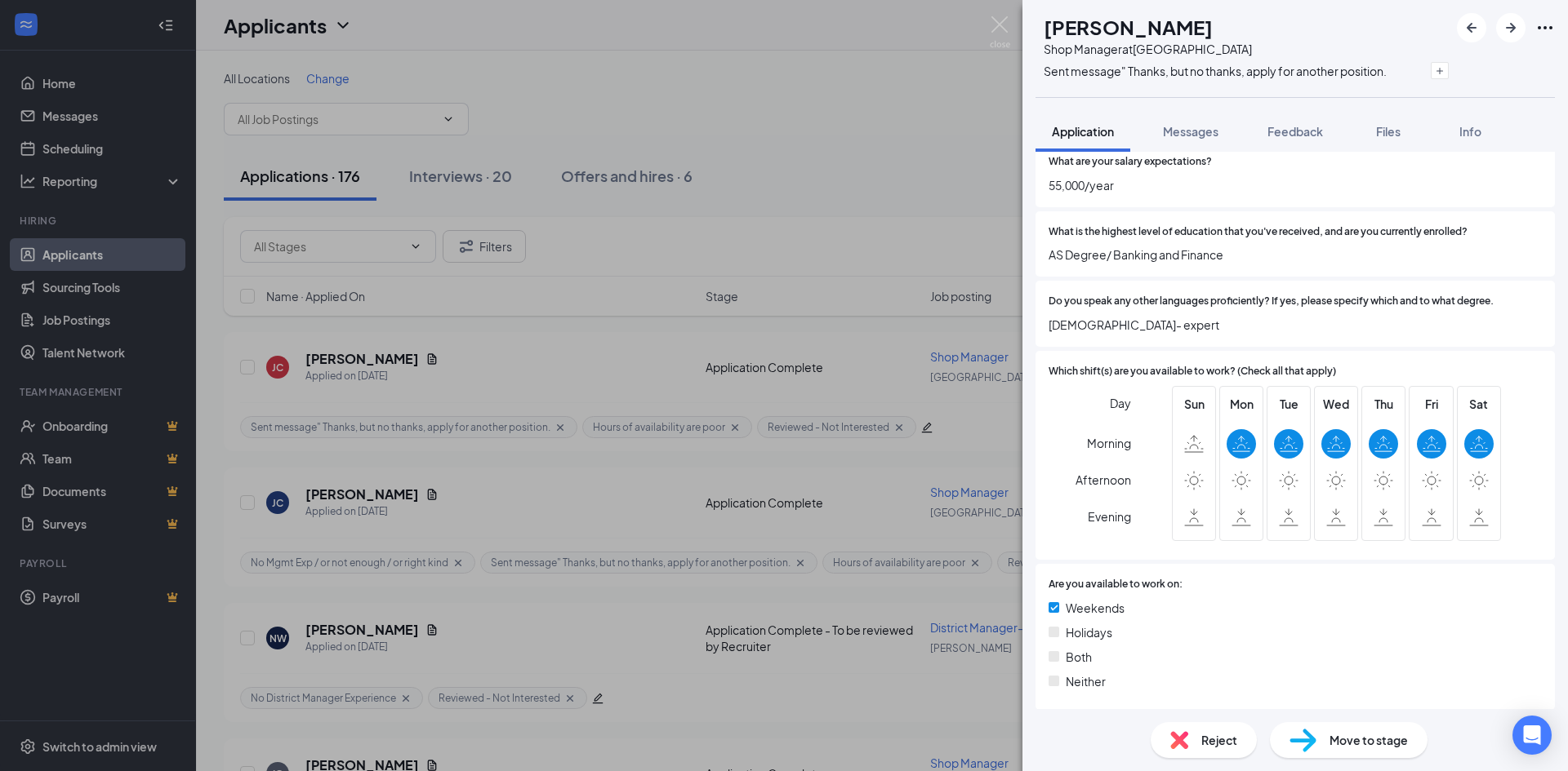
click at [861, 192] on div "JC Jerry Cajigas Shop Manager at Port Saint Lucie Sent message" Thanks, but no …" at bounding box center [784, 385] width 1568 height 771
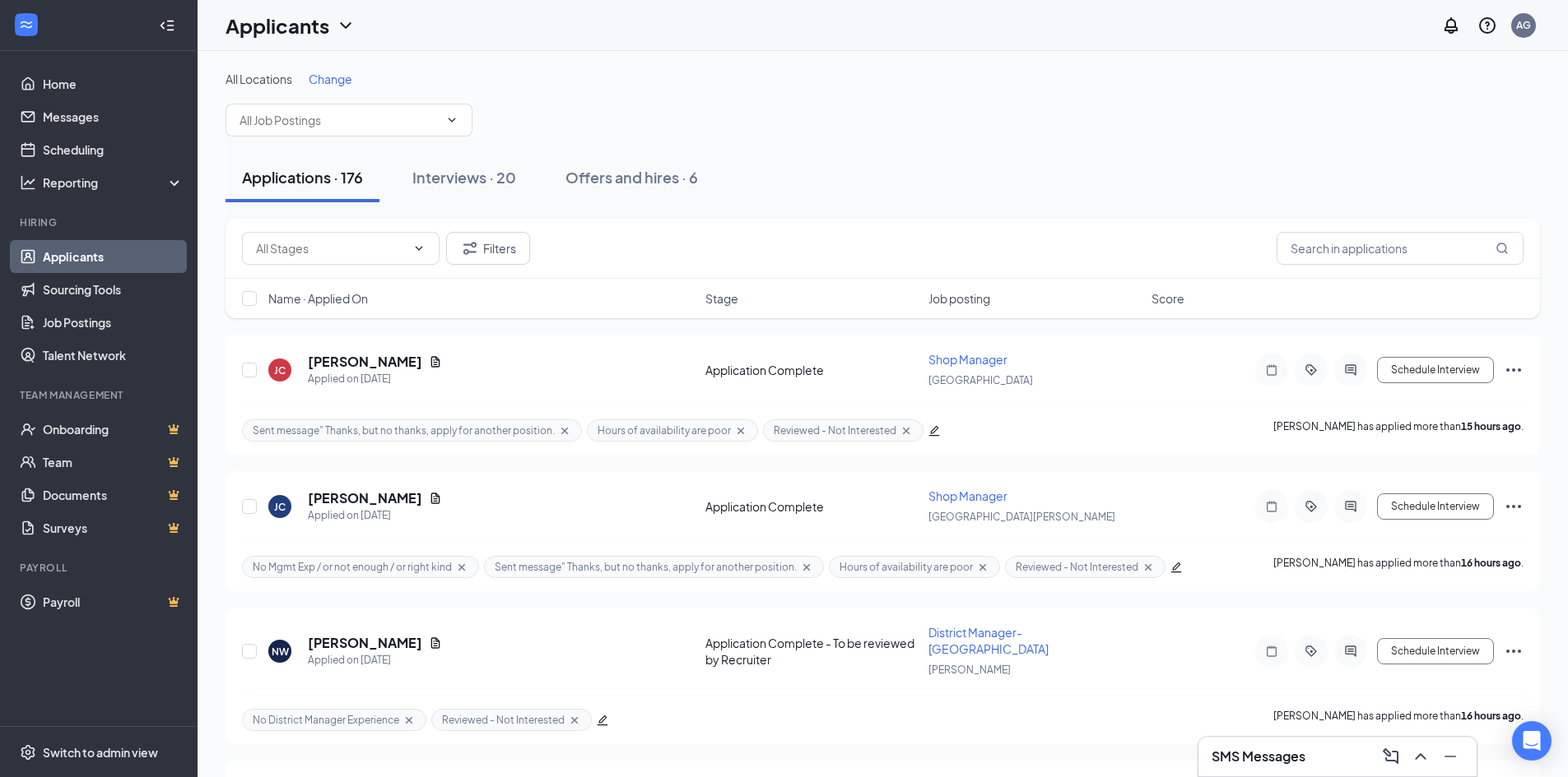
click at [927, 218] on div "Applications · 176 Interviews · 20 Offers and hires · 6" at bounding box center [882, 177] width 1314 height 82
drag, startPoint x: 64, startPoint y: 285, endPoint x: 60, endPoint y: 255, distance: 30.3
click at [64, 285] on link "Sourcing Tools" at bounding box center [112, 289] width 140 height 33
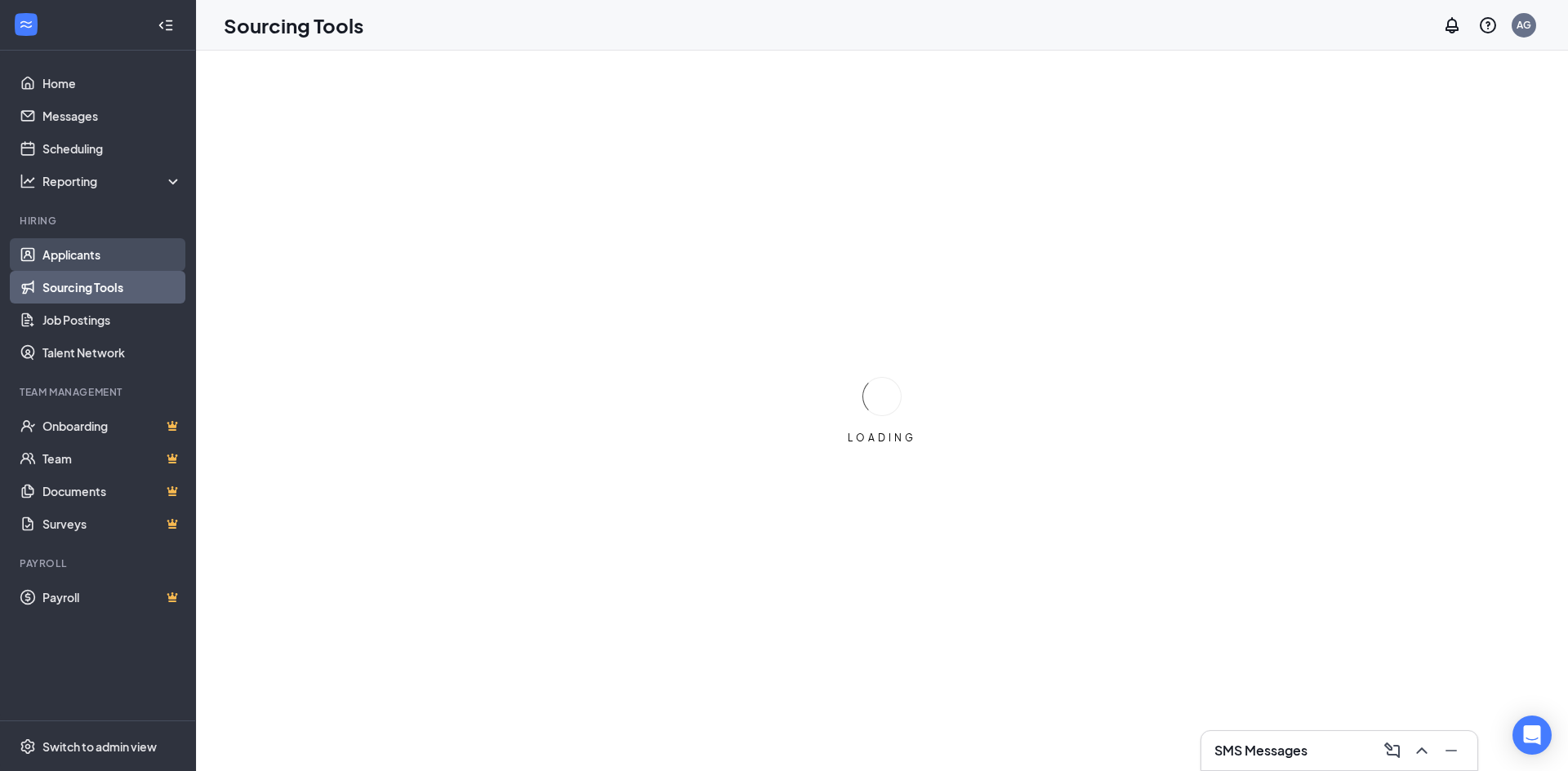
click at [60, 251] on link "Applicants" at bounding box center [111, 254] width 139 height 32
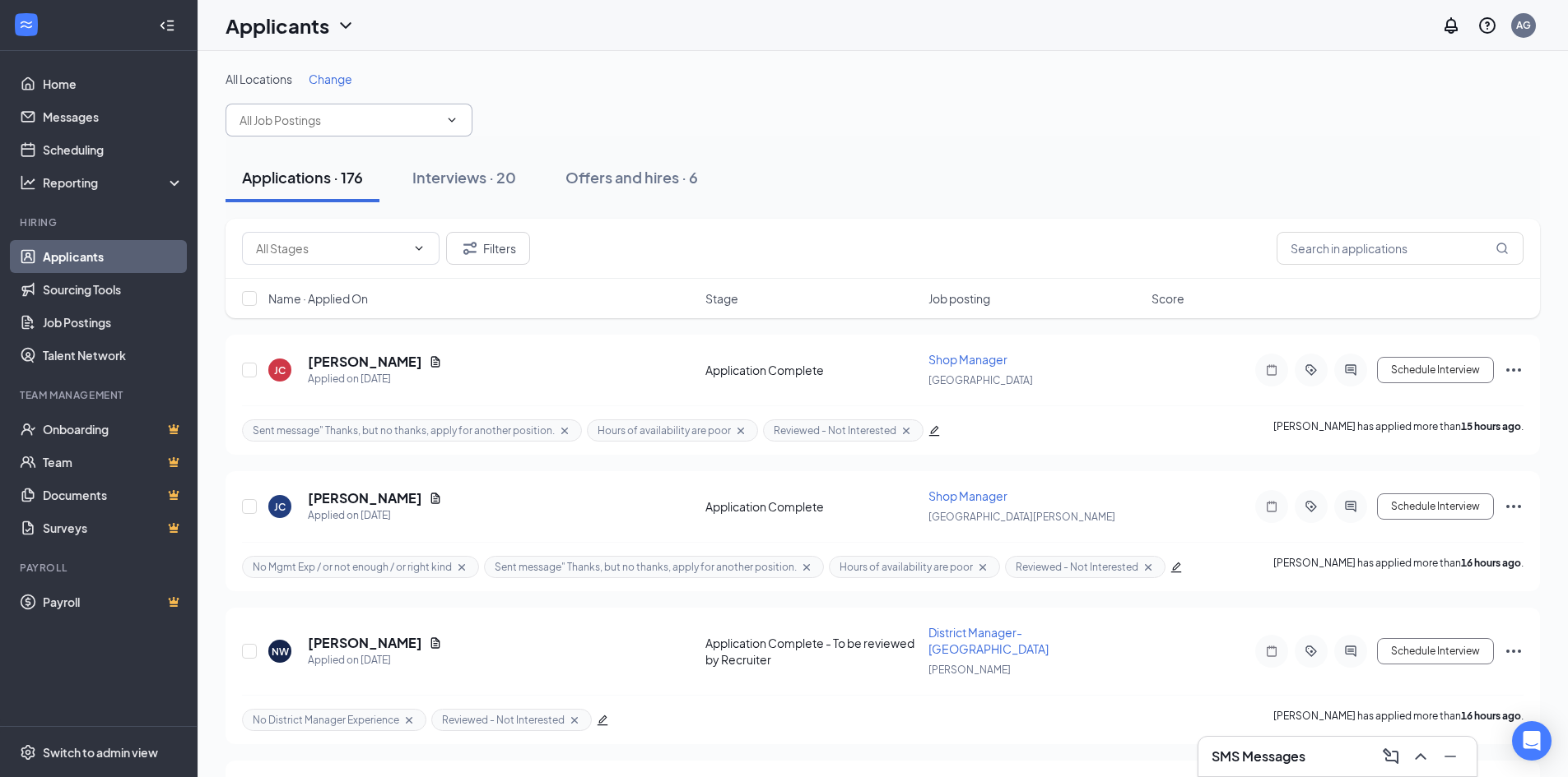
click at [336, 125] on input "text" at bounding box center [339, 120] width 199 height 19
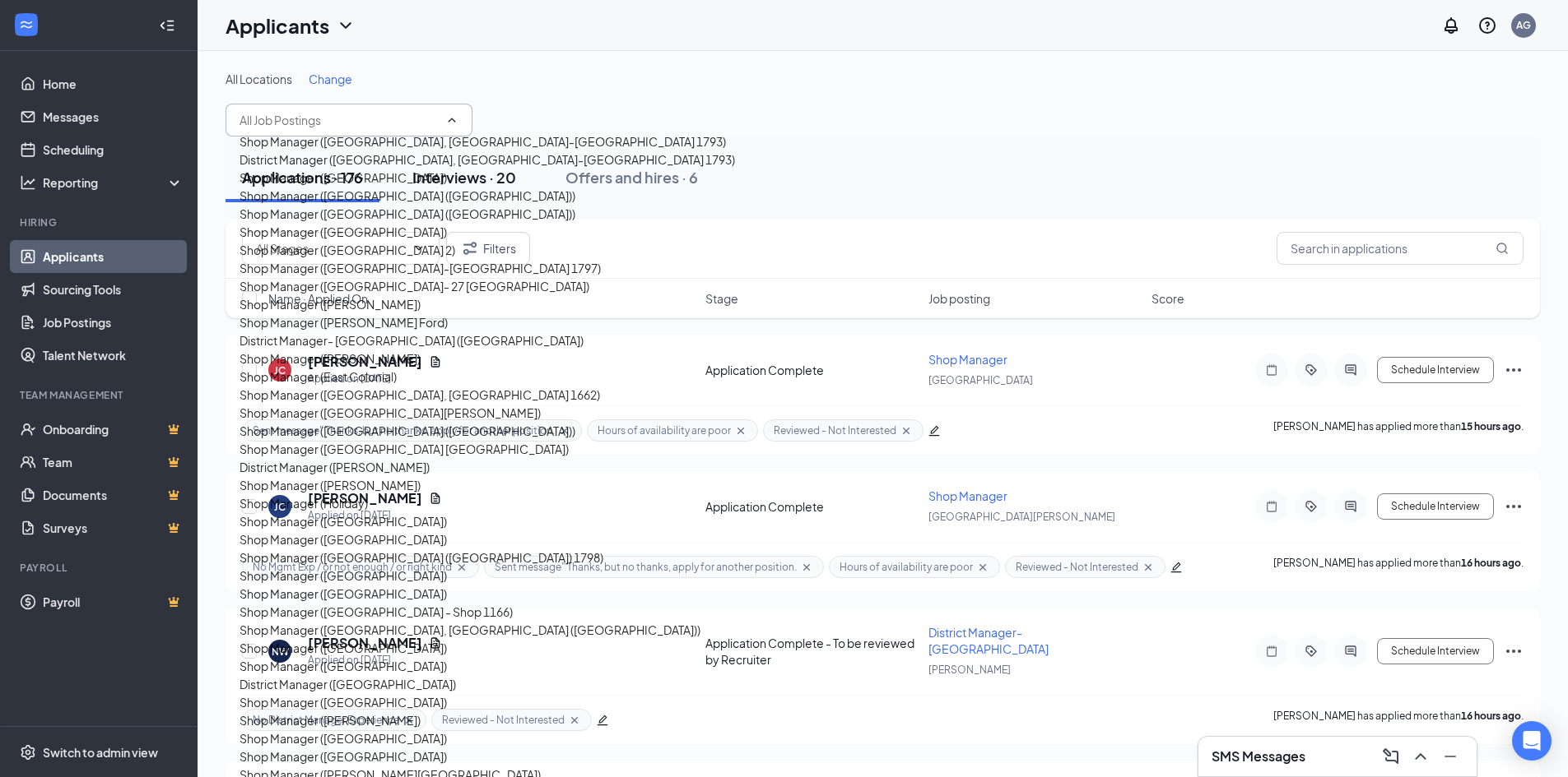
click at [495, 175] on div "Interviews · 20" at bounding box center [464, 176] width 104 height 20
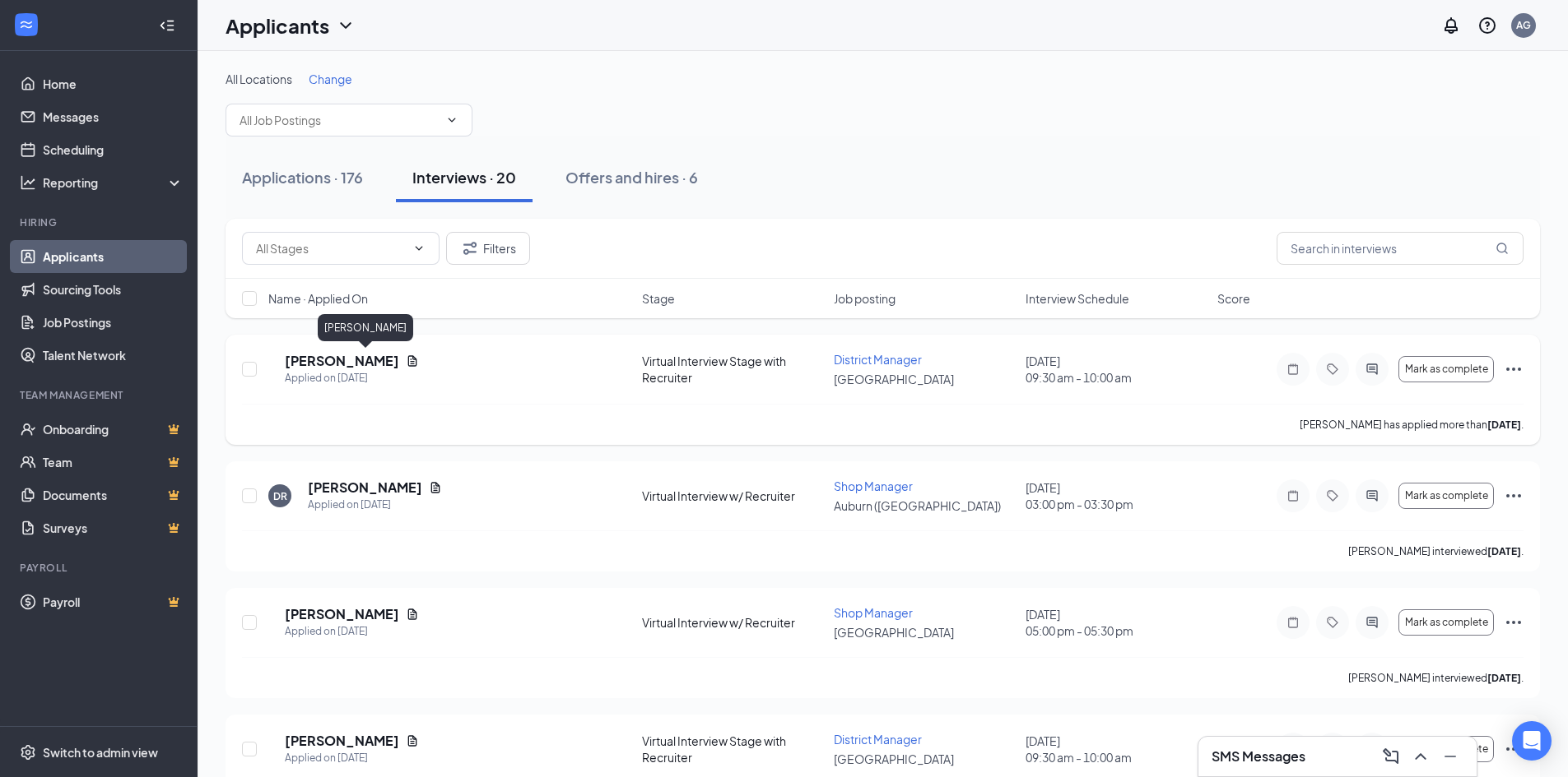
click at [356, 361] on h5 "BRANDON COTTER" at bounding box center [342, 361] width 115 height 19
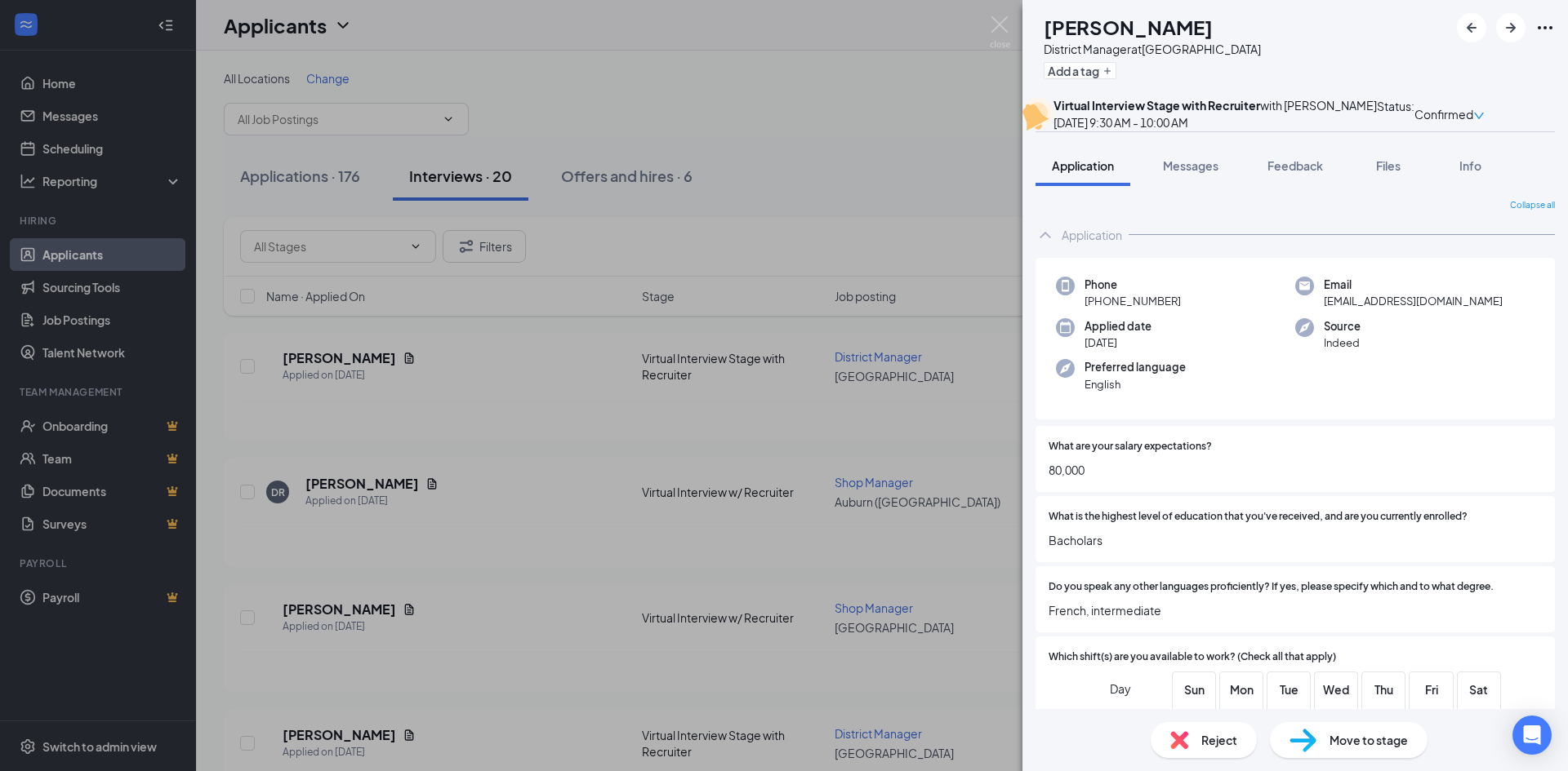
drag, startPoint x: 1243, startPoint y: 32, endPoint x: 1073, endPoint y: 32, distance: 170.0
click at [1073, 32] on div "BC BRANDON COTTER District Manager at Liverpool Add a tag" at bounding box center [1295, 48] width 545 height 97
drag, startPoint x: 1198, startPoint y: 340, endPoint x: 1098, endPoint y: 332, distance: 100.3
click at [1098, 310] on div "Phone +1 (315) 920-0900" at bounding box center [1175, 293] width 239 height 33
drag, startPoint x: 1090, startPoint y: 504, endPoint x: 1044, endPoint y: 511, distance: 46.5
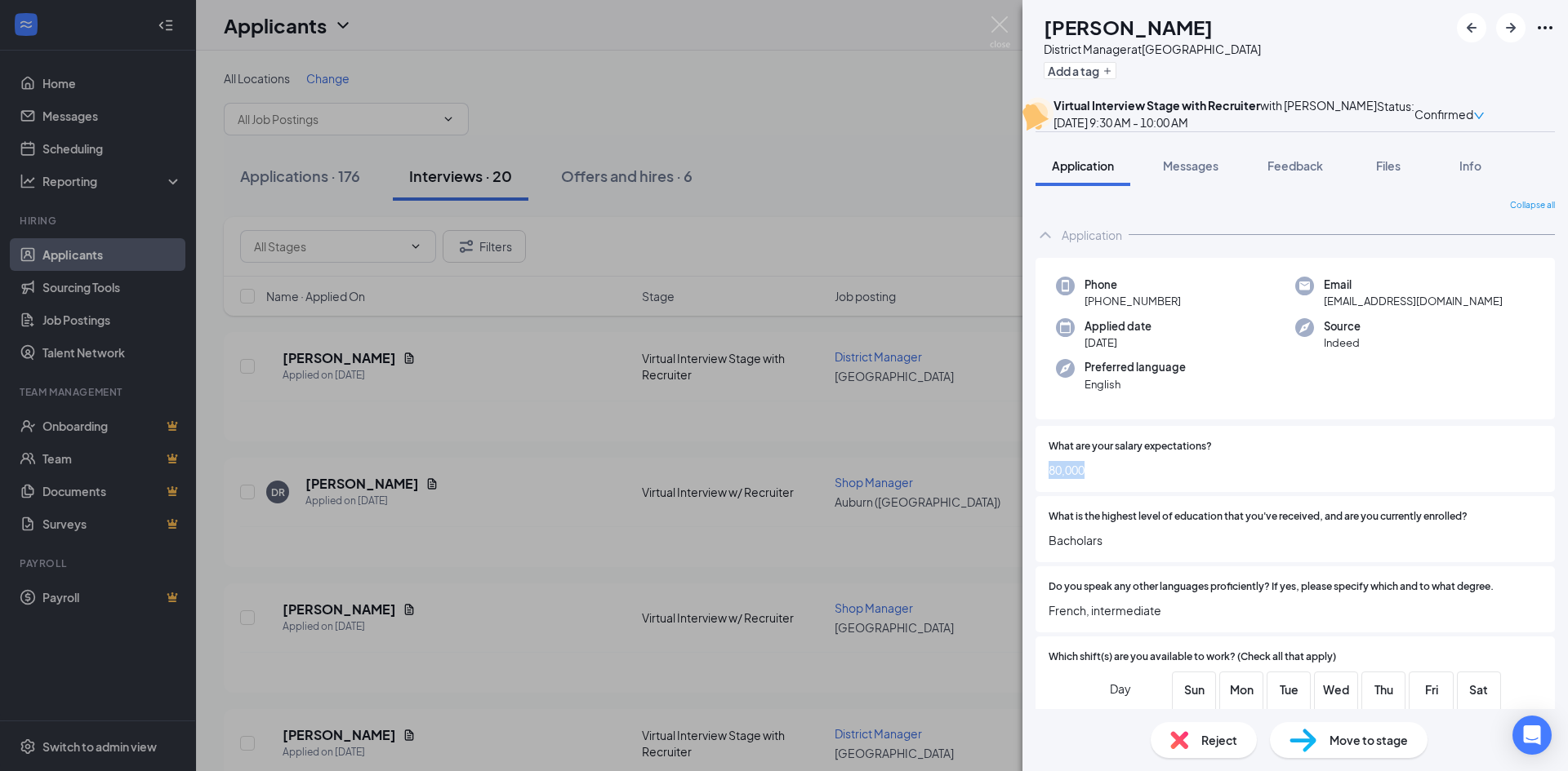
click at [1044, 492] on div "What are your salary expectations? 80,000" at bounding box center [1295, 459] width 519 height 67
drag, startPoint x: 1403, startPoint y: 330, endPoint x: 1305, endPoint y: 343, distance: 98.9
click at [1305, 310] on div "Email brandonccotter@gmail.com" at bounding box center [1414, 293] width 239 height 33
click at [1137, 472] on div "What are your salary expectations? 80,000" at bounding box center [1295, 459] width 519 height 67
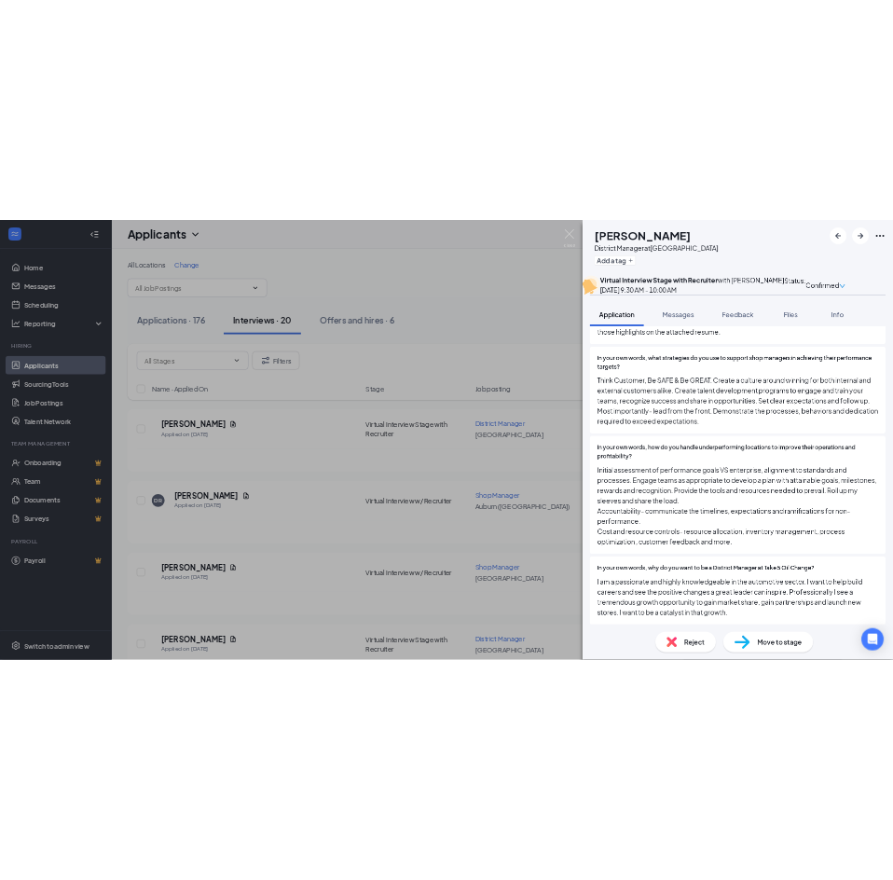
scroll to position [2238, 0]
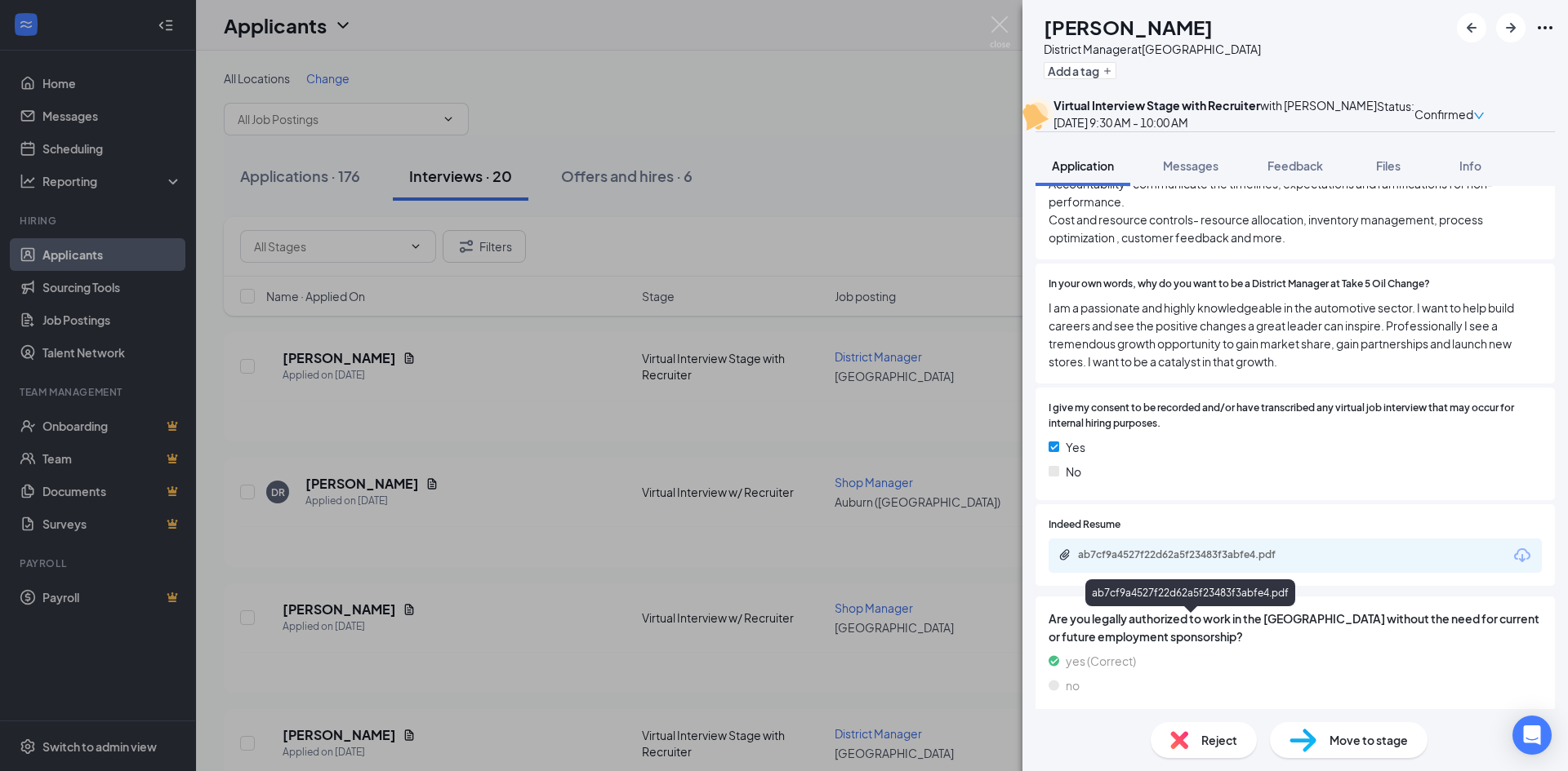
click at [1090, 562] on div "ab7cf9a4527f22d62a5f23483f3abfe4.pdf" at bounding box center [1192, 555] width 229 height 13
